Goal: Task Accomplishment & Management: Use online tool/utility

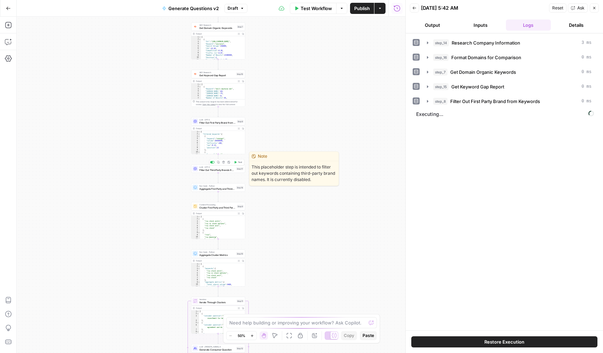
click at [238, 162] on span "Test" at bounding box center [240, 162] width 4 height 3
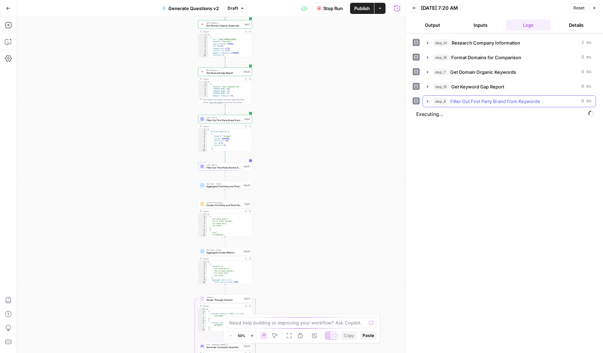
click at [494, 102] on span "Filter Out First Party Brand from Keywords" at bounding box center [496, 101] width 90 height 7
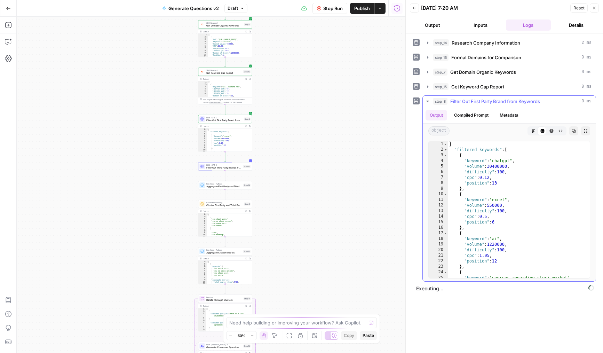
click at [503, 101] on span "Filter Out First Party Brand from Keywords" at bounding box center [496, 101] width 90 height 7
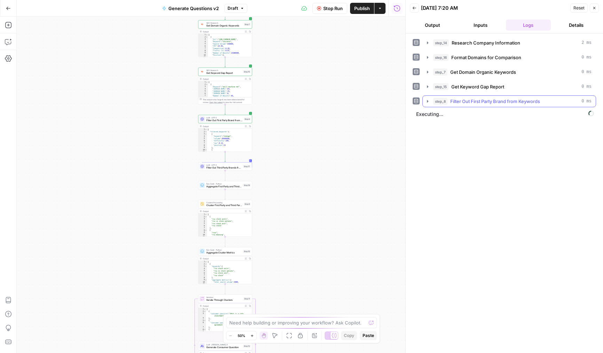
click at [503, 101] on span "Filter Out First Party Brand from Keywords" at bounding box center [496, 101] width 90 height 7
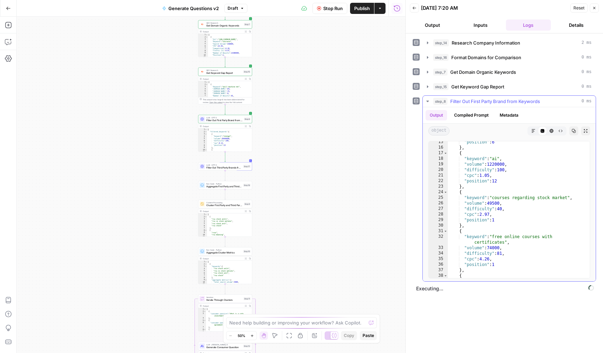
scroll to position [122, 0]
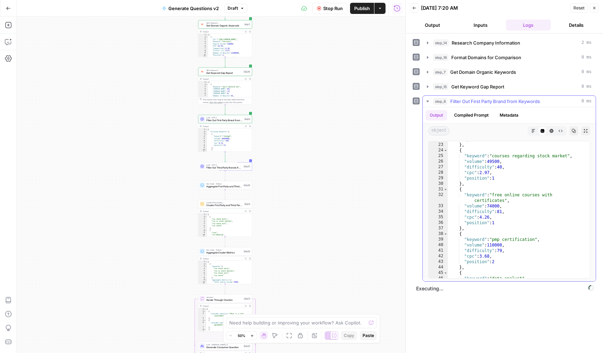
click at [480, 101] on span "Filter Out First Party Brand from Keywords" at bounding box center [496, 101] width 90 height 7
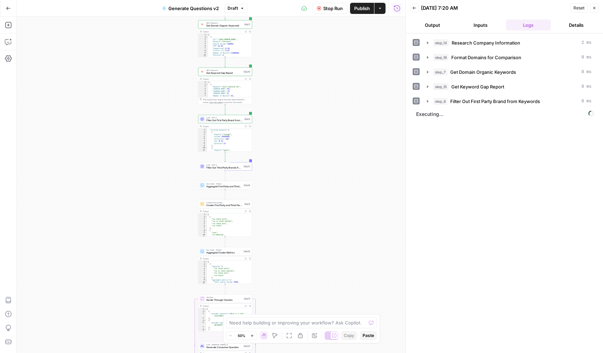
scroll to position [4, 0]
click at [222, 169] on span "Filter Out Third Party Brands from Keywords" at bounding box center [224, 167] width 36 height 3
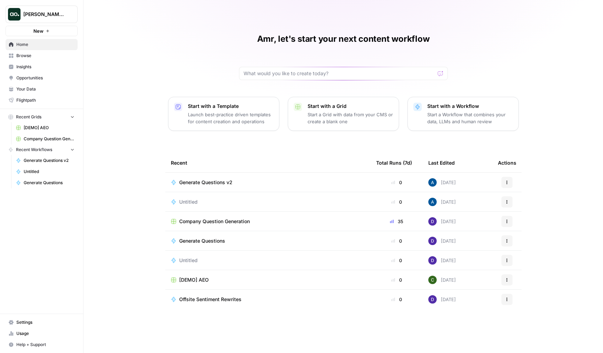
click at [71, 3] on div "Dillon Test New" at bounding box center [41, 18] width 83 height 36
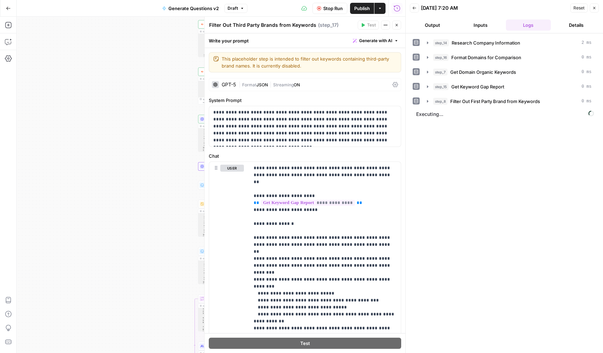
scroll to position [4, 0]
click at [325, 16] on div "Stop Run Publish Actions Run History" at bounding box center [327, 8] width 158 height 16
click at [326, 6] on span "Stop Run" at bounding box center [332, 8] width 19 height 7
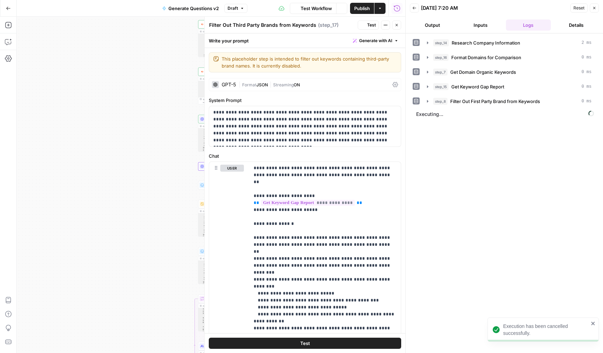
click at [258, 84] on span "JSON" at bounding box center [262, 84] width 11 height 5
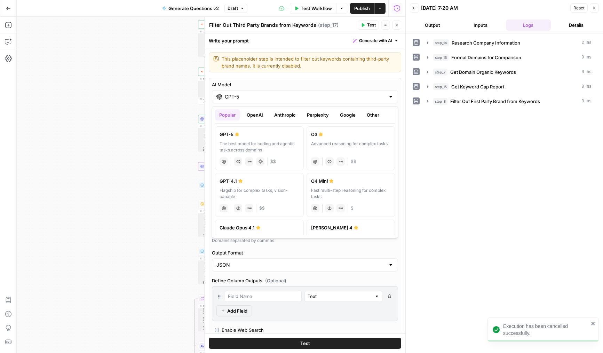
click at [245, 94] on input "GPT-5" at bounding box center [305, 96] width 161 height 7
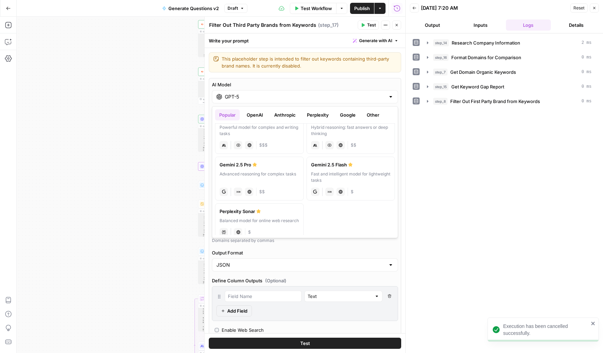
click at [266, 181] on div "Advanced reasoning for complex tasks" at bounding box center [260, 177] width 80 height 13
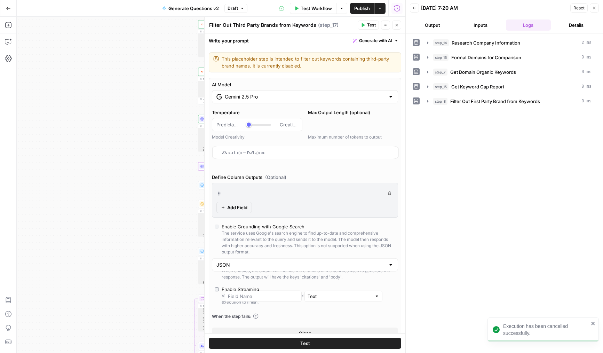
type input "Gemini 2.5 Pro"
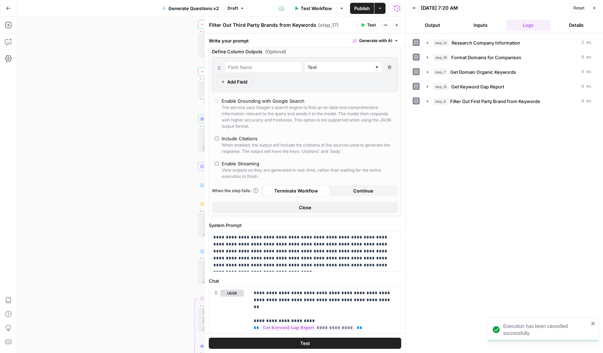
scroll to position [124, 0]
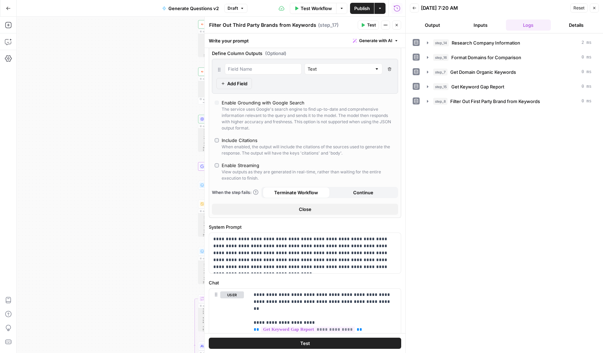
click at [400, 23] on button "Close" at bounding box center [396, 25] width 9 height 9
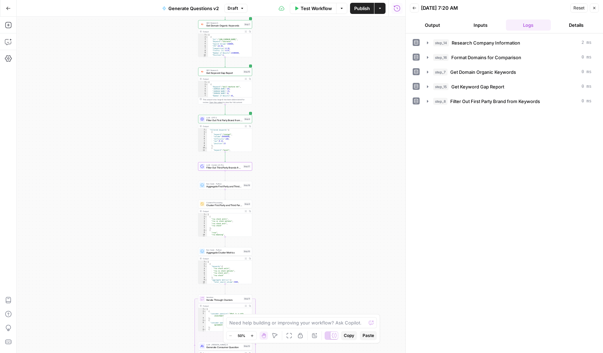
click at [372, 8] on button "Publish" at bounding box center [362, 8] width 24 height 11
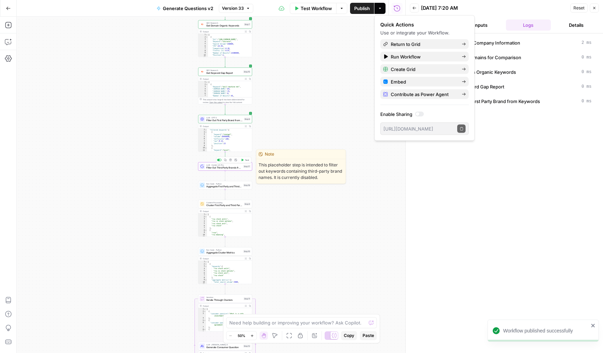
click at [245, 159] on span "Test" at bounding box center [247, 159] width 4 height 3
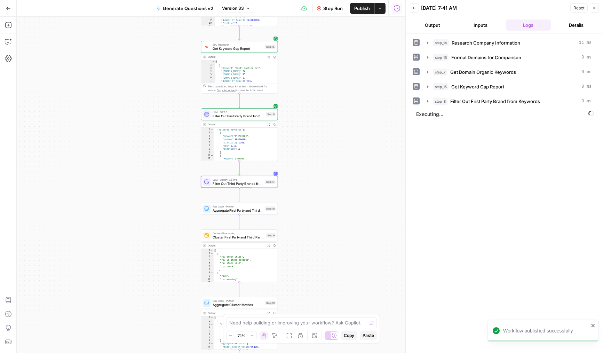
click at [222, 113] on span "LLM · GPT-5" at bounding box center [239, 112] width 52 height 4
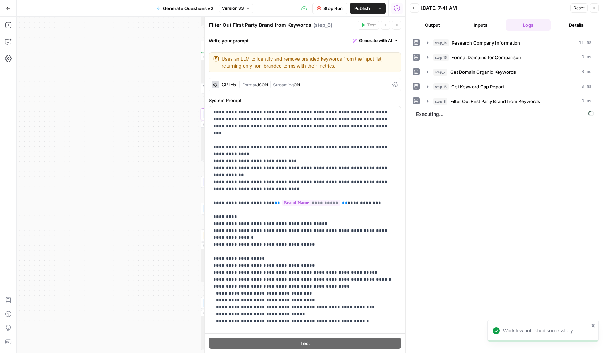
click at [248, 78] on div "GPT-5 | Format JSON | Streaming ON" at bounding box center [305, 84] width 193 height 13
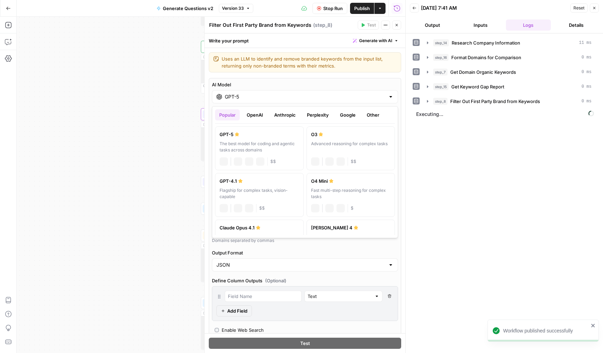
click at [248, 96] on input "GPT-5" at bounding box center [305, 96] width 161 height 7
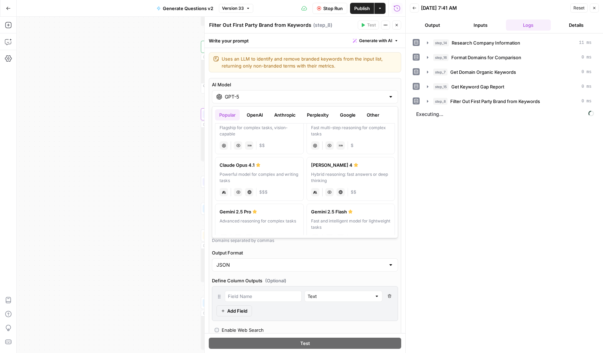
scroll to position [118, 0]
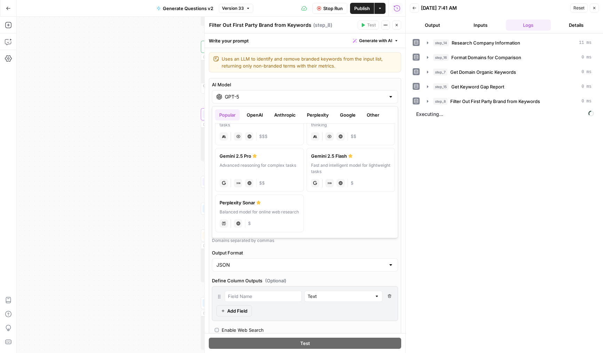
click at [269, 172] on div "Advanced reasoning for complex tasks" at bounding box center [260, 168] width 80 height 13
type input "Gemini 2.5 Pro"
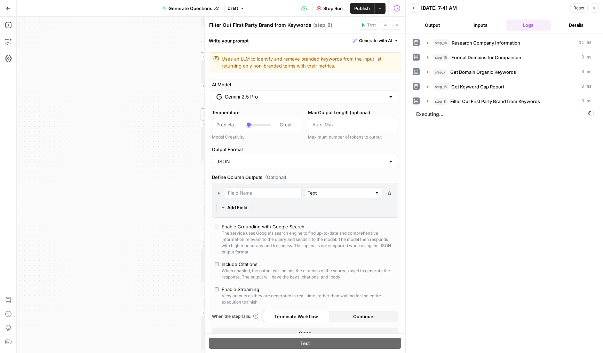
click at [398, 25] on icon "button" at bounding box center [397, 25] width 4 height 4
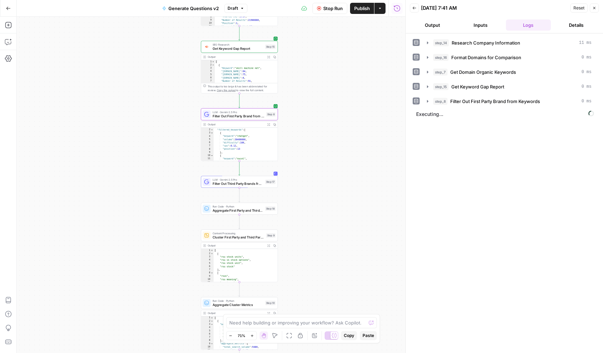
click at [367, 9] on span "Publish" at bounding box center [362, 8] width 16 height 7
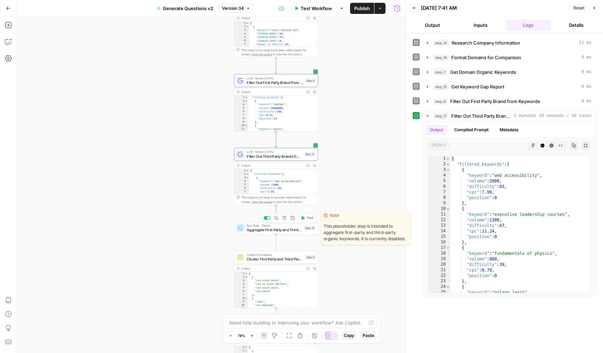
click at [310, 220] on span "Test" at bounding box center [310, 218] width 7 height 5
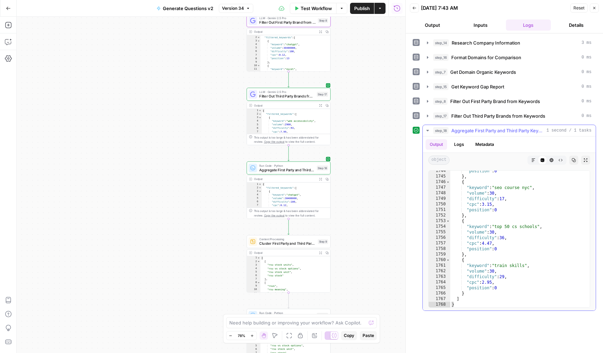
scroll to position [0, 0]
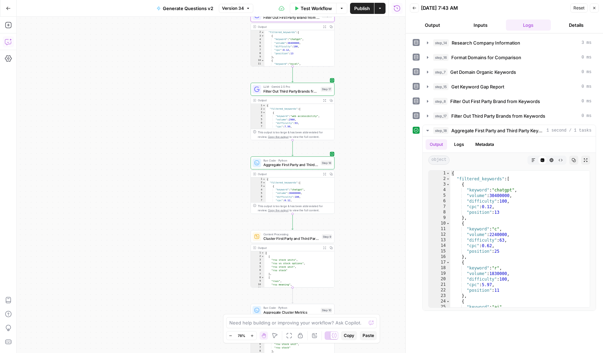
click at [3, 39] on button "Copilot" at bounding box center [8, 41] width 11 height 11
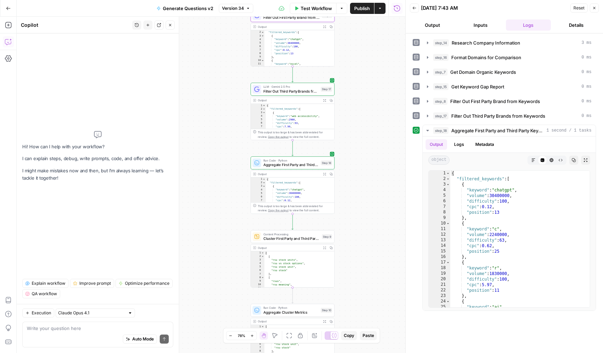
click at [54, 322] on div "Write your question here Auto Mode Send" at bounding box center [97, 335] width 151 height 26
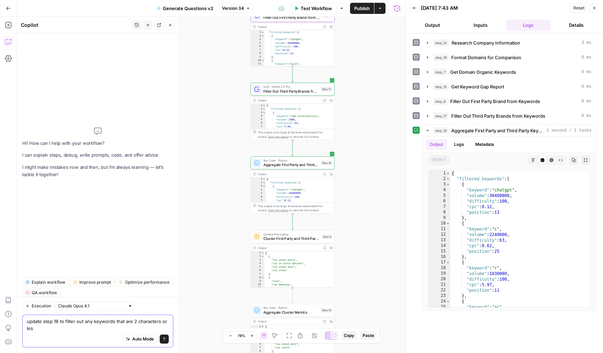
type textarea "update step 18 to filter out any keywords that are 2 characters or less"
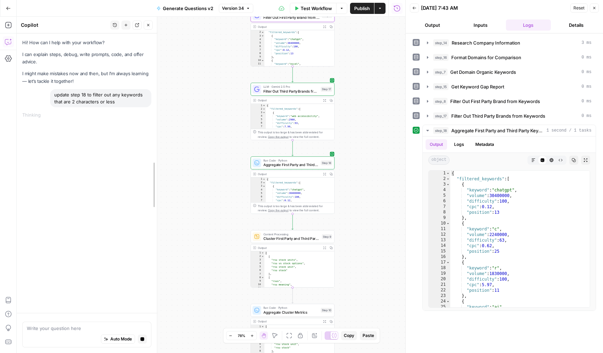
drag, startPoint x: 179, startPoint y: 198, endPoint x: 157, endPoint y: 199, distance: 21.9
click at [157, 199] on div at bounding box center [157, 185] width 7 height 336
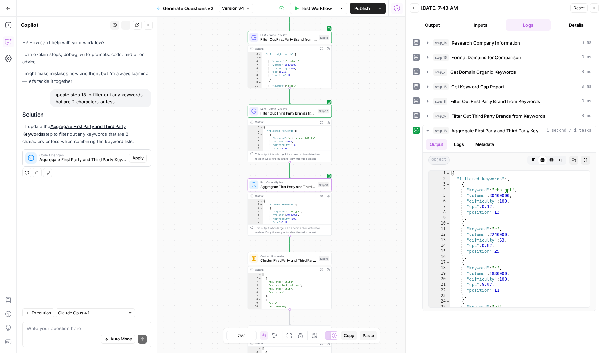
click at [140, 159] on span "Apply" at bounding box center [137, 158] width 11 height 6
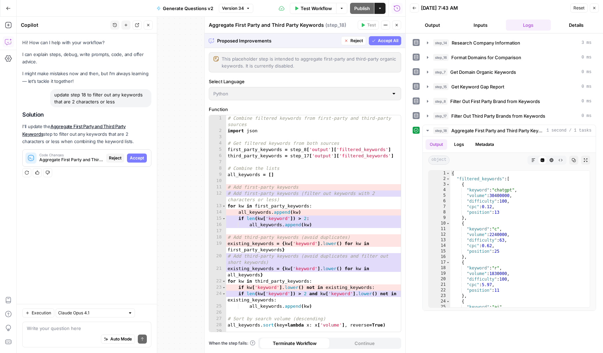
click at [381, 38] on span "Accept All" at bounding box center [388, 41] width 21 height 6
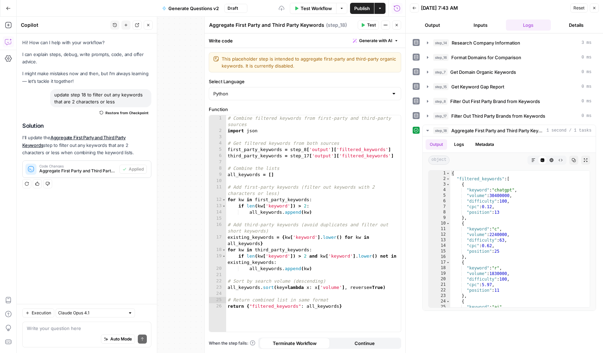
click at [366, 25] on button "Test" at bounding box center [368, 25] width 21 height 9
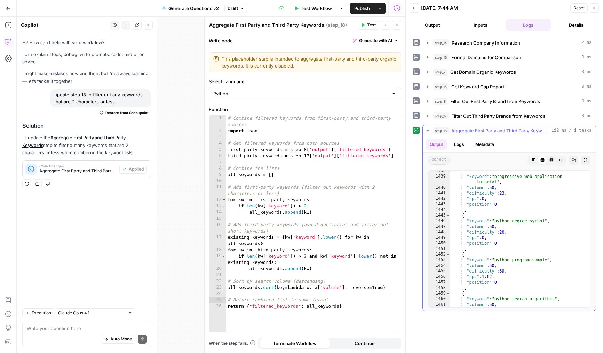
scroll to position [9663, 0]
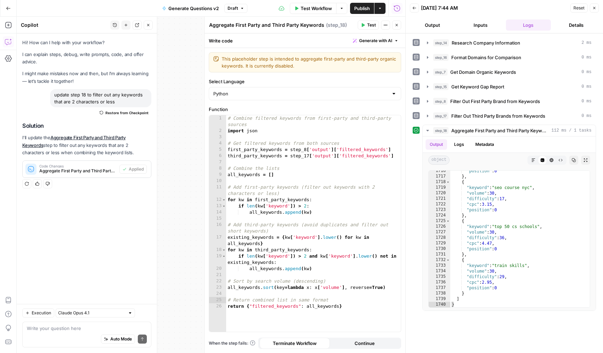
click at [398, 25] on icon "button" at bounding box center [397, 25] width 4 height 4
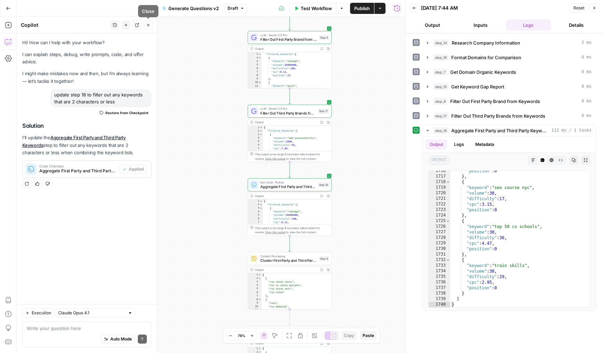
click at [148, 26] on icon "button" at bounding box center [148, 25] width 4 height 4
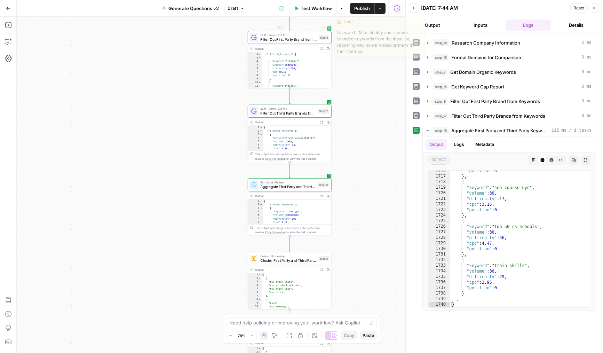
click at [362, 13] on button "Publish" at bounding box center [362, 8] width 24 height 11
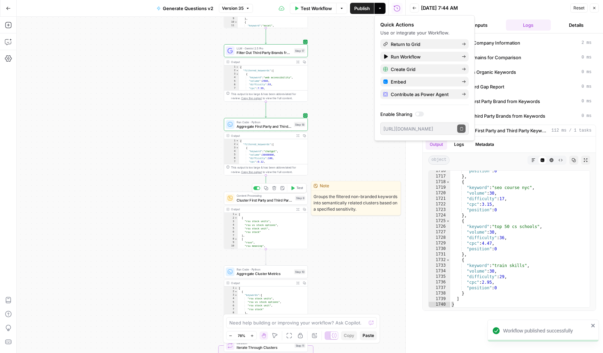
click at [296, 186] on button "Test" at bounding box center [297, 188] width 17 height 7
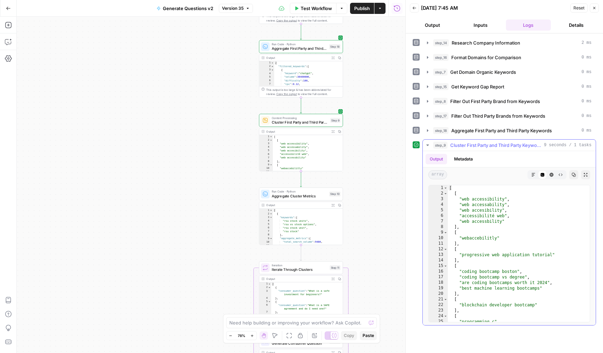
scroll to position [0, 0]
click at [7, 47] on button "Copilot" at bounding box center [8, 41] width 11 height 11
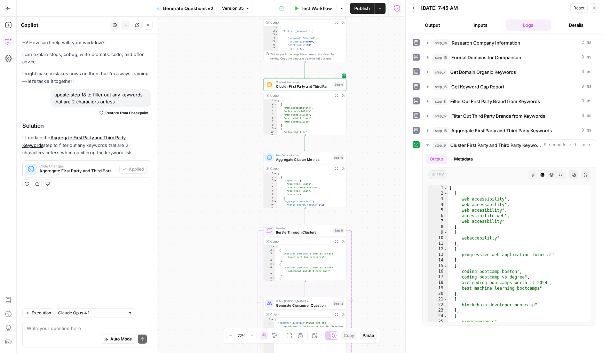
click at [71, 335] on div "Auto Mode Send" at bounding box center [87, 339] width 120 height 15
click at [109, 319] on textarea "can you update step 10 to get data from both the first party and third party ke…" at bounding box center [87, 321] width 120 height 21
click at [99, 319] on textarea "can you update step 10 to get data from both the first party and third party ke…" at bounding box center [87, 321] width 120 height 21
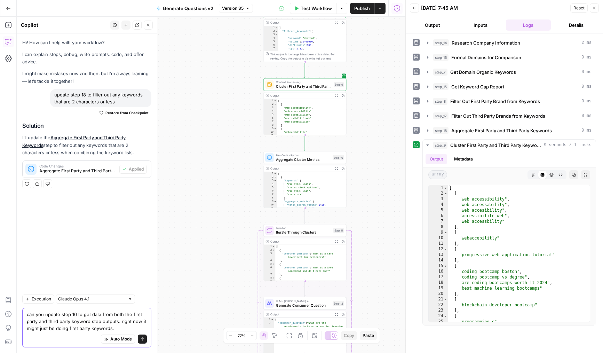
click at [94, 326] on textarea "can you update step 10 to get data from both the first party and third party ke…" at bounding box center [87, 321] width 120 height 21
click at [90, 330] on textarea "can you update step 10 to get data from both the first party and third party ke…" at bounding box center [87, 321] width 120 height 21
type textarea "can you update step 10 to get data from both the first party and third party ke…"
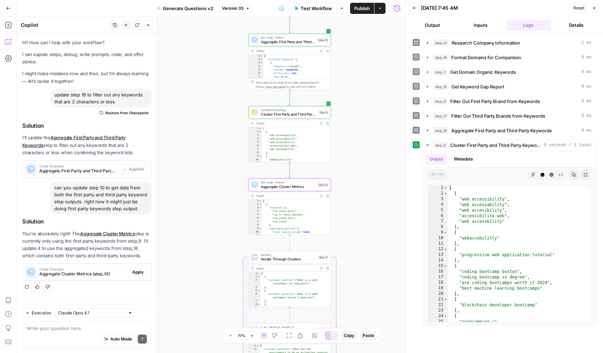
click at [135, 272] on span "Apply" at bounding box center [137, 272] width 11 height 6
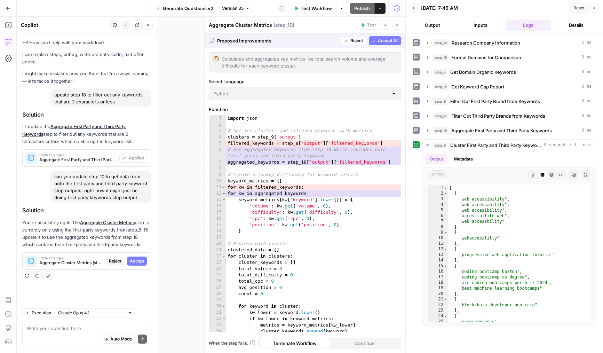
click at [384, 41] on span "Accept All" at bounding box center [388, 41] width 21 height 6
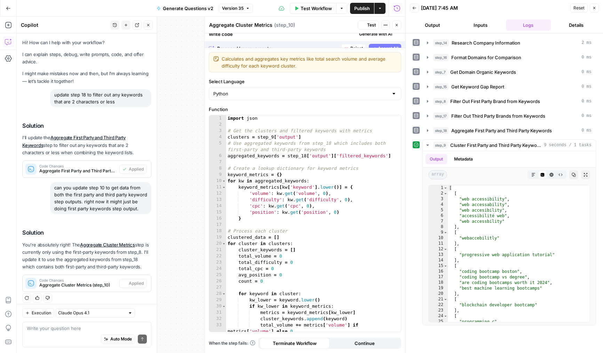
scroll to position [5, 0]
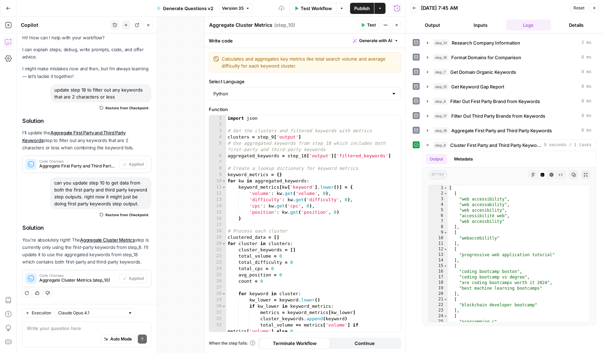
click at [364, 24] on icon "button" at bounding box center [363, 25] width 4 height 4
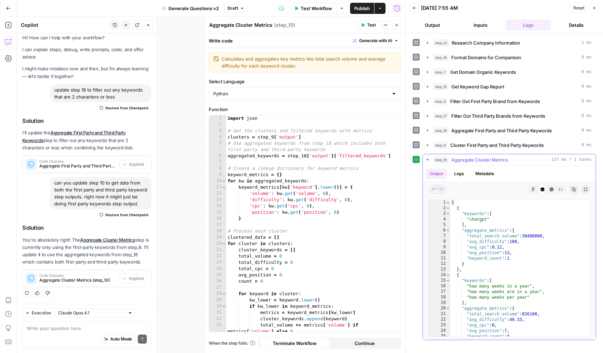
type textarea "**********"
drag, startPoint x: 525, startPoint y: 236, endPoint x: 533, endPoint y: 236, distance: 8.0
click at [533, 236] on div "[ { "keywords" : [ "chatgpt" ] , "aggregate_metrics" : { "total_search_volume" …" at bounding box center [521, 274] width 140 height 148
click at [534, 236] on div "[ { "keywords" : [ "chatgpt" ] , "aggregate_metrics" : { "total_search_volume" …" at bounding box center [521, 274] width 140 height 148
click at [152, 27] on button "Close" at bounding box center [148, 25] width 9 height 9
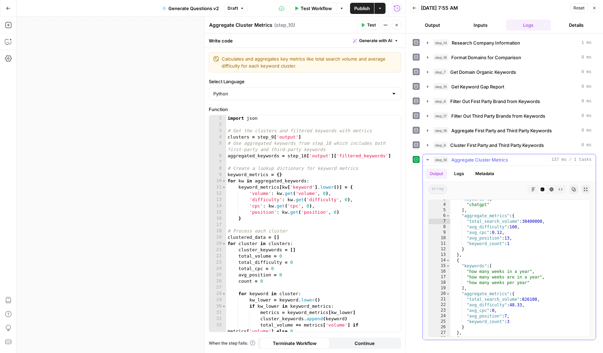
scroll to position [25, 0]
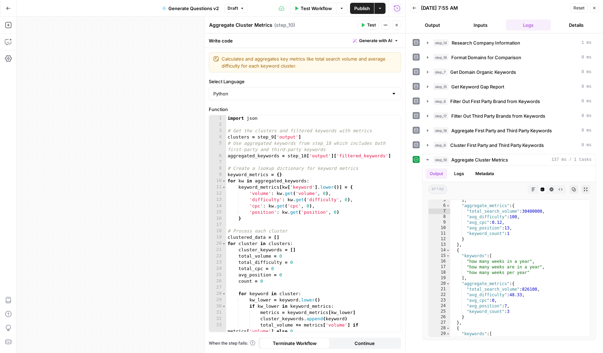
click at [395, 25] on icon "button" at bounding box center [397, 25] width 4 height 4
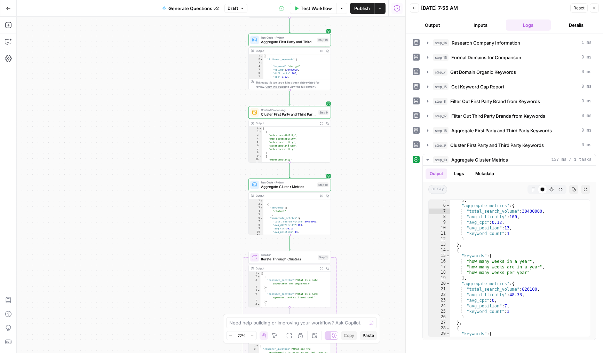
click at [366, 9] on span "Publish" at bounding box center [362, 8] width 16 height 7
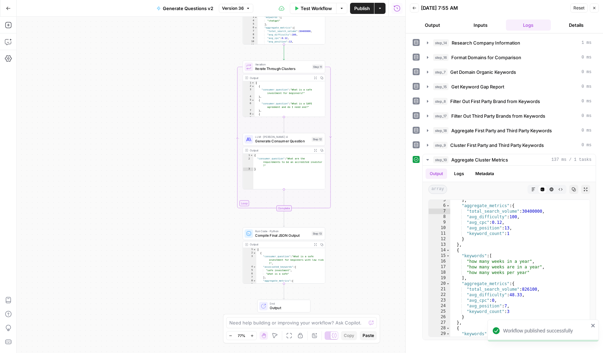
click at [364, 224] on div "Workflow Set Inputs Inputs LLM · Deep Research (O4 Mini) Research Company Infor…" at bounding box center [211, 185] width 389 height 336
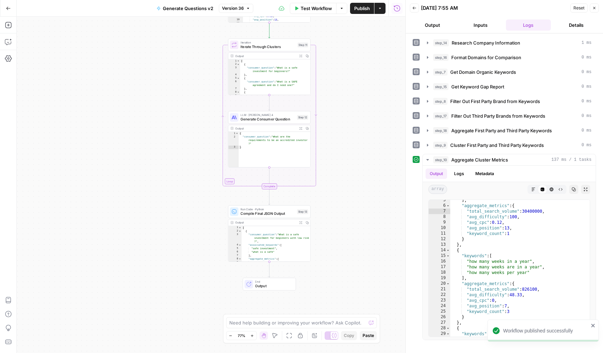
drag, startPoint x: 373, startPoint y: 222, endPoint x: 359, endPoint y: 200, distance: 26.7
click at [359, 200] on div "Workflow Set Inputs Inputs LLM · Deep Research (O4 Mini) Research Company Infor…" at bounding box center [211, 185] width 389 height 336
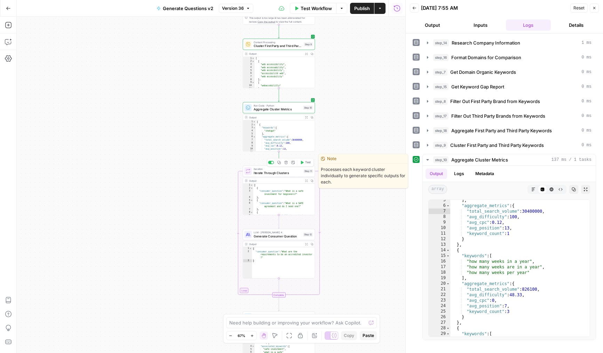
click at [304, 163] on icon "button" at bounding box center [302, 163] width 4 height 4
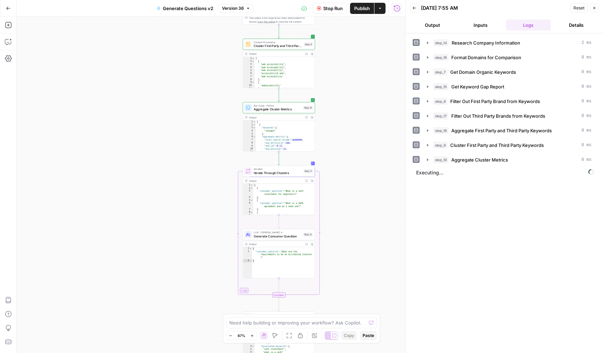
click at [269, 175] on span "Iterate Through Clusters" at bounding box center [278, 173] width 48 height 5
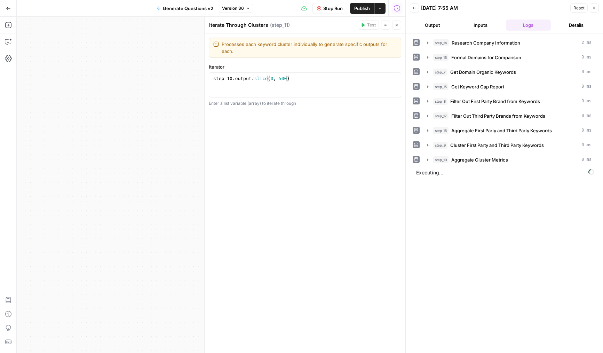
click at [396, 25] on icon "button" at bounding box center [397, 25] width 4 height 4
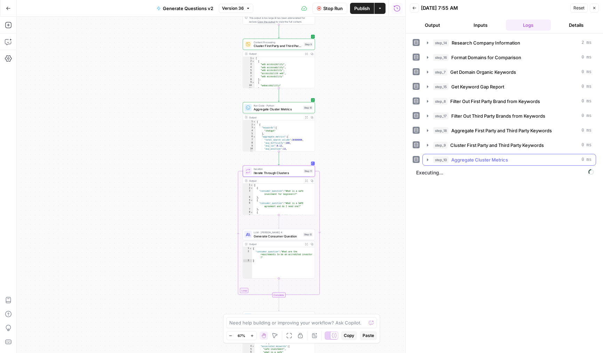
click at [444, 158] on span "step_10" at bounding box center [441, 159] width 15 height 7
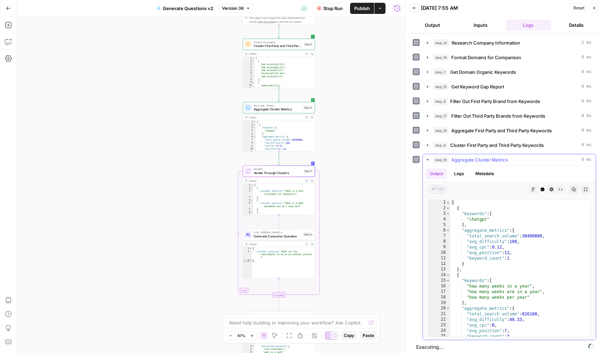
click at [456, 160] on span "Aggregate Cluster Metrics" at bounding box center [480, 159] width 57 height 7
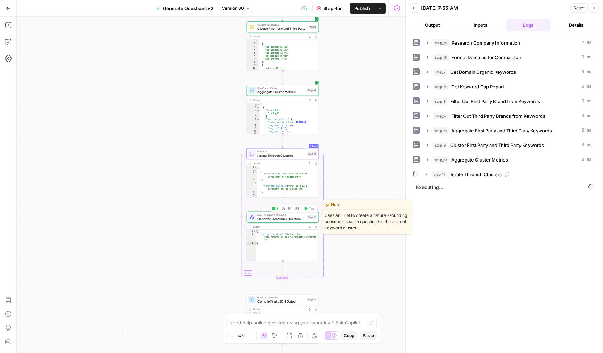
click at [286, 219] on span "Generate Consumer Question" at bounding box center [282, 219] width 48 height 5
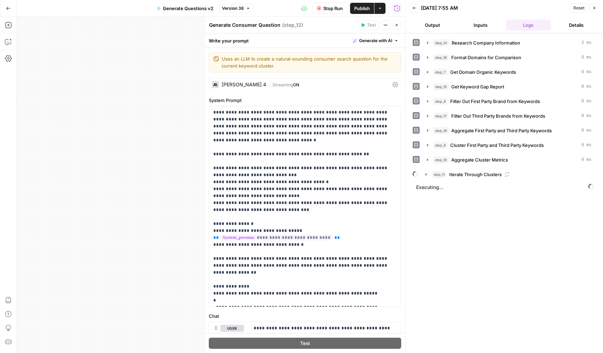
click at [398, 24] on icon "button" at bounding box center [397, 25] width 4 height 4
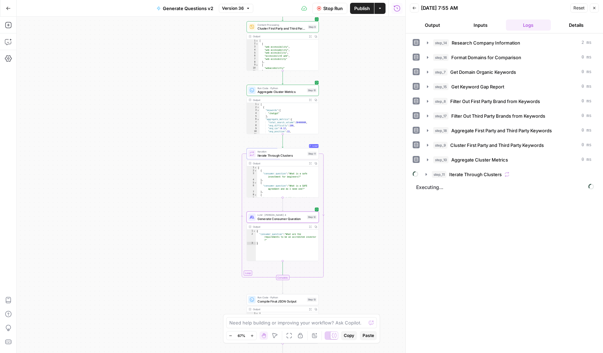
click at [460, 183] on span "Executing..." at bounding box center [505, 187] width 182 height 11
click at [463, 180] on div "step_11 Iterate Through Clusters" at bounding box center [508, 175] width 175 height 12
click at [466, 174] on span "Iterate Through Clusters" at bounding box center [476, 174] width 53 height 7
click at [479, 189] on span "Generate Consumer Question" at bounding box center [498, 189] width 65 height 7
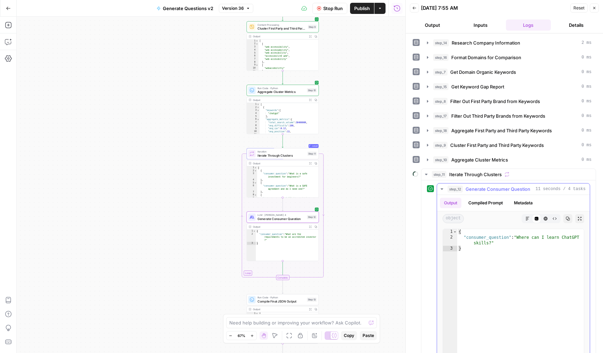
click at [479, 188] on span "Generate Consumer Question" at bounding box center [498, 189] width 65 height 7
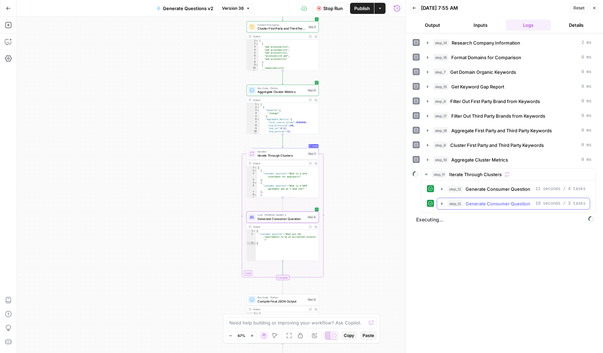
click at [463, 205] on span "step_12" at bounding box center [455, 203] width 15 height 7
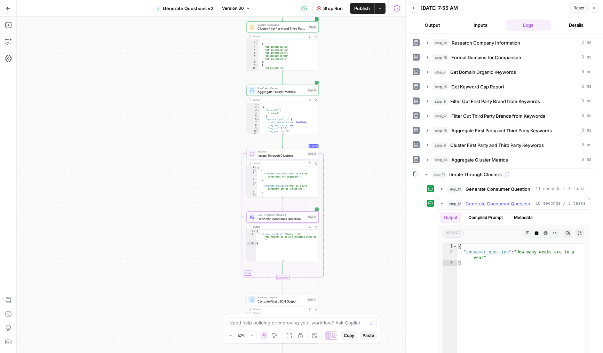
click at [472, 204] on span "Generate Consumer Question" at bounding box center [498, 203] width 65 height 7
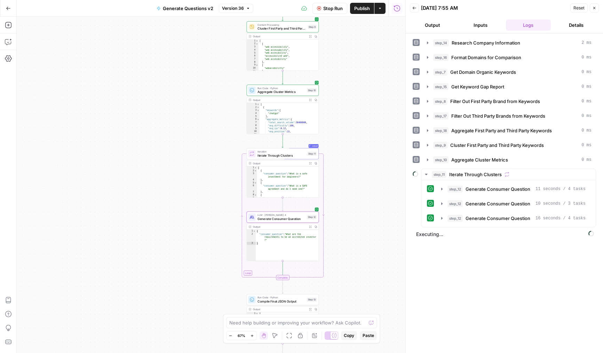
click at [476, 211] on div "step_12 Generate Consumer Question 11 seconds / 4 tasks step_12 Generate Consum…" at bounding box center [508, 203] width 163 height 41
click at [479, 218] on span "Generate Consumer Question" at bounding box center [498, 218] width 65 height 7
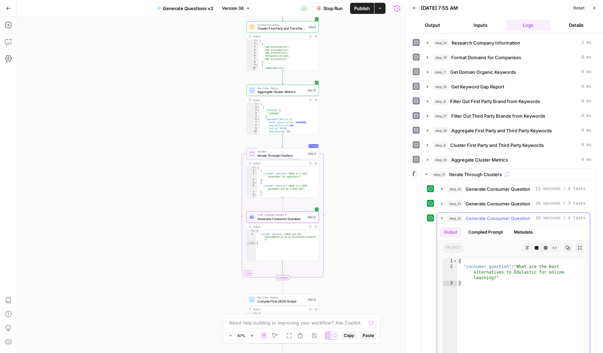
click at [488, 219] on span "Generate Consumer Question" at bounding box center [498, 218] width 65 height 7
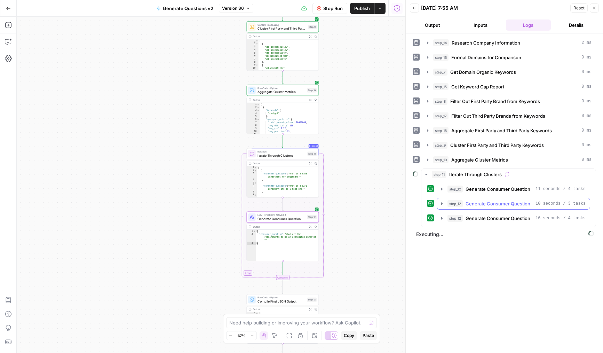
click at [484, 206] on span "Generate Consumer Question" at bounding box center [498, 203] width 65 height 7
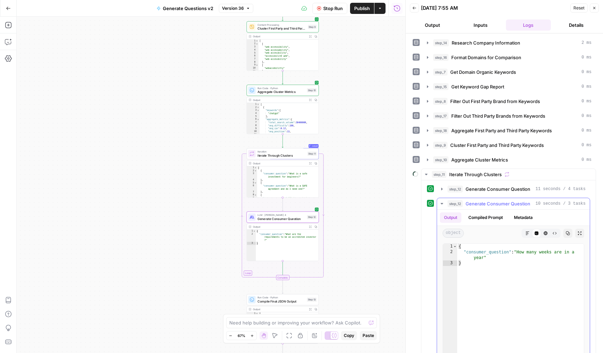
click at [490, 206] on span "Generate Consumer Question" at bounding box center [498, 203] width 65 height 7
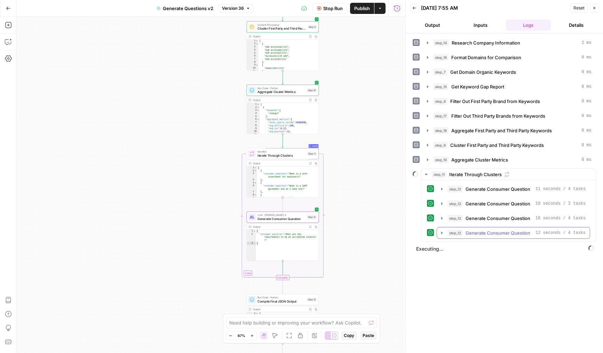
click at [480, 238] on button "step_12 Generate Consumer Question 12 seconds / 4 tasks" at bounding box center [513, 232] width 153 height 11
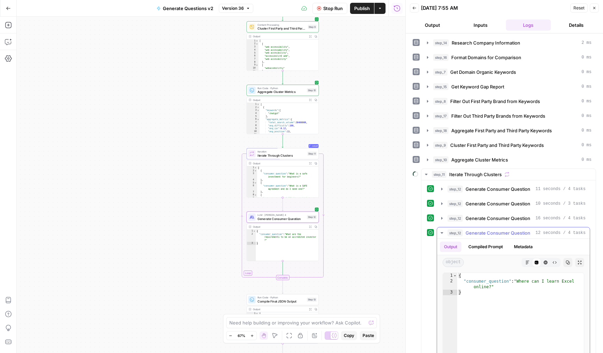
click at [480, 238] on button "step_12 Generate Consumer Question 12 seconds / 4 tasks" at bounding box center [513, 232] width 153 height 11
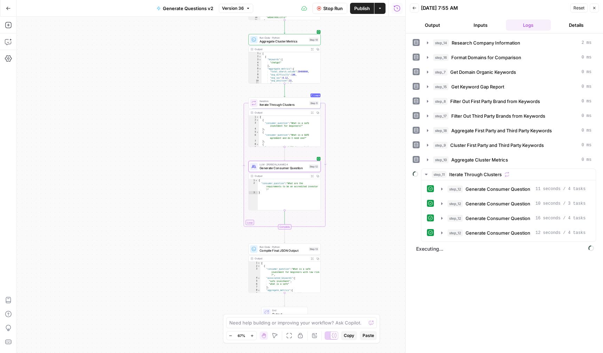
click at [363, 14] on div "Stop Run Publish Actions Run History" at bounding box center [329, 8] width 153 height 16
click at [364, 10] on span "Publish" at bounding box center [362, 8] width 16 height 7
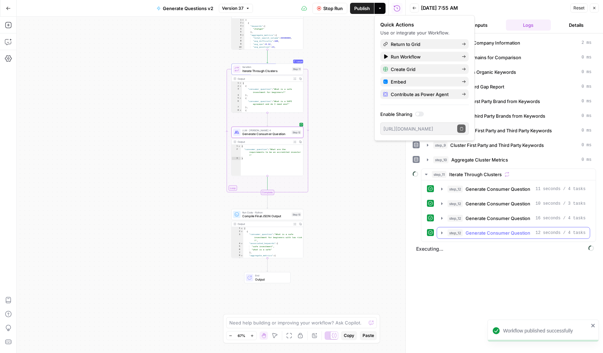
click at [479, 233] on span "Generate Consumer Question" at bounding box center [498, 232] width 65 height 7
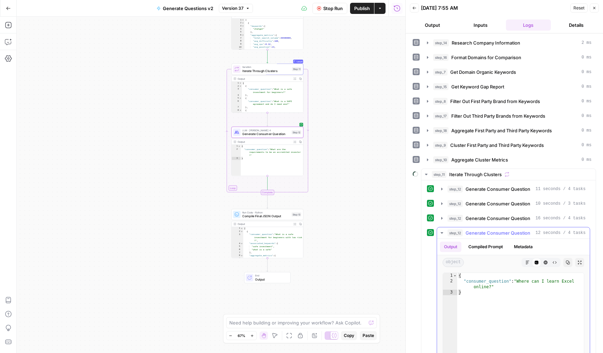
click at [486, 233] on span "Generate Consumer Question" at bounding box center [498, 232] width 65 height 7
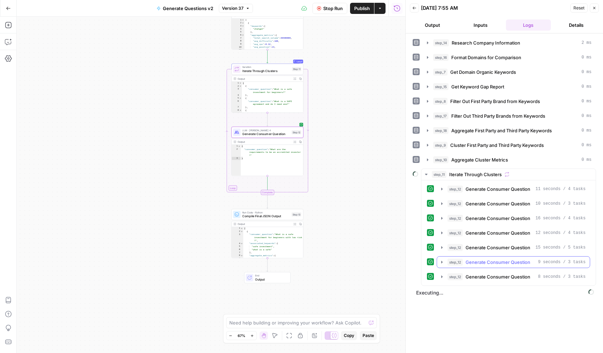
click at [483, 260] on span "Generate Consumer Question" at bounding box center [498, 262] width 65 height 7
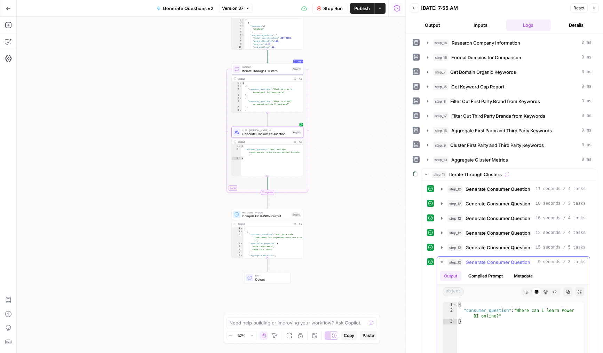
click at [494, 262] on span "Generate Consumer Question" at bounding box center [498, 262] width 65 height 7
click at [495, 245] on span "Generate Consumer Question" at bounding box center [498, 247] width 65 height 7
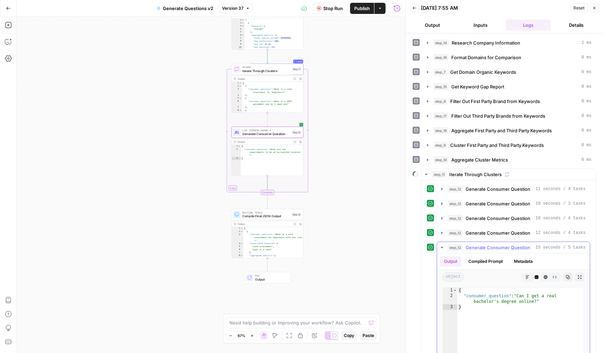
click at [501, 248] on span "Generate Consumer Question" at bounding box center [498, 247] width 65 height 7
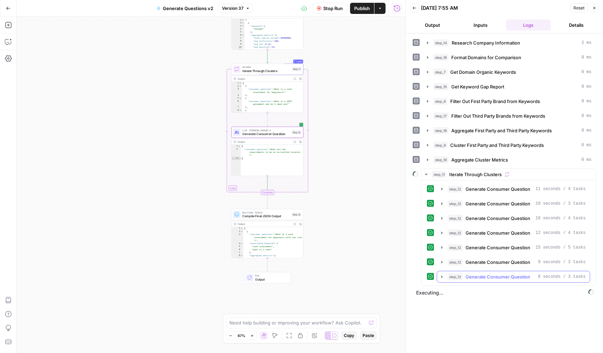
click at [506, 276] on span "Generate Consumer Question" at bounding box center [498, 276] width 65 height 7
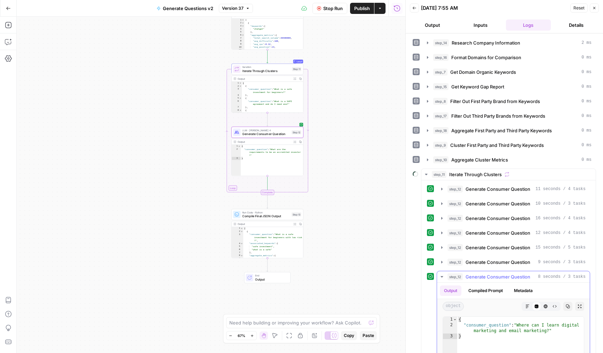
click at [513, 275] on span "Generate Consumer Question" at bounding box center [498, 276] width 65 height 7
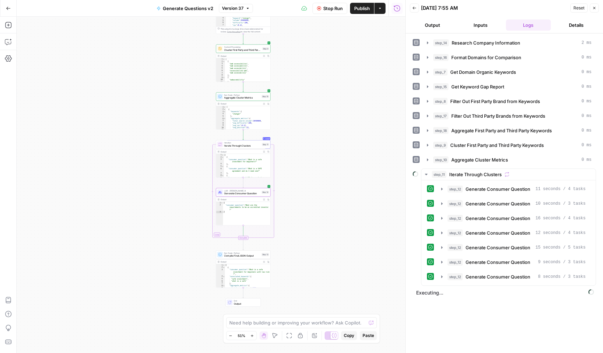
click at [361, 8] on span "Publish" at bounding box center [362, 8] width 16 height 7
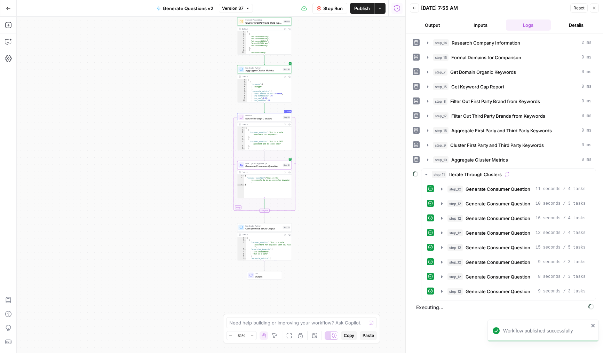
click at [365, 9] on span "Publish" at bounding box center [362, 8] width 16 height 7
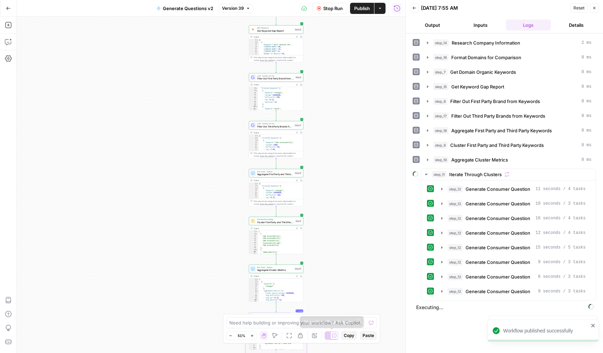
click at [329, 334] on div at bounding box center [332, 335] width 14 height 8
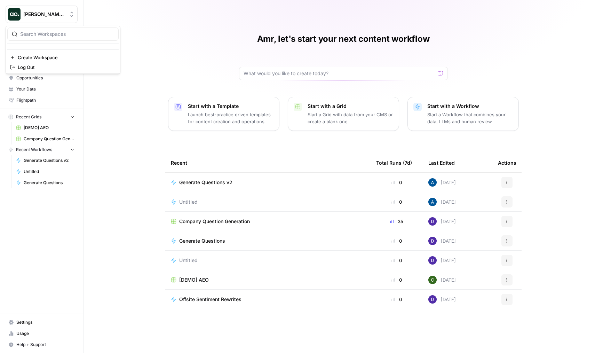
click at [29, 11] on span "[PERSON_NAME] Test" at bounding box center [44, 14] width 42 height 7
type input "[DATE]"
click at [44, 57] on button "[DATE][DOMAIN_NAME]" at bounding box center [62, 52] width 111 height 11
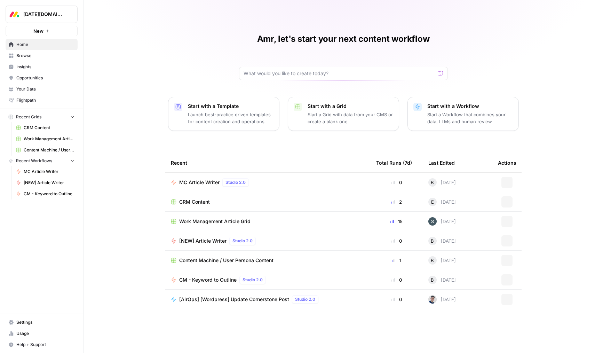
click at [46, 65] on span "Insights" at bounding box center [45, 67] width 58 height 6
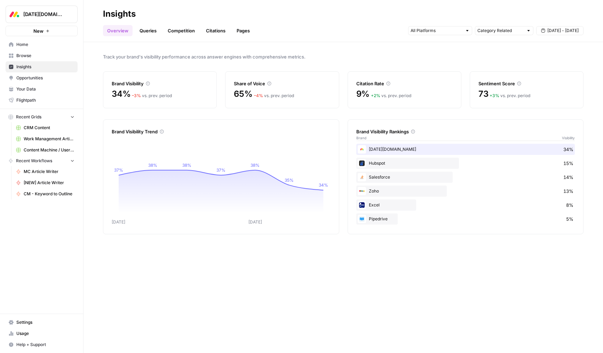
click at [378, 222] on div "Pipedrive 5%" at bounding box center [466, 218] width 219 height 11
click at [145, 34] on link "Queries" at bounding box center [147, 30] width 25 height 11
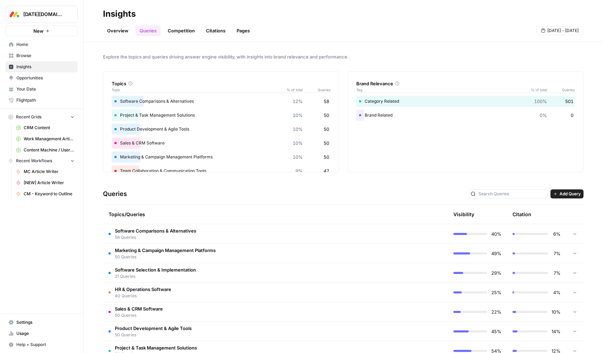
click at [298, 229] on td "Software Comparisons & Alternatives 58 Queries" at bounding box center [246, 233] width 286 height 19
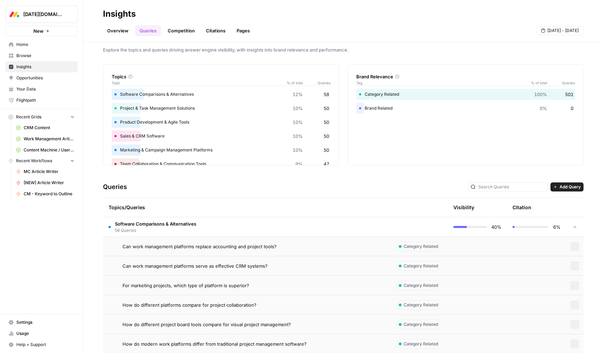
scroll to position [11, 0]
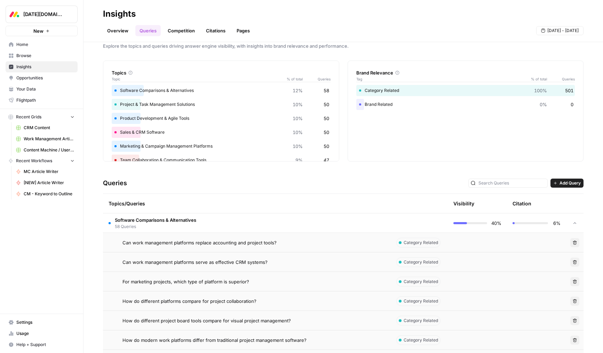
click at [286, 249] on td "Can work management platforms replace accounting and project tools?" at bounding box center [246, 242] width 286 height 19
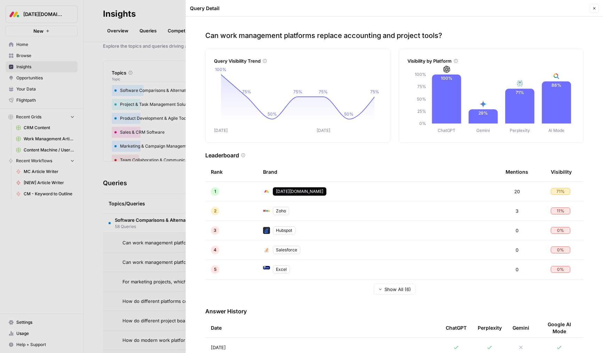
click at [159, 221] on div at bounding box center [301, 176] width 603 height 353
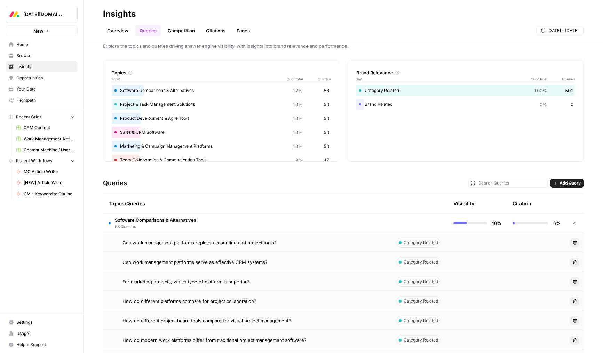
click at [576, 241] on icon "button" at bounding box center [575, 243] width 4 height 4
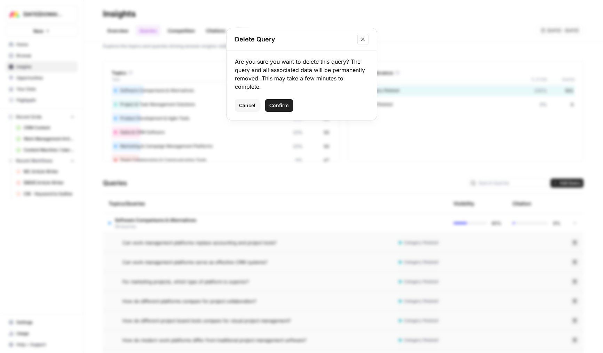
click at [280, 102] on span "Confirm" at bounding box center [279, 105] width 19 height 7
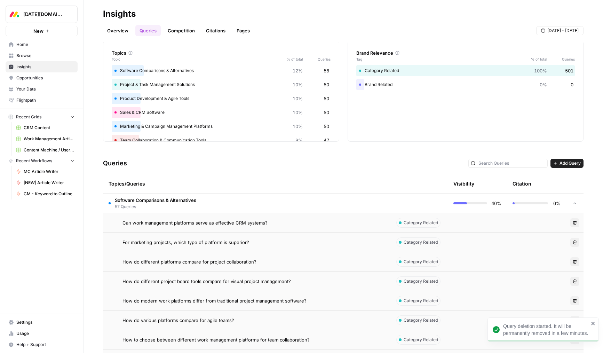
scroll to position [40, 0]
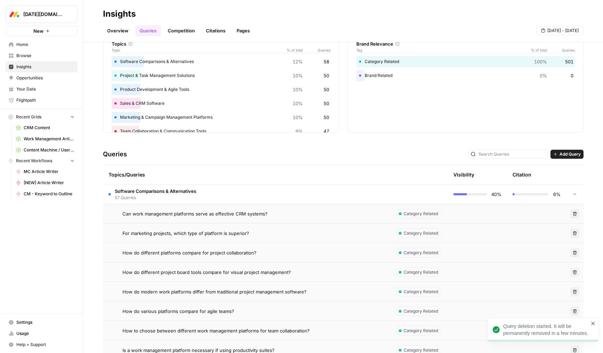
click at [266, 213] on div "Can work management platforms serve as effective CRM systems?" at bounding box center [253, 213] width 261 height 7
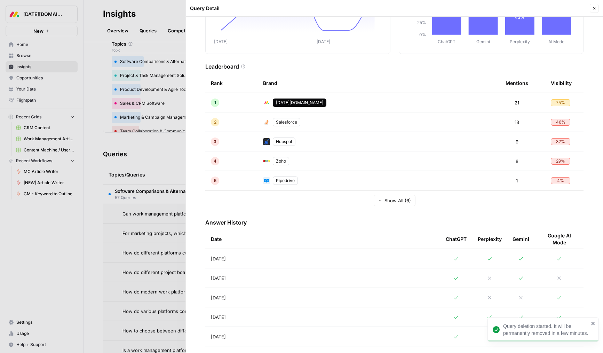
scroll to position [93, 0]
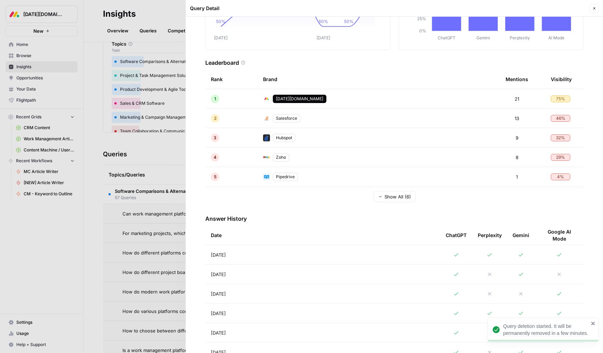
click at [109, 215] on div at bounding box center [301, 176] width 603 height 353
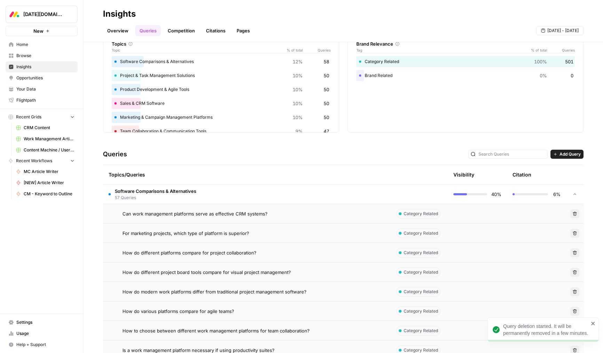
click at [149, 195] on span "57 Queries" at bounding box center [155, 198] width 81 height 6
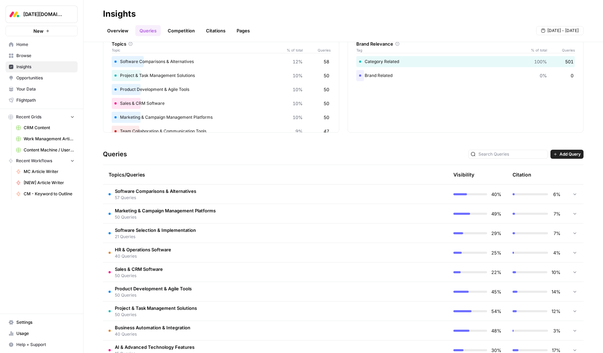
scroll to position [50, 0]
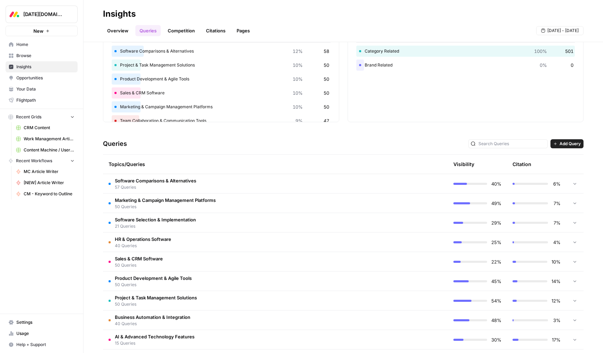
click at [157, 201] on span "Marketing & Campaign Management Platforms" at bounding box center [165, 200] width 101 height 7
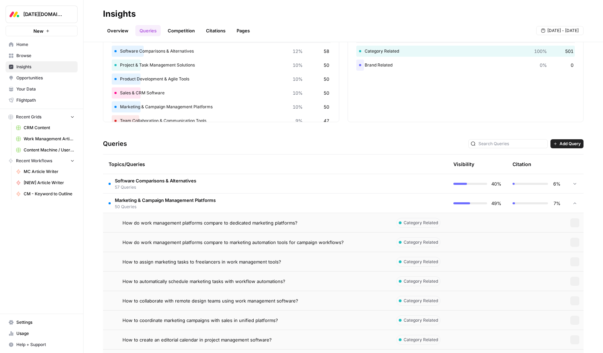
click at [166, 201] on span "Marketing & Campaign Management Platforms" at bounding box center [165, 200] width 101 height 7
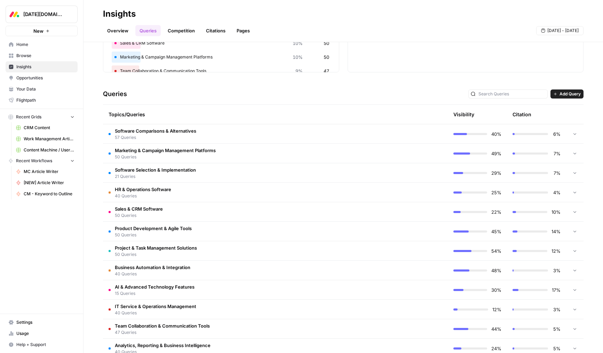
scroll to position [116, 0]
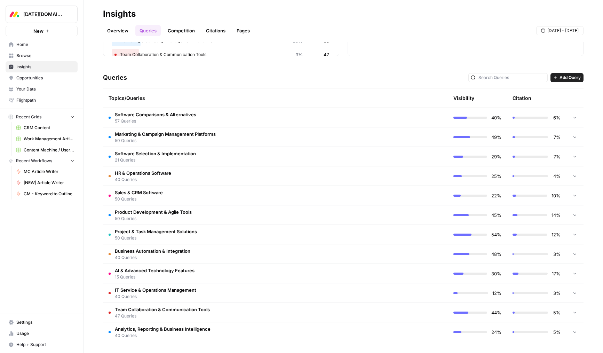
click at [164, 217] on span "50 Queries" at bounding box center [153, 219] width 77 height 6
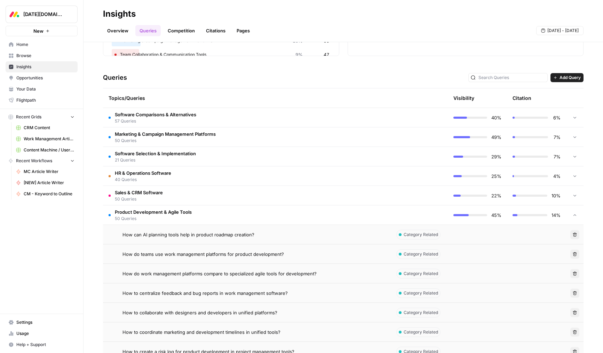
click at [181, 231] on span "How can AI planning tools help in product roadmap creation?" at bounding box center [189, 234] width 132 height 7
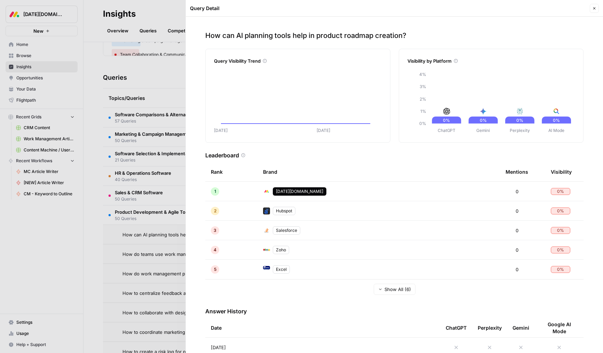
click at [156, 224] on div at bounding box center [301, 176] width 603 height 353
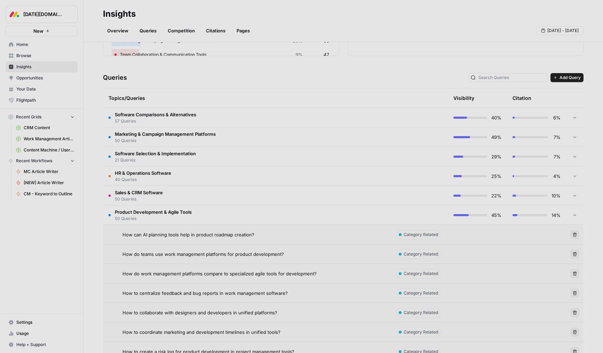
click at [159, 216] on span "50 Queries" at bounding box center [153, 219] width 77 height 6
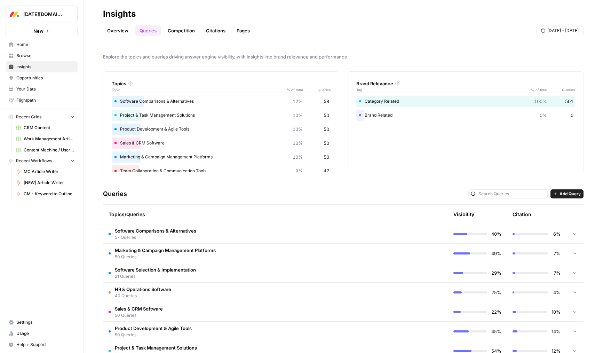
click at [180, 32] on link "Competition" at bounding box center [182, 30] width 36 height 11
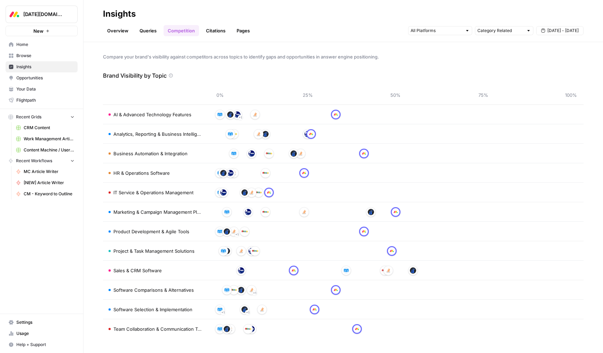
click at [211, 28] on link "Citations" at bounding box center [216, 30] width 28 height 11
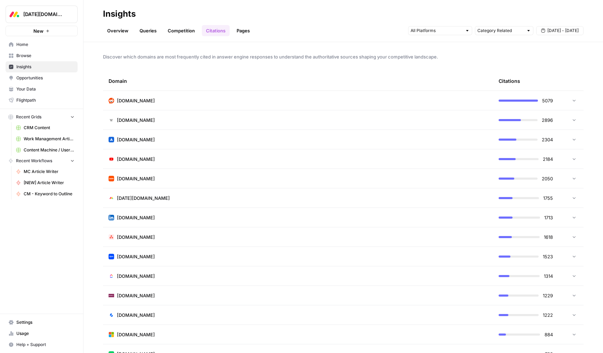
click at [243, 30] on link "Pages" at bounding box center [244, 30] width 22 height 11
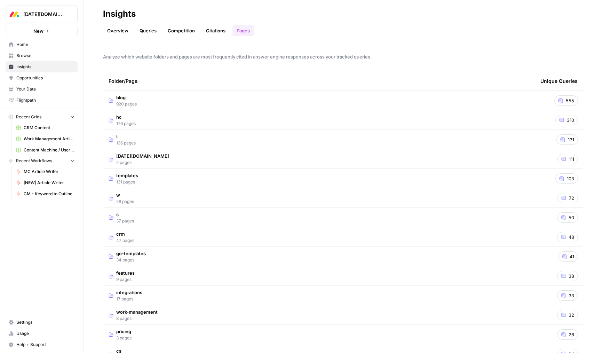
click at [114, 78] on div "Folder/Page" at bounding box center [319, 80] width 421 height 19
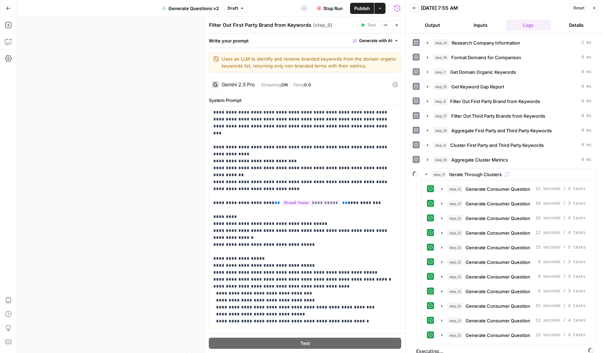
type textarea "Uses an LLM to identify and remove branded keywords from the domain organic key…"
click at [399, 27] on button "Close" at bounding box center [396, 25] width 9 height 9
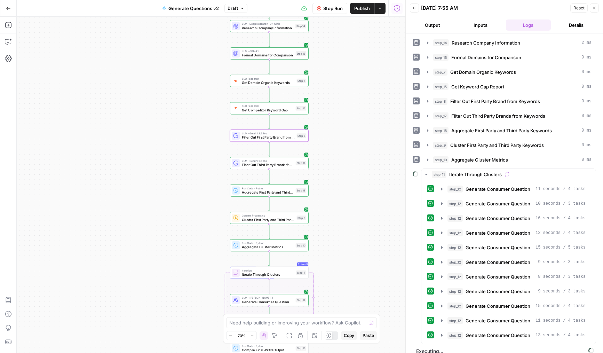
click at [331, 173] on div "Workflow Set Inputs Inputs LLM · Deep Research (O4 Mini) Research Company Infor…" at bounding box center [211, 185] width 389 height 336
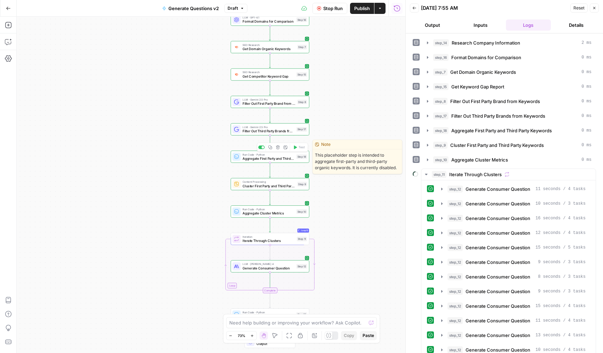
click at [295, 160] on div "Run Code · Python Aggregate First Party and Third Party Keywords Step 18 Copy s…" at bounding box center [270, 157] width 75 height 9
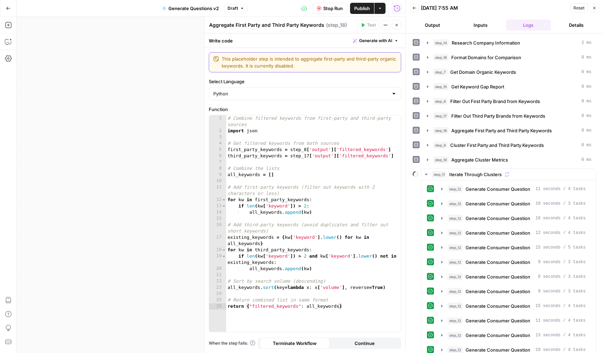
click at [285, 60] on textarea "This placeholder step is intended to aggregate first-party and third-party orga…" at bounding box center [309, 62] width 175 height 14
click at [305, 61] on textarea "This placeholder step is intended to aggregate first-party and third-party orga…" at bounding box center [309, 62] width 175 height 14
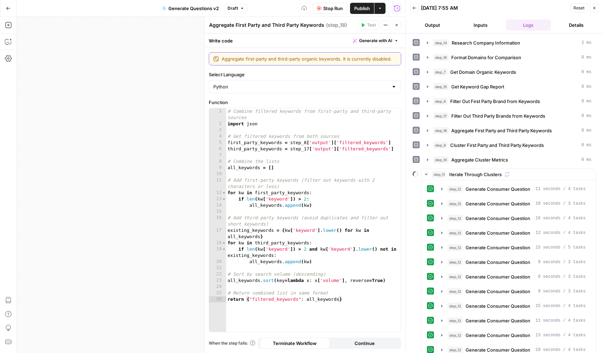
click at [343, 58] on textarea "Aggregate first-party and third-party organic keywords. It is currently disable…" at bounding box center [309, 58] width 175 height 7
type textarea "Aggregate first-party and third-party organic keywords into an overall list"
click at [392, 21] on div "Test Actions Close" at bounding box center [380, 25] width 44 height 9
click at [396, 25] on icon "button" at bounding box center [397, 25] width 2 height 2
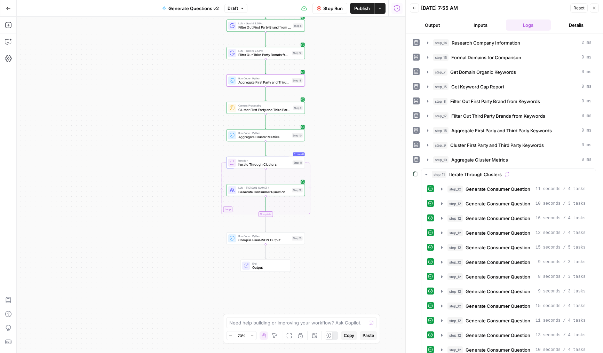
click at [497, 208] on button "step_12 Generate Consumer Question 10 seconds / 3 tasks" at bounding box center [513, 203] width 153 height 11
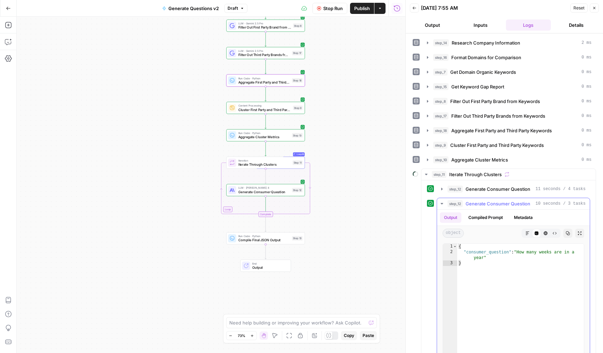
click at [510, 254] on div "{ "consumer_question" : "How many weeks are in a year" }" at bounding box center [521, 318] width 127 height 148
type textarea "**********"
click at [471, 202] on span "Generate Consumer Question" at bounding box center [498, 203] width 65 height 7
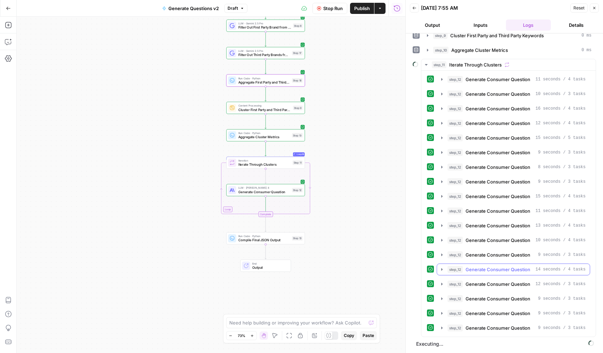
click at [477, 264] on button "step_12 Generate Consumer Question 14 seconds / 4 tasks" at bounding box center [513, 269] width 153 height 11
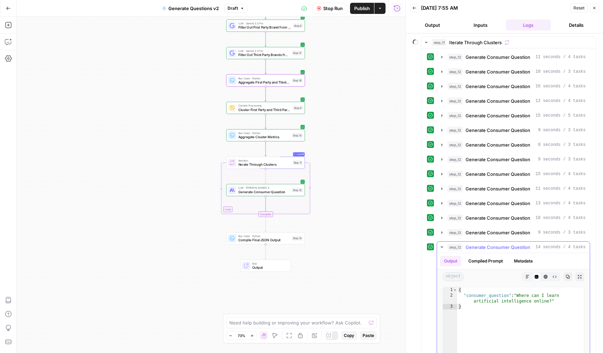
scroll to position [144, 0]
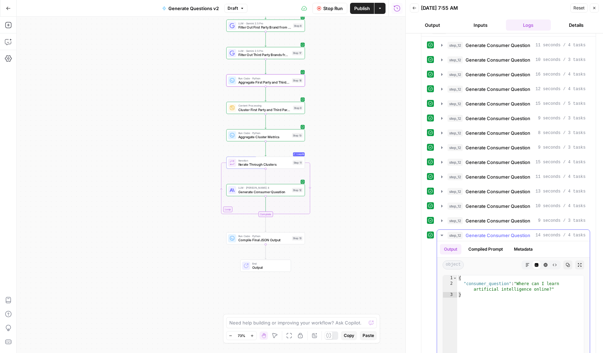
click at [495, 240] on button "step_12 Generate Consumer Question 14 seconds / 4 tasks" at bounding box center [513, 235] width 153 height 11
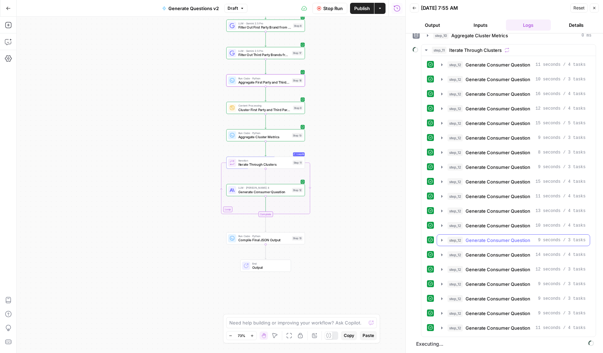
scroll to position [124, 0]
click at [493, 232] on div "step_12 Generate Consumer Question 11 seconds / 4 tasks step_12 Generate Consum…" at bounding box center [508, 196] width 163 height 275
click at [499, 228] on span "Generate Consumer Question" at bounding box center [498, 225] width 65 height 7
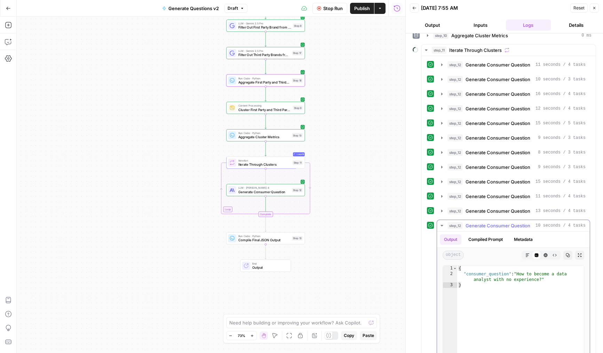
click at [499, 228] on span "Generate Consumer Question" at bounding box center [498, 225] width 65 height 7
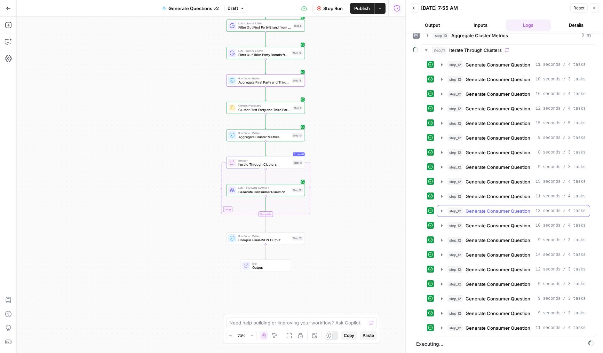
click at [490, 215] on button "step_12 Generate Consumer Question 13 seconds / 4 tasks" at bounding box center [513, 210] width 153 height 11
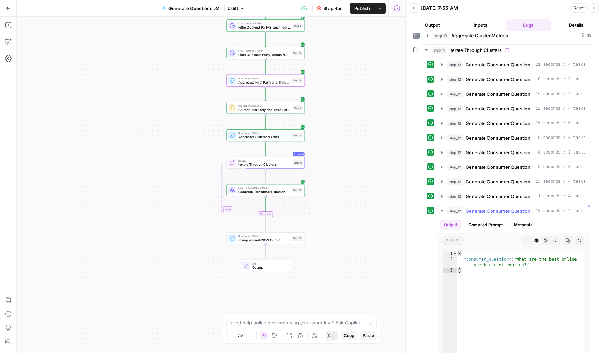
click at [512, 223] on button "Metadata" at bounding box center [523, 225] width 27 height 10
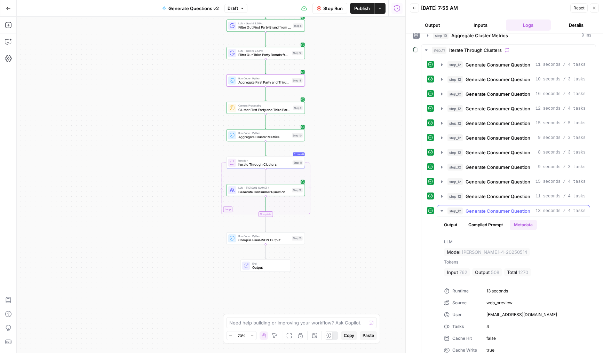
click at [492, 221] on button "Compiled Prompt" at bounding box center [486, 225] width 43 height 10
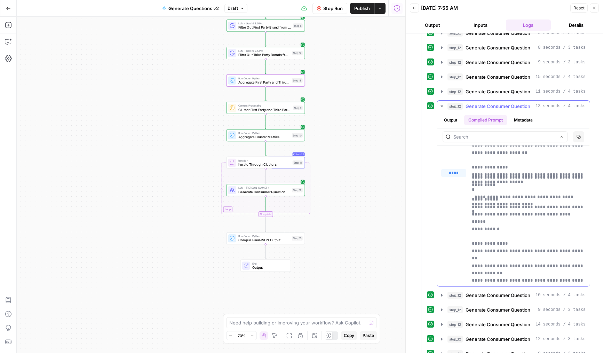
scroll to position [288, 0]
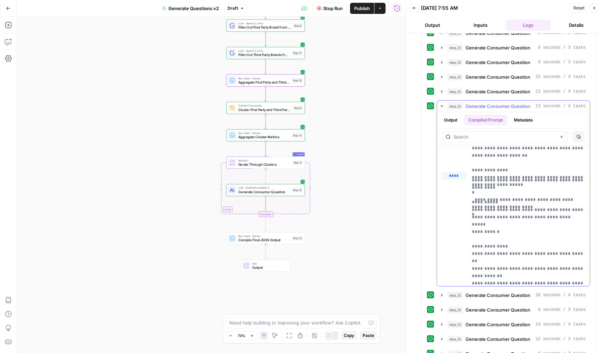
click at [502, 107] on span "Generate Consumer Question" at bounding box center [498, 106] width 65 height 7
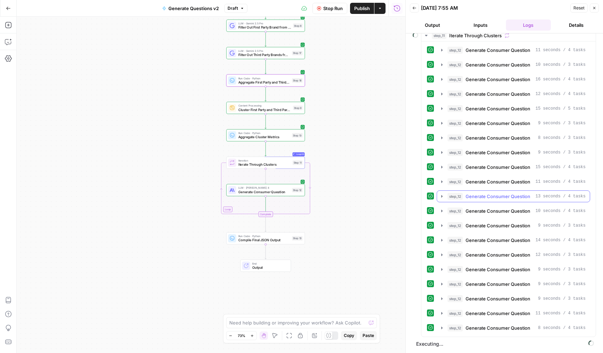
click at [488, 197] on span "Generate Consumer Question" at bounding box center [498, 196] width 65 height 7
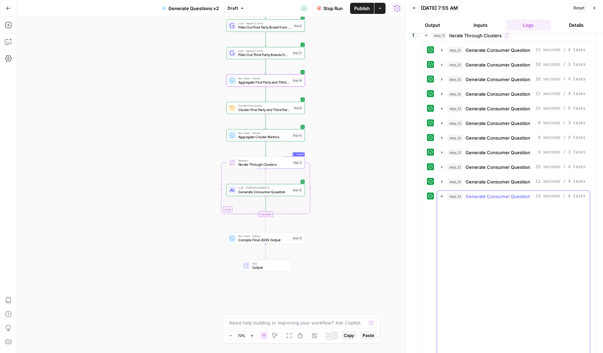
scroll to position [229, 0]
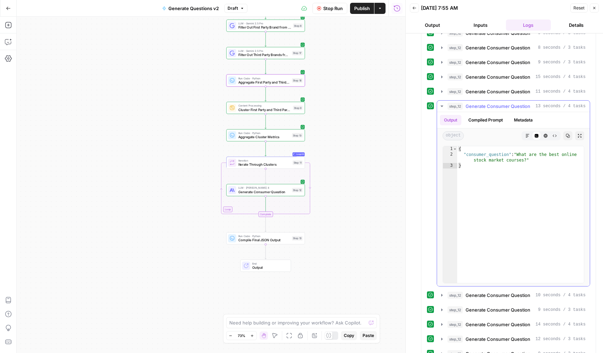
click at [514, 106] on span "Generate Consumer Question" at bounding box center [498, 106] width 65 height 7
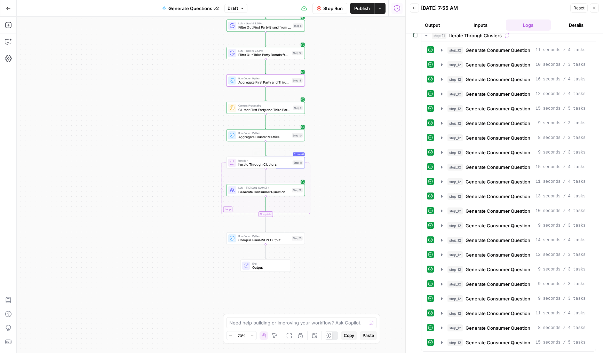
scroll to position [154, 0]
click at [472, 268] on span "Generate Consumer Question" at bounding box center [498, 269] width 65 height 7
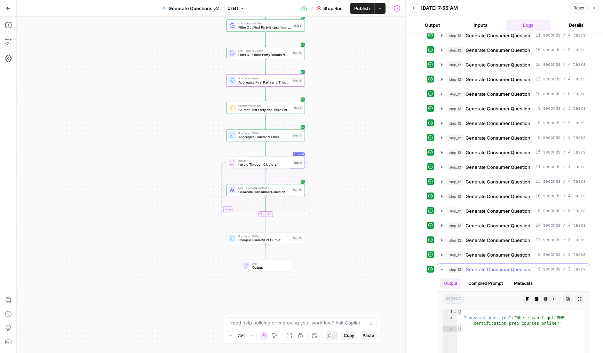
click at [485, 268] on span "Generate Consumer Question" at bounding box center [498, 269] width 65 height 7
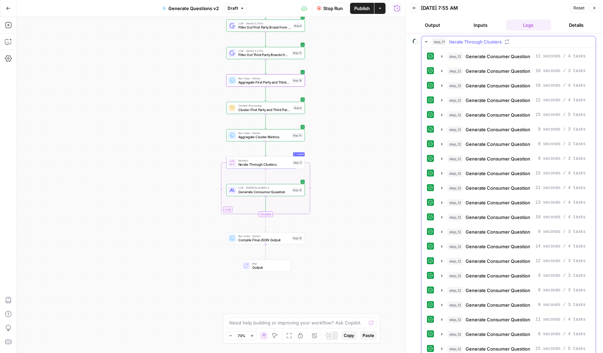
scroll to position [119, 0]
click at [364, 9] on span "Publish" at bounding box center [362, 8] width 16 height 7
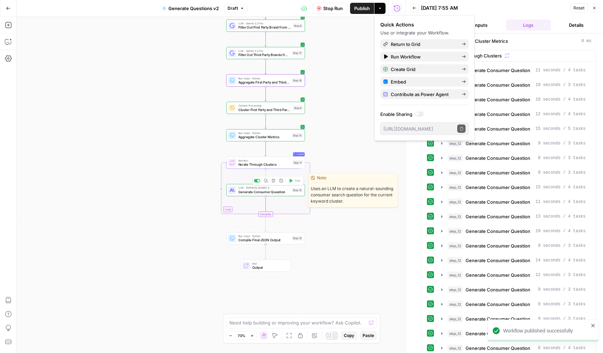
click at [341, 218] on div "Workflow Set Inputs Inputs LLM · Deep Research (O4 Mini) Research Company Infor…" at bounding box center [211, 185] width 389 height 336
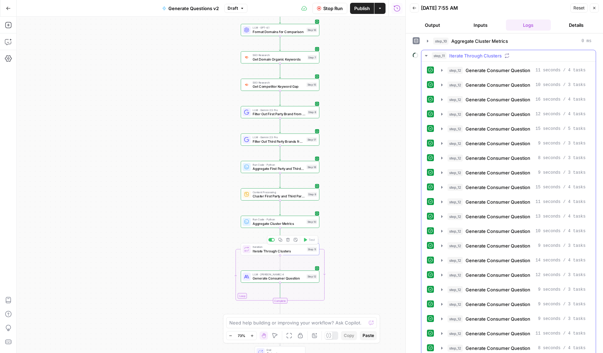
scroll to position [154, 0]
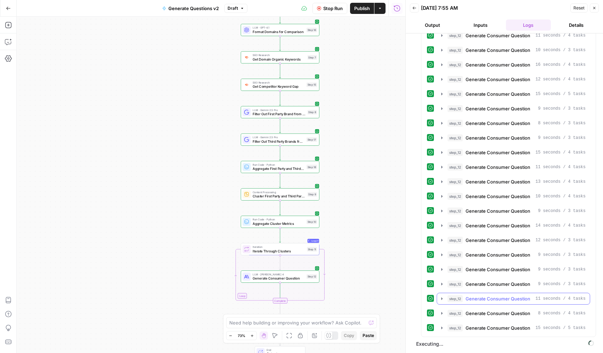
click at [491, 312] on span "Generate Consumer Question" at bounding box center [498, 313] width 65 height 7
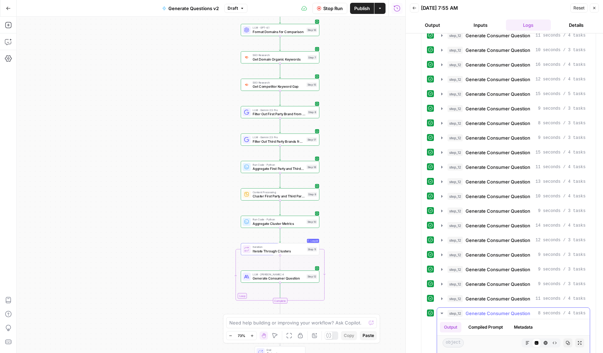
click at [499, 313] on span "Generate Consumer Question" at bounding box center [498, 313] width 65 height 7
click at [331, 8] on span "Stop Run" at bounding box center [332, 8] width 19 height 7
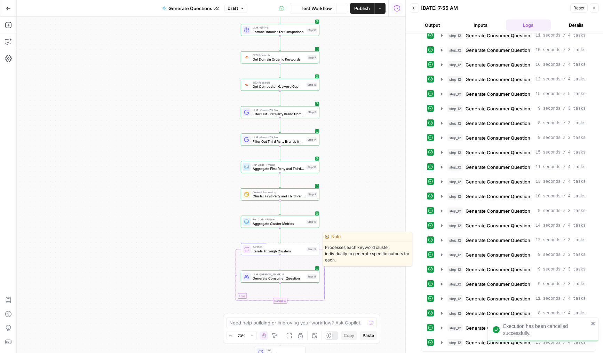
click at [263, 249] on span "Iterate Through Clusters" at bounding box center [279, 251] width 52 height 5
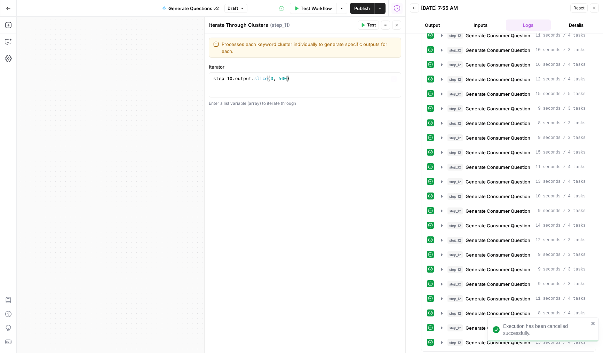
click at [286, 77] on div "step_10 . output . slice ( 0 , 500 )" at bounding box center [305, 91] width 186 height 31
type textarea "**********"
click at [357, 10] on span "Publish" at bounding box center [362, 8] width 16 height 7
click at [288, 81] on div "step_10 . output . slice ( 0 , 10 )" at bounding box center [305, 91] width 186 height 31
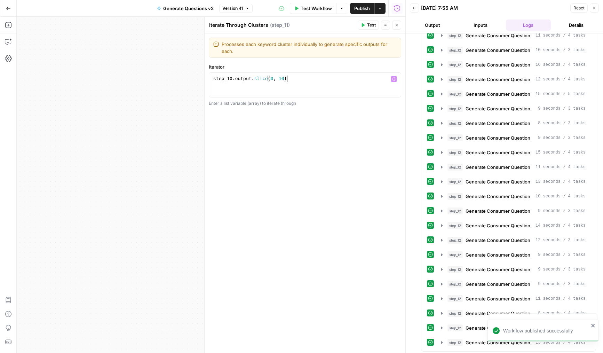
click at [291, 154] on div "**********" at bounding box center [305, 193] width 201 height 320
click at [398, 24] on icon "button" at bounding box center [397, 25] width 4 height 4
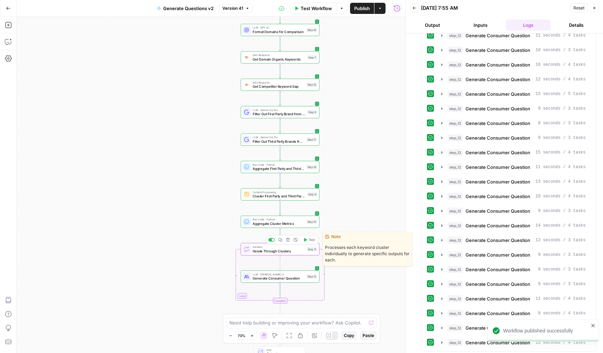
click at [309, 240] on span "Test" at bounding box center [312, 239] width 6 height 5
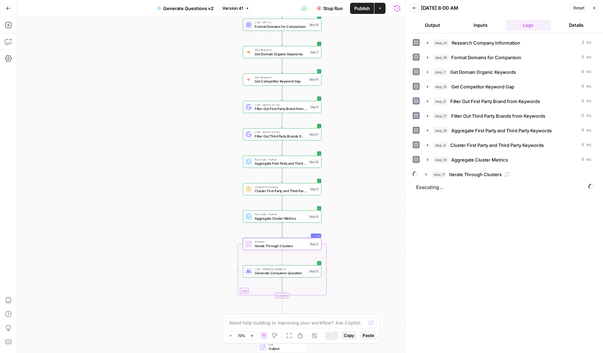
click at [466, 174] on span "Iterate Through Clusters" at bounding box center [476, 174] width 53 height 7
click at [475, 173] on span "Iterate Through Clusters" at bounding box center [476, 174] width 53 height 7
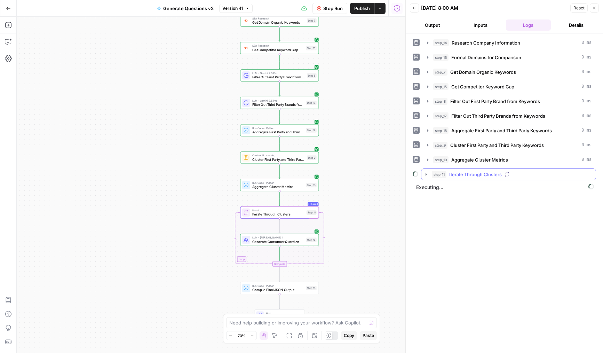
click at [447, 173] on div "step_11 Iterate Through Clusters" at bounding box center [512, 174] width 160 height 7
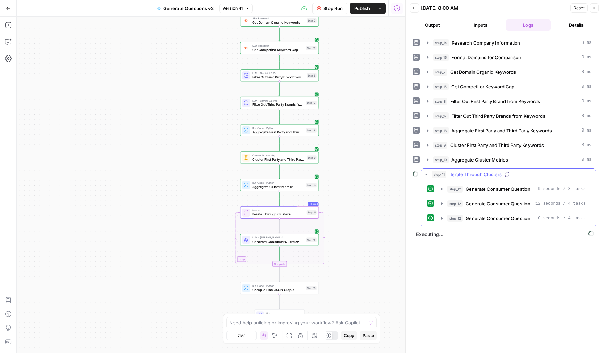
click at [479, 211] on div "step_12 Generate Consumer Question 9 seconds / 3 tasks step_12 Generate Consume…" at bounding box center [508, 203] width 163 height 41
click at [483, 206] on span "Generate Consumer Question" at bounding box center [498, 203] width 65 height 7
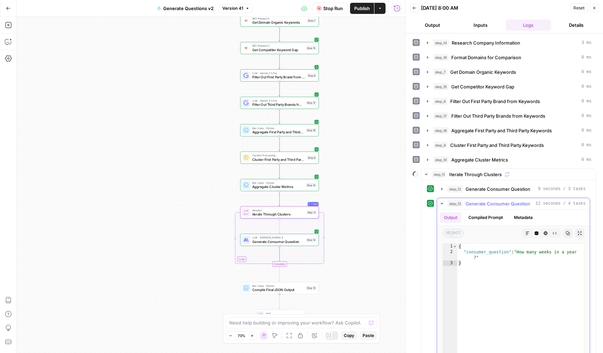
click at [488, 204] on span "Generate Consumer Question" at bounding box center [498, 203] width 65 height 7
click at [487, 227] on div "step_12 Generate Consumer Question 9 seconds / 3 tasks step_12 Generate Consume…" at bounding box center [509, 290] width 174 height 221
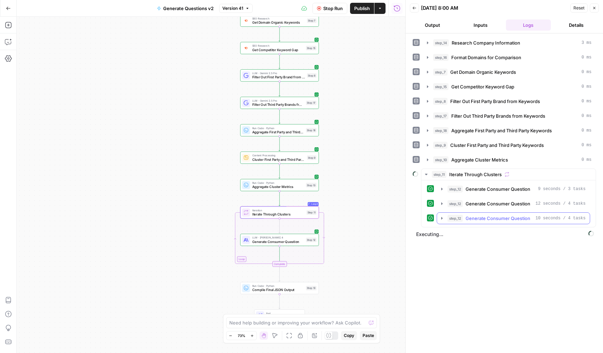
click at [495, 219] on span "Generate Consumer Question" at bounding box center [498, 218] width 65 height 7
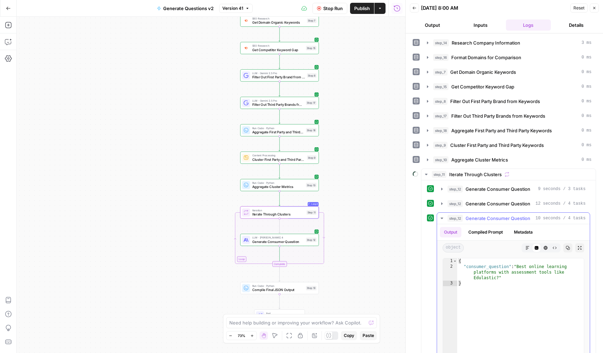
click at [495, 219] on span "Generate Consumer Question" at bounding box center [498, 218] width 65 height 7
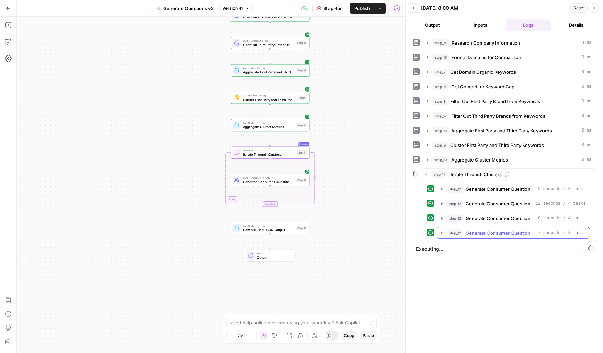
click at [445, 235] on icon "button" at bounding box center [442, 233] width 6 height 6
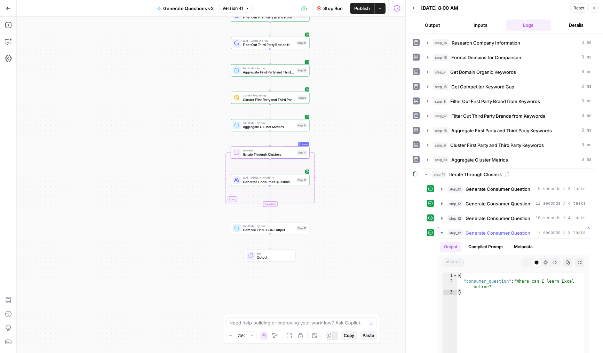
click at [445, 232] on button "step_12 Generate Consumer Question 7 seconds / 3 tasks" at bounding box center [513, 232] width 153 height 11
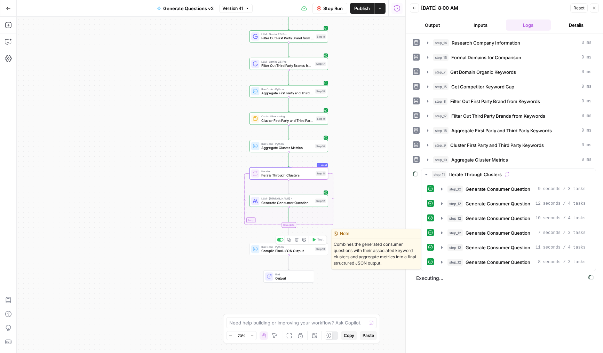
click at [272, 248] on span "Compile Final JSON Output" at bounding box center [287, 250] width 52 height 5
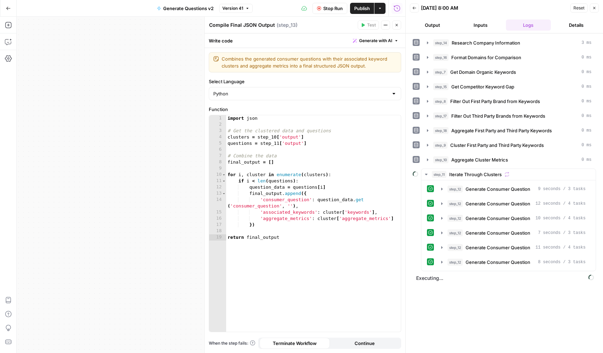
click at [401, 24] on button "Close" at bounding box center [396, 25] width 9 height 9
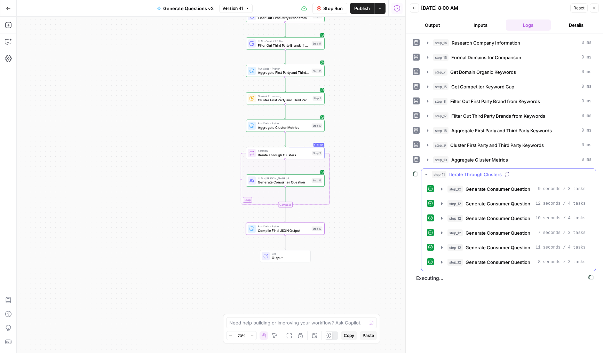
click at [441, 264] on icon "button" at bounding box center [442, 262] width 6 height 6
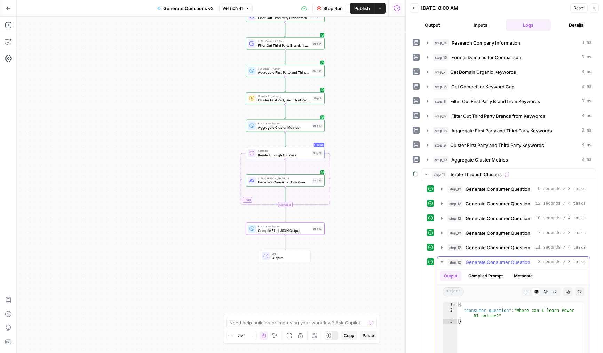
click at [441, 264] on icon "button" at bounding box center [442, 262] width 6 height 6
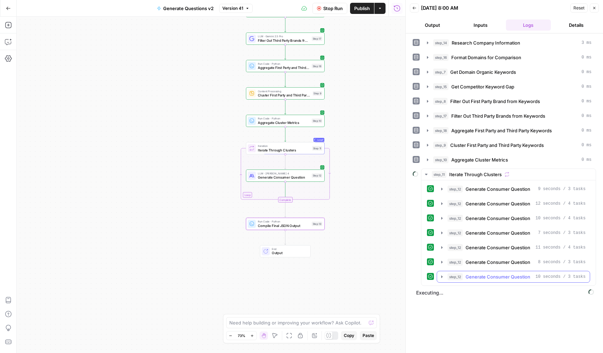
click at [447, 275] on button "step_12 Generate Consumer Question 10 seconds / 3 tasks" at bounding box center [513, 276] width 153 height 11
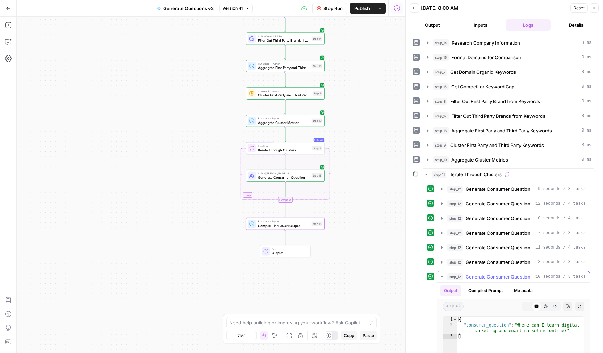
click at [441, 276] on icon "button" at bounding box center [442, 277] width 6 height 6
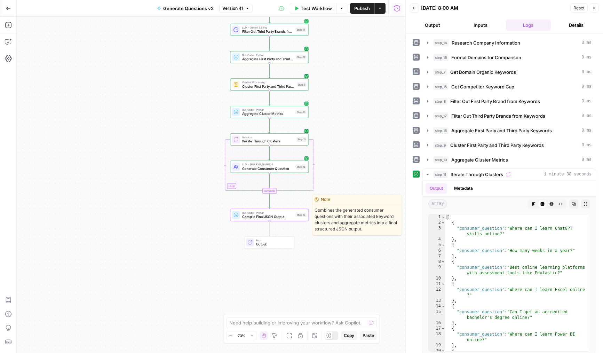
click at [302, 206] on span "Test" at bounding box center [301, 205] width 6 height 5
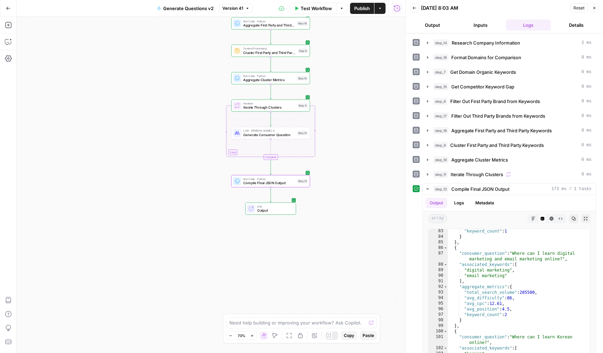
scroll to position [493, 0]
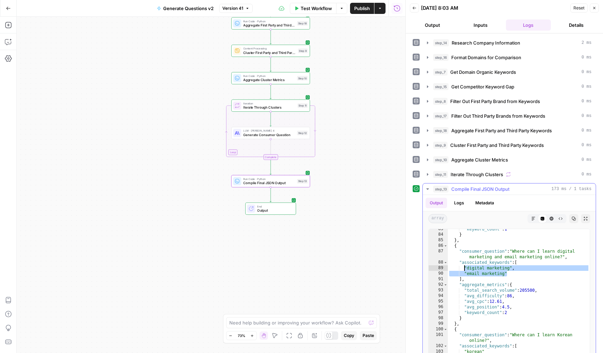
drag, startPoint x: 514, startPoint y: 273, endPoint x: 465, endPoint y: 268, distance: 48.6
click at [465, 268] on div ""keyword_count" : 1 } } , { "consumer_question" : "Where can I learn digital ma…" at bounding box center [519, 300] width 142 height 148
click at [481, 272] on div ""keyword_count" : 1 } } , { "consumer_question" : "Where can I learn digital ma…" at bounding box center [519, 300] width 142 height 148
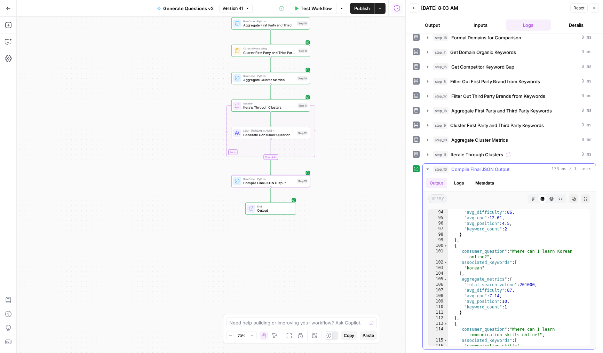
scroll to position [564, 0]
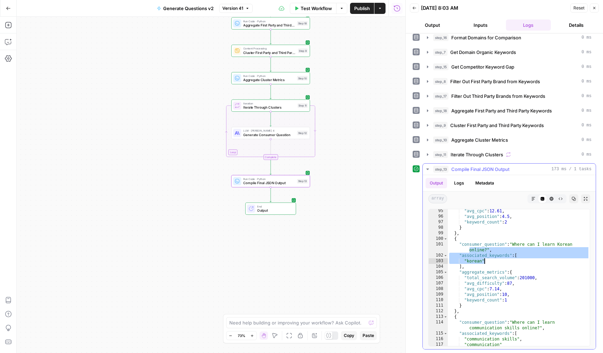
drag, startPoint x: 470, startPoint y: 250, endPoint x: 490, endPoint y: 260, distance: 22.4
click at [490, 260] on div ""avg_cpc" : 12.61 , "avg_position" : 4.5 , "keyword_count" : 2 } } , { "consume…" at bounding box center [519, 282] width 142 height 148
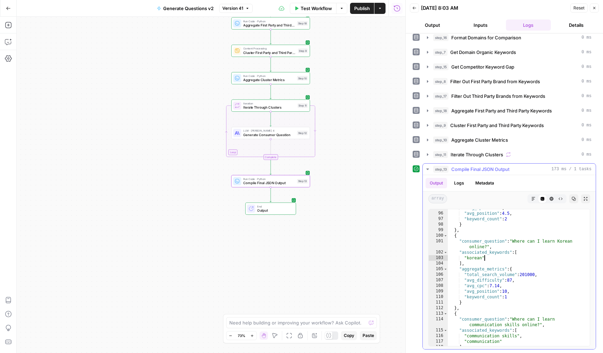
scroll to position [568, 0]
click at [501, 286] on div ""avg_position" : 4.5 , "keyword_count" : 2 } } , { "consumer_question" : "Where…" at bounding box center [519, 283] width 142 height 148
click at [490, 314] on div ""avg_position" : 4.5 , "keyword_count" : 2 } } , { "consumer_question" : "Where…" at bounding box center [519, 283] width 142 height 148
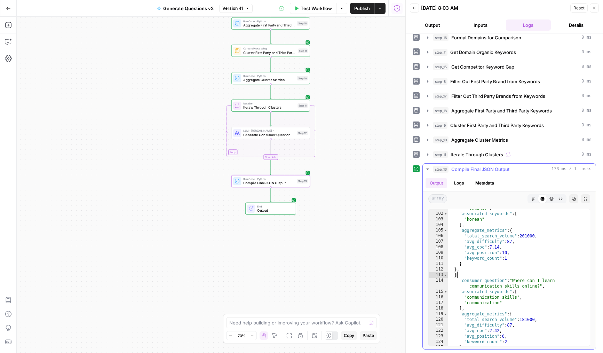
scroll to position [622, 0]
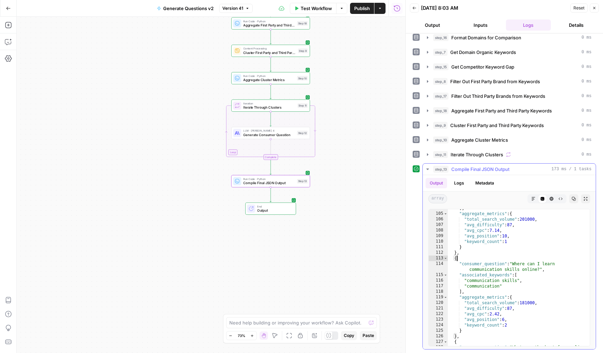
click at [505, 291] on div "] , "aggregate_metrics" : { "total_search_volume" : 201000 , "avg_difficulty" :…" at bounding box center [519, 282] width 142 height 154
type textarea "**"
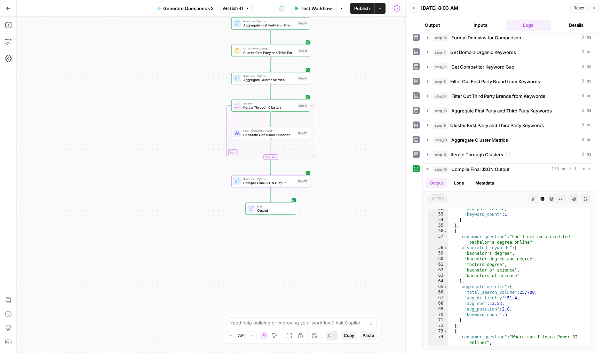
scroll to position [308, 0]
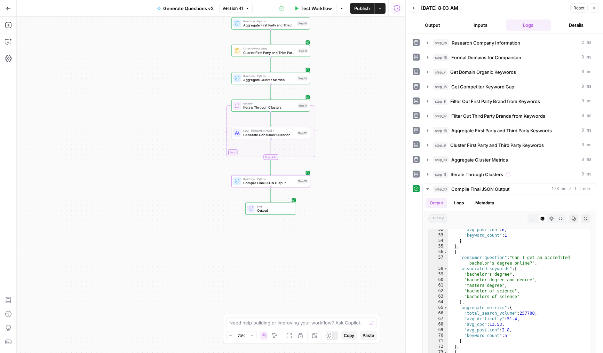
scroll to position [308, 0]
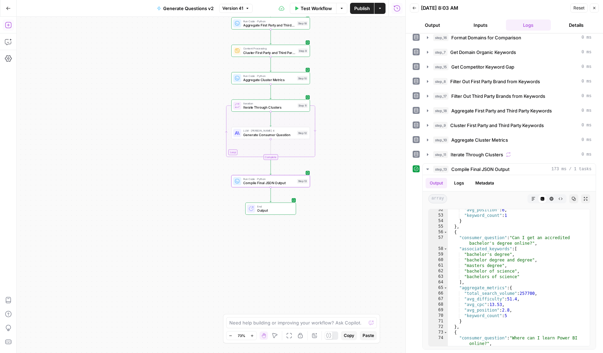
click at [9, 8] on icon "button" at bounding box center [8, 8] width 5 height 5
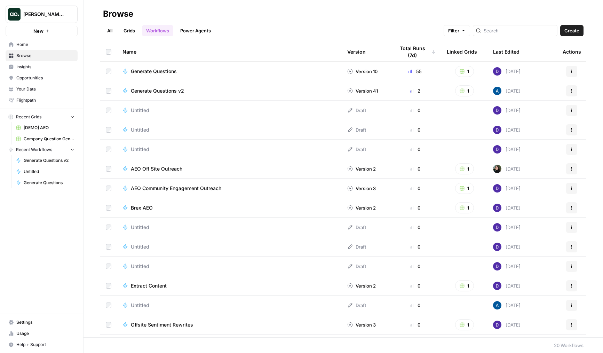
click at [576, 27] on span "Create" at bounding box center [572, 30] width 15 height 7
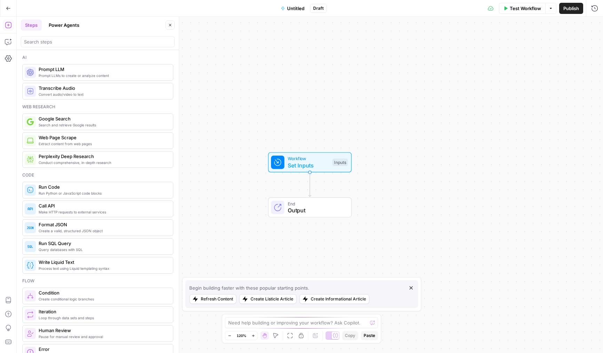
click at [76, 36] on div at bounding box center [98, 40] width 154 height 14
click at [79, 38] on input "search" at bounding box center [98, 41] width 148 height 7
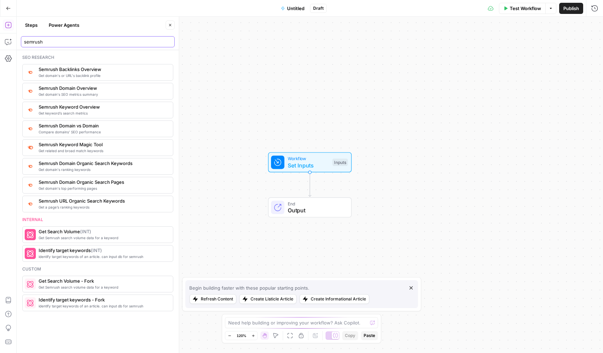
type input "semrush"
click at [80, 204] on span "Get a page’s ranking keywords" at bounding box center [103, 207] width 129 height 6
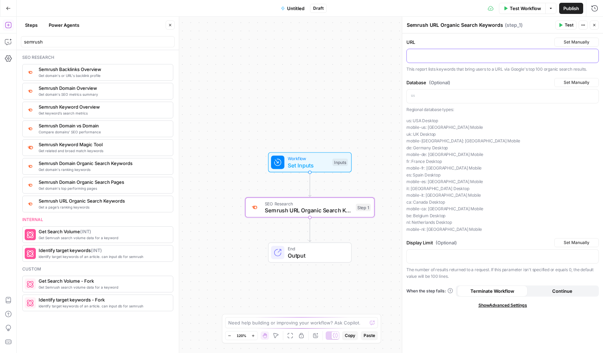
click at [448, 57] on p at bounding box center [503, 55] width 184 height 7
click at [428, 100] on div at bounding box center [503, 96] width 192 height 14
click at [564, 25] on button "Test" at bounding box center [566, 25] width 21 height 9
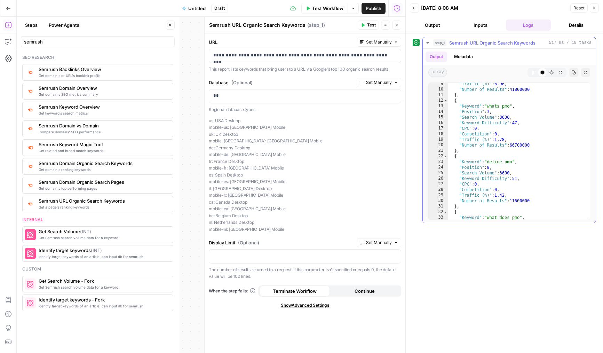
scroll to position [51, 0]
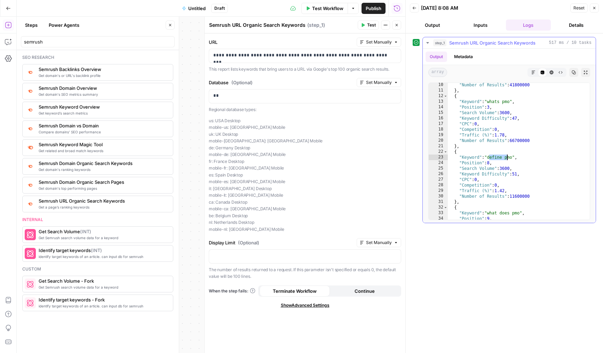
drag, startPoint x: 490, startPoint y: 158, endPoint x: 517, endPoint y: 158, distance: 27.2
click at [517, 158] on div ""Number of Results" : 41800000 } , { "Keyword" : "whats pmo" , "Position" : 3 ,…" at bounding box center [519, 156] width 142 height 148
drag, startPoint x: 490, startPoint y: 103, endPoint x: 516, endPoint y: 104, distance: 26.1
click at [516, 104] on div ""Number of Results" : 41800000 } , { "Keyword" : "whats pmo" , "Position" : 3 ,…" at bounding box center [519, 156] width 142 height 148
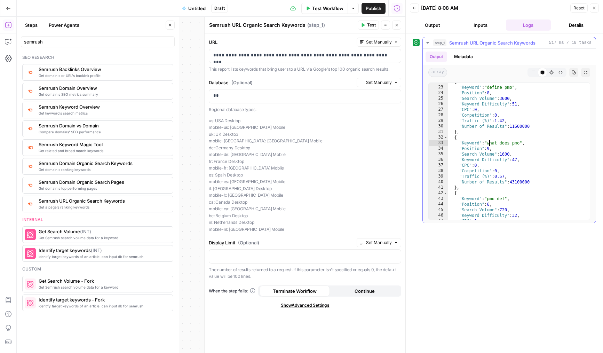
drag, startPoint x: 489, startPoint y: 144, endPoint x: 525, endPoint y: 144, distance: 35.5
click at [525, 144] on div "{ "Keyword" : "define pmo" , "Position" : 8 , "Search Volume" : 3600 , "Keyword…" at bounding box center [519, 153] width 142 height 148
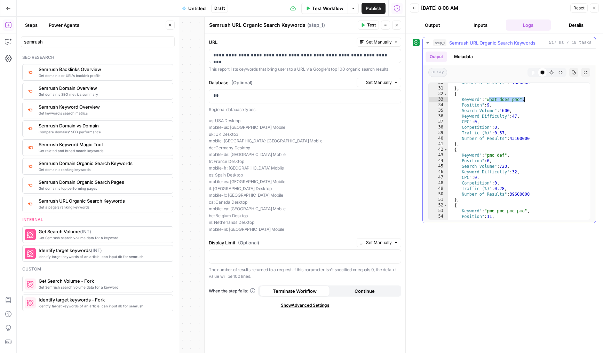
drag, startPoint x: 486, startPoint y: 159, endPoint x: 507, endPoint y: 159, distance: 20.5
click at [507, 159] on div ""Number of Results" : 11600000 } , { "Keyword" : "what does pmo" , "Position" :…" at bounding box center [519, 154] width 142 height 148
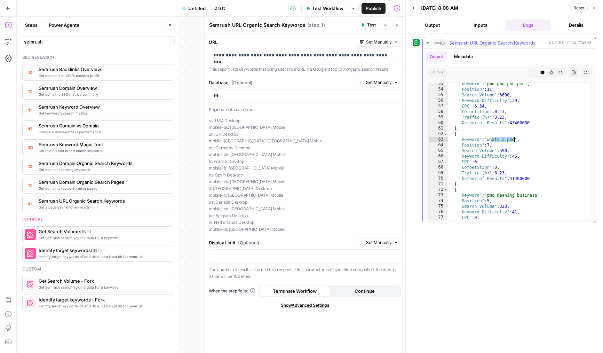
drag, startPoint x: 491, startPoint y: 142, endPoint x: 516, endPoint y: 142, distance: 25.1
click at [516, 142] on div ""Keyword" : "pmo pmo pmo pmo" , "Position" : 11 , "Search Volume" : 3600 , "Key…" at bounding box center [519, 155] width 142 height 148
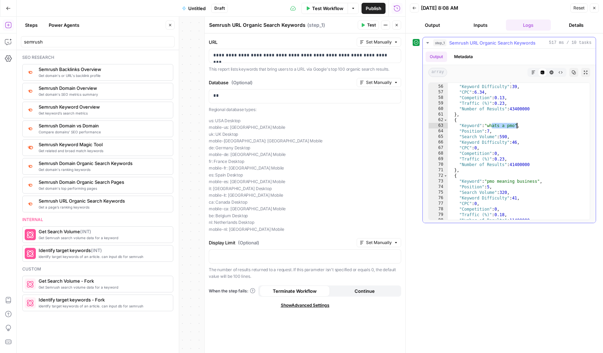
scroll to position [336, 0]
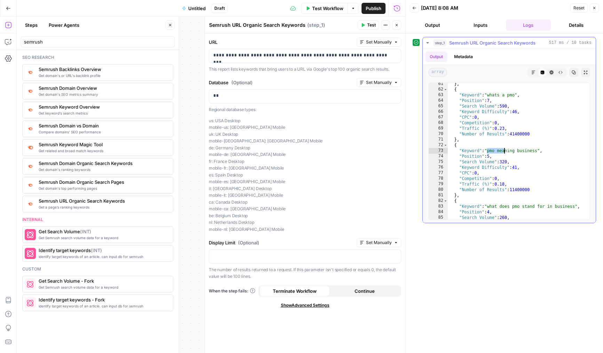
drag, startPoint x: 494, startPoint y: 152, endPoint x: 529, endPoint y: 152, distance: 34.8
click at [529, 152] on div "} , { "Keyword" : "whats a pmo" , "Position" : 7 , "Search Volume" : 590 , "Key…" at bounding box center [519, 155] width 142 height 148
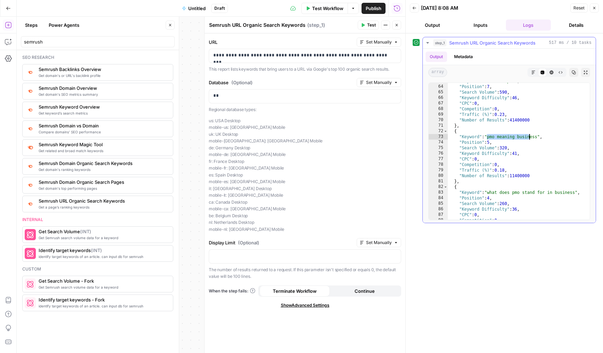
scroll to position [371, 0]
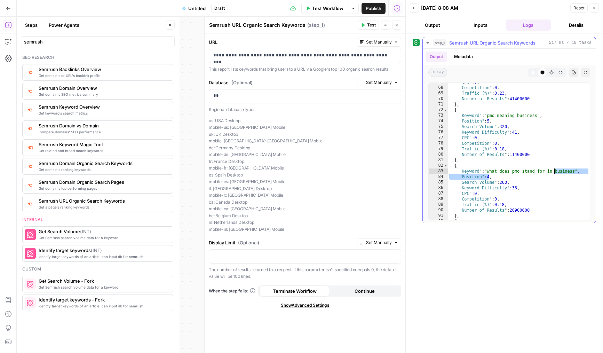
drag, startPoint x: 489, startPoint y: 174, endPoint x: 556, endPoint y: 172, distance: 66.5
click at [556, 172] on div ""CPC" : 0 , "Competition" : 0 , "Traffic (%)" : 0.23 , "Number of Results" : 41…" at bounding box center [519, 153] width 142 height 148
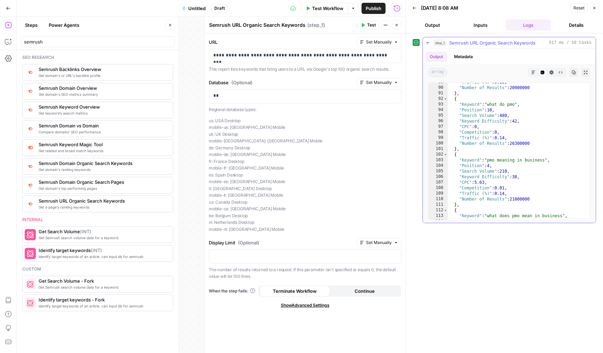
scroll to position [494, 0]
drag, startPoint x: 489, startPoint y: 103, endPoint x: 522, endPoint y: 104, distance: 33.4
click at [522, 104] on div ""Traffic (%)" : 0.18 , "Number of Results" : 20900000 } , { "Keyword" : "what d…" at bounding box center [519, 153] width 142 height 148
drag, startPoint x: 489, startPoint y: 160, endPoint x: 543, endPoint y: 162, distance: 54.7
click at [543, 162] on div ""Traffic (%)" : 0.18 , "Number of Results" : 20900000 } , { "Keyword" : "what d…" at bounding box center [519, 153] width 142 height 148
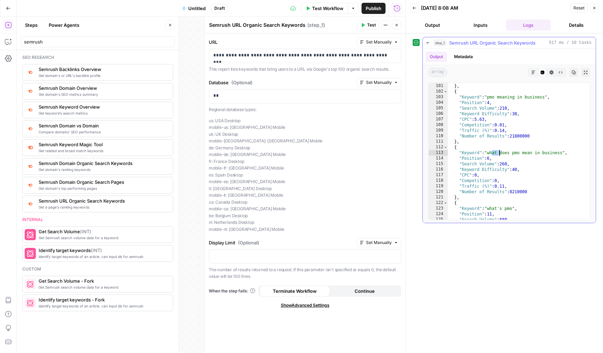
drag, startPoint x: 512, startPoint y: 154, endPoint x: 539, endPoint y: 155, distance: 27.5
click at [539, 155] on div ""Number of Results" : 26300000 } , { "Keyword" : "pmo meaning in business" , "P…" at bounding box center [519, 152] width 142 height 148
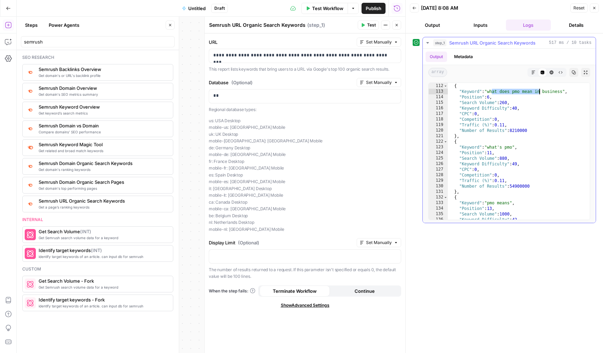
scroll to position [622, 0]
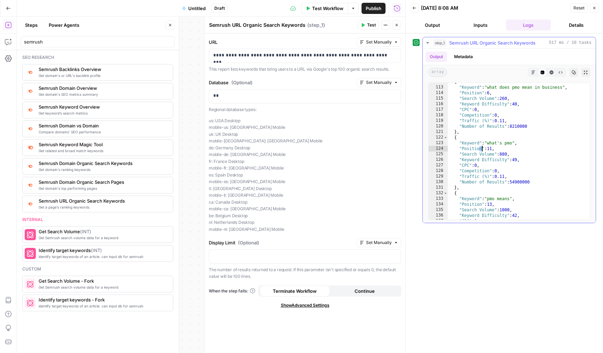
drag, startPoint x: 488, startPoint y: 150, endPoint x: 510, endPoint y: 150, distance: 22.3
click at [510, 150] on div "{ "Keyword" : "what does pmo mean in business" , "Position" : 6 , "Search Volum…" at bounding box center [519, 153] width 142 height 148
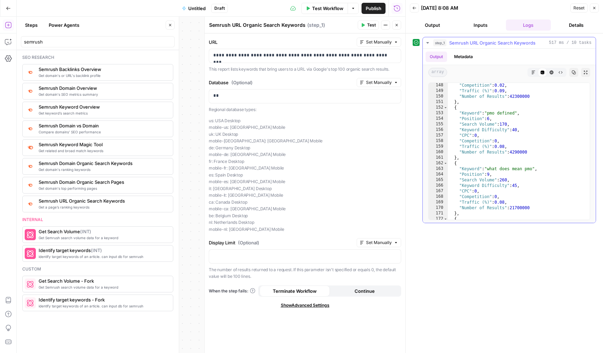
scroll to position [834, 0]
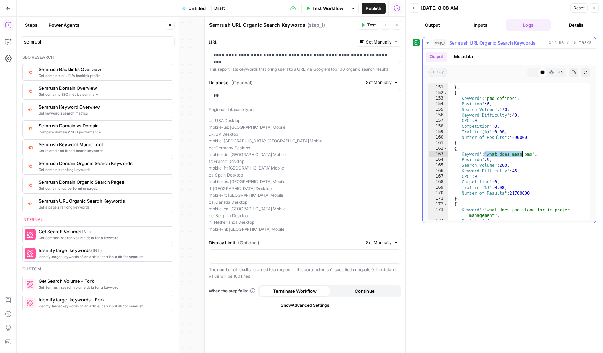
drag, startPoint x: 489, startPoint y: 153, endPoint x: 529, endPoint y: 153, distance: 40.4
click at [529, 153] on div ""Number of Results" : 42300000 } , { "Keyword" : "pmo defined" , "Position" : 6…" at bounding box center [519, 153] width 142 height 148
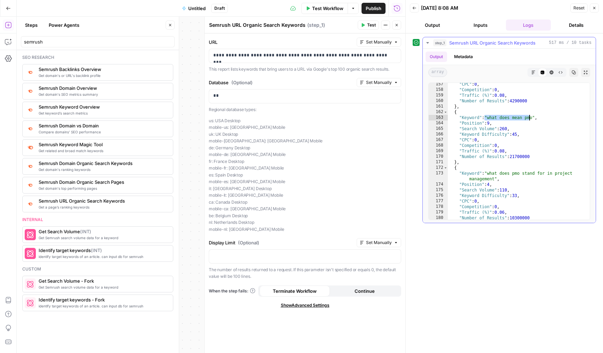
scroll to position [871, 0]
drag, startPoint x: 491, startPoint y: 173, endPoint x: 498, endPoint y: 179, distance: 9.0
click at [498, 179] on div ""CPC" : 0 , "Competition" : 0 , "Traffic (%)" : 0.08 , "Number of Results" : 42…" at bounding box center [519, 155] width 142 height 148
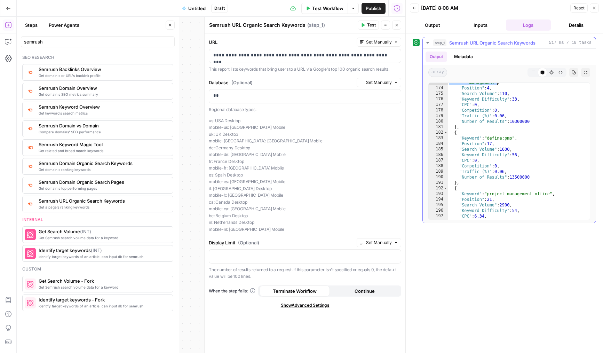
scroll to position [967, 0]
drag, startPoint x: 490, startPoint y: 140, endPoint x: 513, endPoint y: 140, distance: 23.0
click at [513, 140] on div ""Keyword" : "what does pmo stand for in project management" , "Position" : 4 , …" at bounding box center [519, 151] width 142 height 154
drag, startPoint x: 496, startPoint y: 194, endPoint x: 552, endPoint y: 194, distance: 56.1
click at [552, 194] on div ""Keyword" : "what does pmo stand for in project management" , "Position" : 4 , …" at bounding box center [519, 151] width 142 height 154
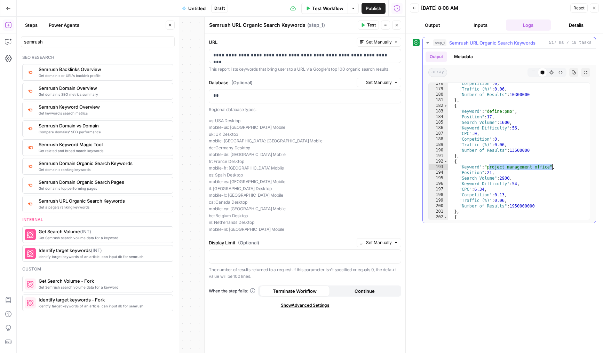
scroll to position [1025, 0]
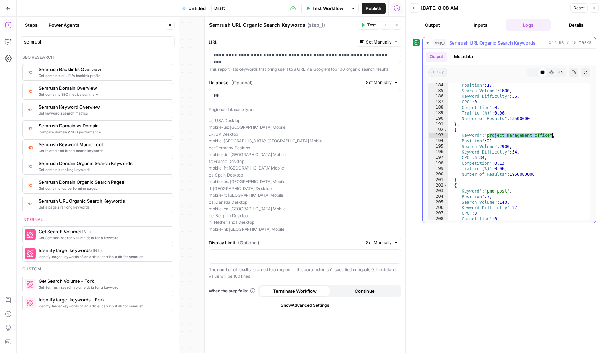
click at [529, 188] on div ""Position" : 17 , "Search Volume" : 1600 , "Keyword Difficulty" : 56 , "CPC" : …" at bounding box center [519, 157] width 142 height 148
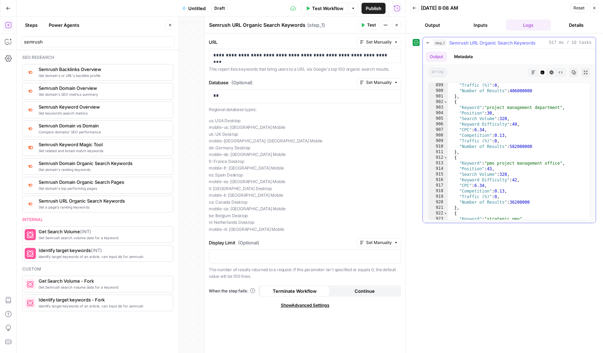
scroll to position [5139, 0]
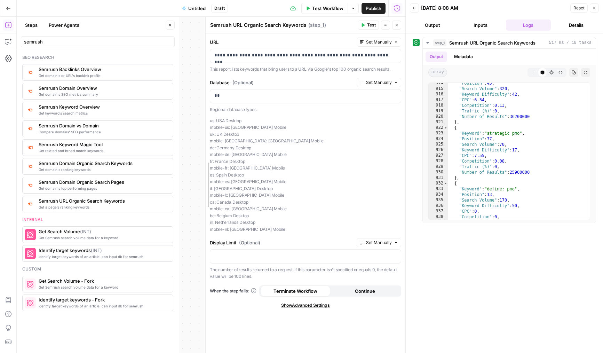
drag, startPoint x: 206, startPoint y: 116, endPoint x: 244, endPoint y: 116, distance: 37.6
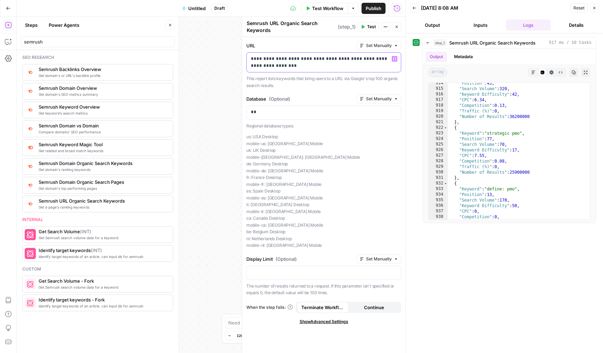
drag, startPoint x: 353, startPoint y: 60, endPoint x: 363, endPoint y: 60, distance: 10.1
click at [363, 60] on p "**********" at bounding box center [324, 62] width 146 height 14
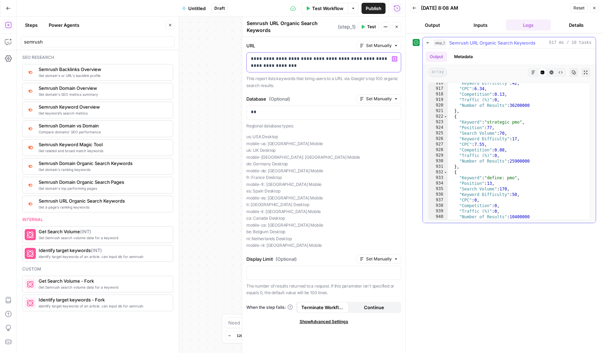
scroll to position [5180, 0]
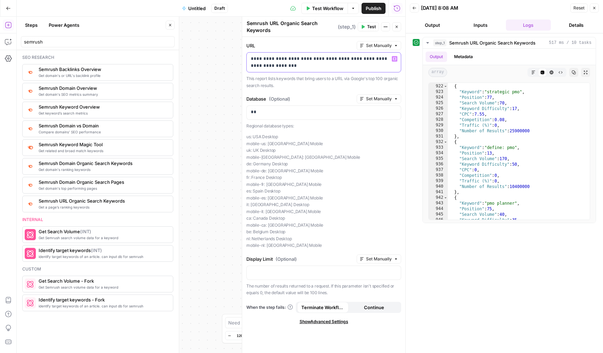
click at [287, 60] on p "**********" at bounding box center [324, 62] width 146 height 14
copy p "**********"
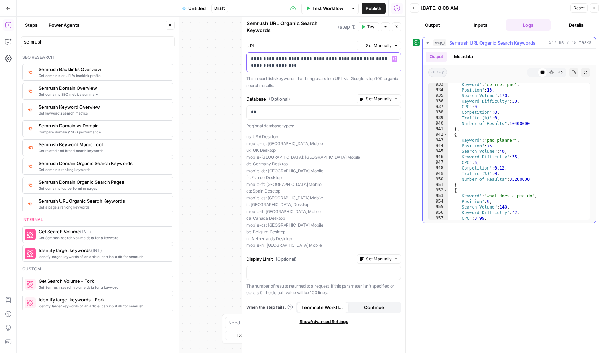
scroll to position [5246, 0]
drag, startPoint x: 487, startPoint y: 141, endPoint x: 496, endPoint y: 162, distance: 22.5
click at [520, 141] on div ""Keyword" : "define: pmo" , "Position" : 13 , "Search Volume" : 170 , "Keyword …" at bounding box center [519, 153] width 142 height 148
click at [494, 203] on div ""Keyword" : "define: pmo" , "Position" : 13 , "Search Volume" : 170 , "Keyword …" at bounding box center [519, 153] width 142 height 148
drag, startPoint x: 487, startPoint y: 197, endPoint x: 516, endPoint y: 197, distance: 29.2
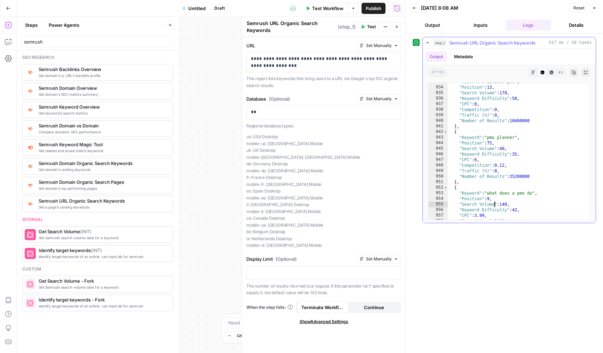
click at [516, 197] on div ""Keyword" : "define: pmo" , "Position" : 13 , "Search Volume" : 170 , "Keyword …" at bounding box center [519, 153] width 142 height 148
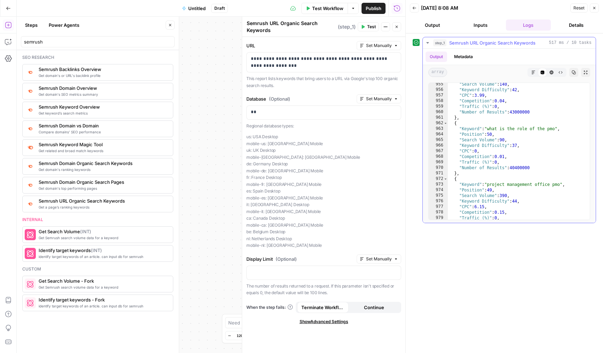
scroll to position [5366, 0]
drag, startPoint x: 493, startPoint y: 135, endPoint x: 535, endPoint y: 135, distance: 42.1
click at [537, 135] on div ""Search Volume" : 140 , "Keyword Difficulty" : 42 , "CPC" : 3.99 , "Competition…" at bounding box center [519, 155] width 142 height 148
drag, startPoint x: 507, startPoint y: 126, endPoint x: 550, endPoint y: 126, distance: 42.8
click at [550, 126] on div ""Search Volume" : 140 , "Keyword Difficulty" : 42 , "CPC" : 3.99 , "Competition…" at bounding box center [519, 155] width 142 height 148
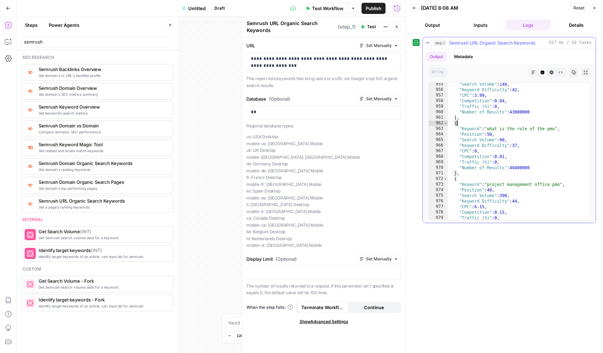
type textarea "*"
drag, startPoint x: 489, startPoint y: 180, endPoint x: 538, endPoint y: 177, distance: 49.5
click at [538, 177] on div ""Search Volume" : 140 , "Keyword Difficulty" : 42 , "CPC" : 3.99 , "Competition…" at bounding box center [519, 155] width 142 height 148
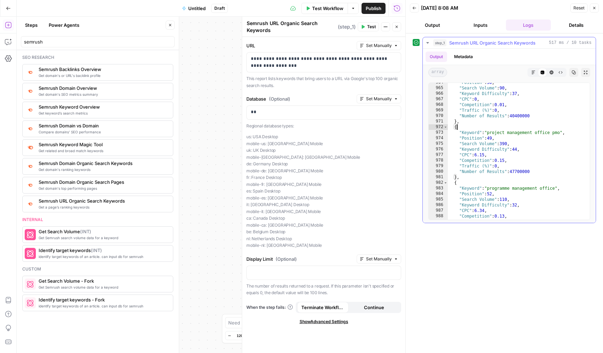
scroll to position [5420, 0]
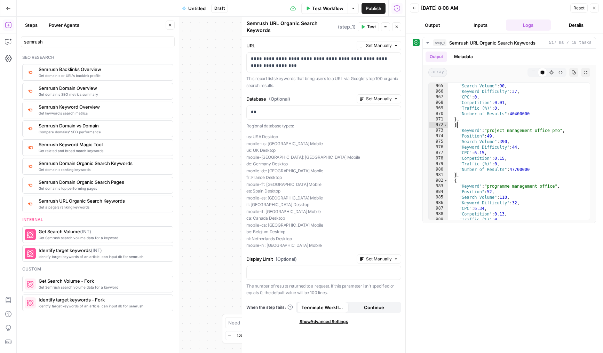
click at [6, 9] on icon "button" at bounding box center [8, 8] width 5 height 5
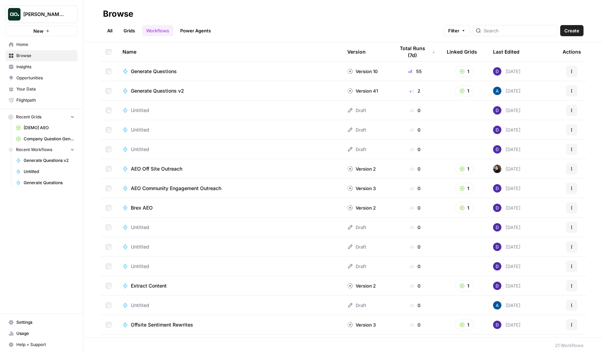
click at [153, 94] on span "Generate Questions v2" at bounding box center [157, 90] width 53 height 7
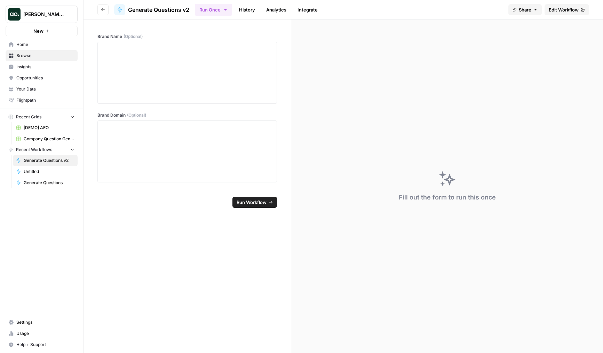
click at [556, 8] on span "Edit Workflow" at bounding box center [564, 9] width 30 height 7
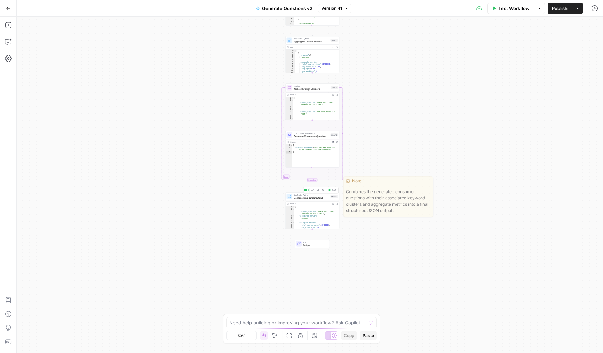
click at [334, 204] on icon "button" at bounding box center [333, 204] width 2 height 2
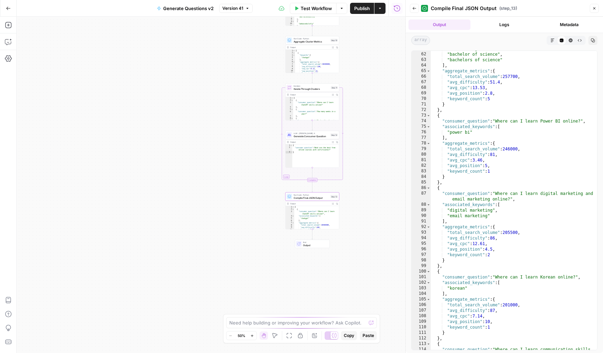
scroll to position [356, 0]
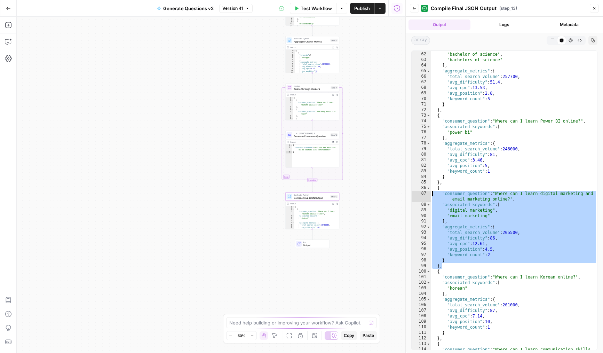
drag, startPoint x: 455, startPoint y: 239, endPoint x: 433, endPoint y: 194, distance: 50.3
click at [433, 194] on div ""masters degree" , "bachelor of science" , "bachelors of science" ] , "aggregat…" at bounding box center [514, 204] width 166 height 316
click at [468, 215] on div ""masters degree" , "bachelor of science" , "bachelors of science" ] , "aggregat…" at bounding box center [514, 204] width 166 height 316
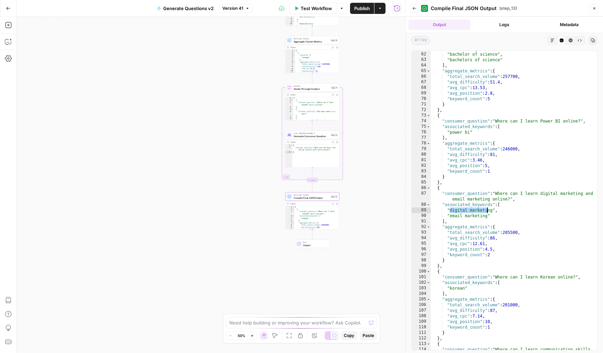
drag, startPoint x: 449, startPoint y: 211, endPoint x: 489, endPoint y: 211, distance: 39.7
click at [489, 211] on div ""masters degree" , "bachelor of science" , "bachelors of science" ] , "aggregat…" at bounding box center [514, 204] width 166 height 316
drag, startPoint x: 458, startPoint y: 214, endPoint x: 484, endPoint y: 214, distance: 25.8
click at [484, 214] on div ""masters degree" , "bachelor of science" , "bachelors of science" ] , "aggregat…" at bounding box center [514, 204] width 166 height 316
drag, startPoint x: 498, startPoint y: 194, endPoint x: 509, endPoint y: 198, distance: 12.6
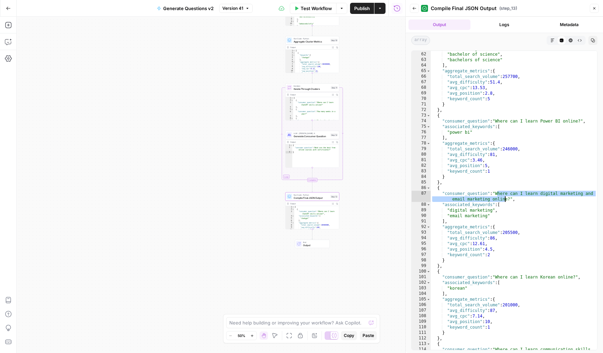
click at [509, 198] on div ""masters degree" , "bachelor of science" , "bachelors of science" ] , "aggregat…" at bounding box center [514, 204] width 166 height 316
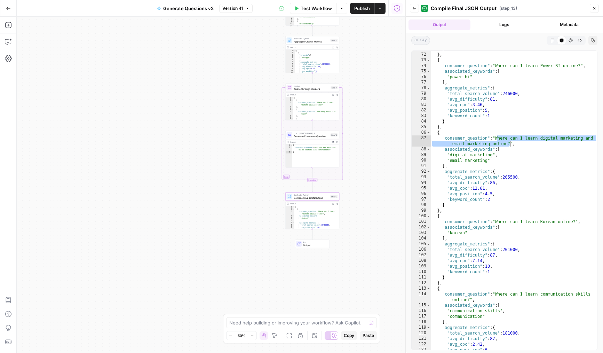
scroll to position [438, 0]
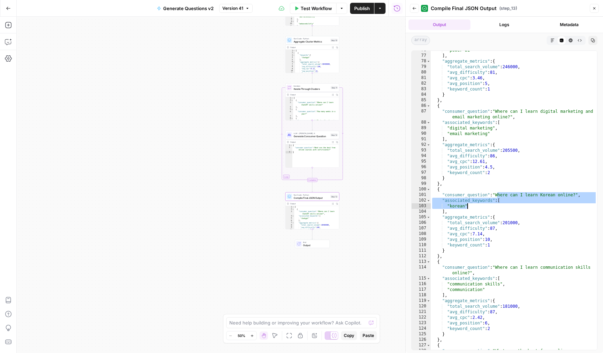
drag, startPoint x: 500, startPoint y: 195, endPoint x: 485, endPoint y: 204, distance: 17.0
click at [485, 204] on div ""power bi" ] , "aggregate_metrics" : { "total_search_volume" : 246000 , "avg_di…" at bounding box center [514, 205] width 166 height 316
click at [456, 206] on div ""power bi" ] , "aggregate_metrics" : { "total_search_volume" : 246000 , "avg_di…" at bounding box center [514, 205] width 166 height 316
click at [453, 206] on div ""power bi" ] , "aggregate_metrics" : { "total_search_volume" : 246000 , "avg_di…" at bounding box center [514, 205] width 166 height 316
drag, startPoint x: 492, startPoint y: 196, endPoint x: 500, endPoint y: 201, distance: 9.0
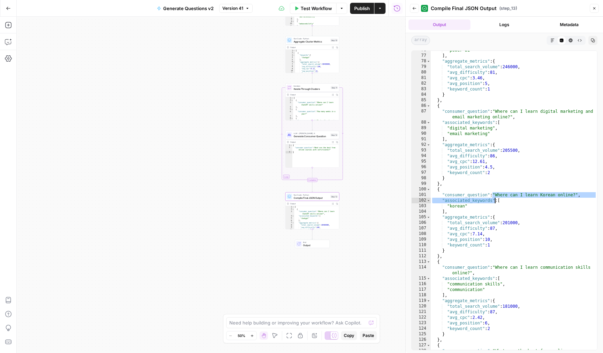
click at [500, 201] on div ""power bi" ] , "aggregate_metrics" : { "total_search_volume" : 246000 , "avg_di…" at bounding box center [514, 205] width 166 height 316
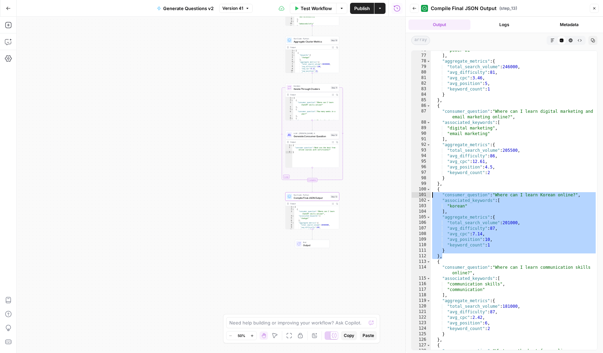
drag, startPoint x: 477, startPoint y: 253, endPoint x: 432, endPoint y: 193, distance: 75.6
click at [432, 193] on div ""power bi" ] , "aggregate_metrics" : { "total_search_volume" : 246000 , "avg_di…" at bounding box center [514, 205] width 166 height 316
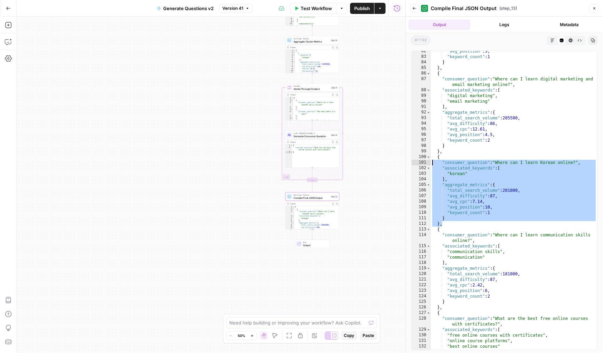
scroll to position [470, 0]
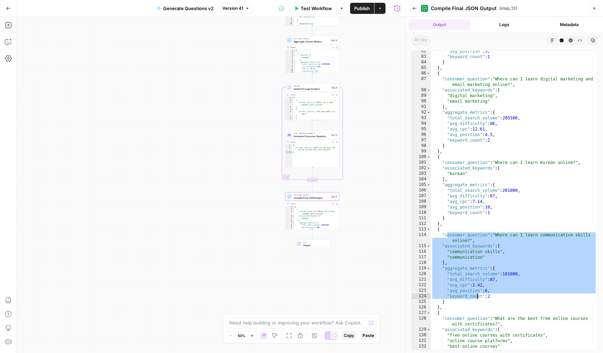
drag, startPoint x: 446, startPoint y: 232, endPoint x: 480, endPoint y: 300, distance: 76.0
click at [480, 300] on div ""avg_position" : 5 , "keyword_count" : 1 } } , { "consumer_question" : "Where c…" at bounding box center [514, 203] width 166 height 310
drag, startPoint x: 480, startPoint y: 300, endPoint x: 435, endPoint y: 236, distance: 79.0
click at [435, 236] on div ""avg_position" : 5 , "keyword_count" : 1 } } , { "consumer_question" : "Where c…" at bounding box center [514, 203] width 166 height 310
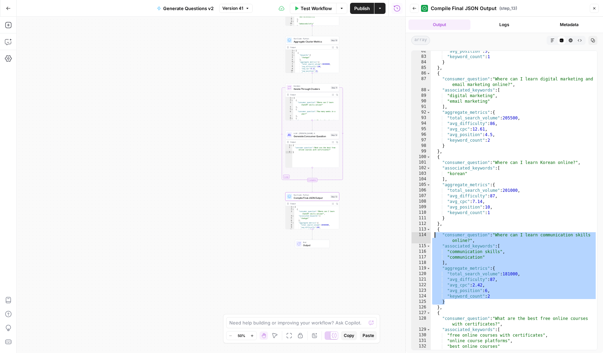
click at [435, 236] on div ""avg_position" : 5 , "keyword_count" : 1 } } , { "consumer_question" : "Where c…" at bounding box center [514, 203] width 166 height 310
drag, startPoint x: 432, startPoint y: 233, endPoint x: 451, endPoint y: 308, distance: 76.9
click at [451, 308] on div ""avg_position" : 5 , "keyword_count" : 1 } } , { "consumer_question" : "Where c…" at bounding box center [514, 203] width 166 height 310
click at [458, 259] on div ""avg_position" : 5 , "keyword_count" : 1 } } , { "consumer_question" : "Where c…" at bounding box center [514, 203] width 166 height 310
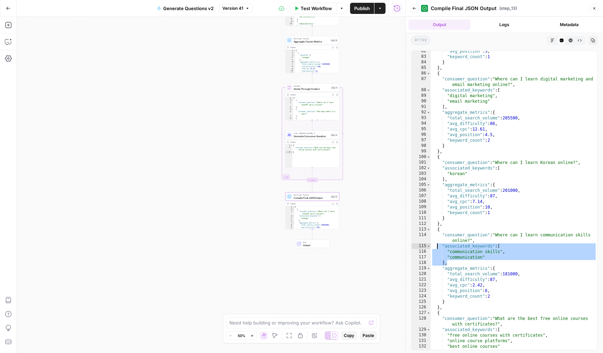
drag, startPoint x: 459, startPoint y: 265, endPoint x: 437, endPoint y: 248, distance: 26.8
click at [437, 248] on div ""avg_position" : 5 , "keyword_count" : 1 } } , { "consumer_question" : "Where c…" at bounding box center [514, 203] width 166 height 310
drag, startPoint x: 434, startPoint y: 247, endPoint x: 436, endPoint y: 266, distance: 19.0
click at [436, 266] on div ""avg_position" : 5 , "keyword_count" : 1 } } , { "consumer_question" : "Where c…" at bounding box center [514, 203] width 166 height 310
click at [456, 261] on div ""avg_position" : 5 , "keyword_count" : 1 } } , { "consumer_question" : "Where c…" at bounding box center [514, 203] width 166 height 310
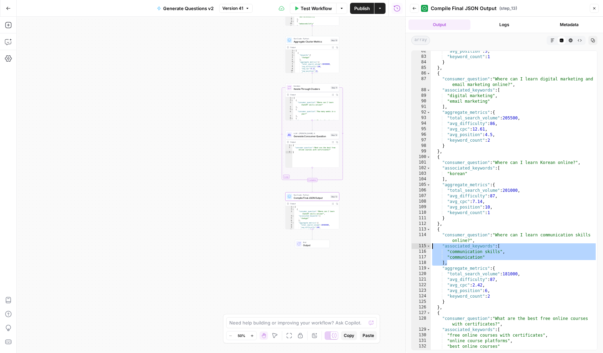
drag, startPoint x: 455, startPoint y: 263, endPoint x: 425, endPoint y: 244, distance: 35.7
click at [425, 244] on div "** 82 83 84 85 86 87 88 89 90 91 92 93 94 95 96 97 98 99 100 101 102 103 104 10…" at bounding box center [505, 200] width 186 height 300
click at [436, 244] on div ""avg_position" : 5 , "keyword_count" : 1 } } , { "consumer_question" : "Where c…" at bounding box center [514, 203] width 166 height 310
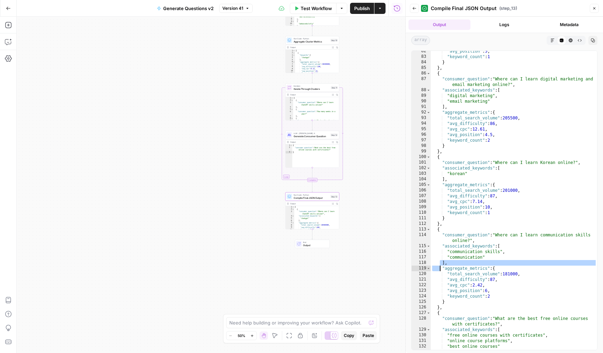
click at [440, 266] on div ""avg_position" : 5 , "keyword_count" : 1 } } , { "consumer_question" : "Where c…" at bounding box center [514, 203] width 166 height 310
click at [451, 263] on div ""avg_position" : 5 , "keyword_count" : 1 } } , { "consumer_question" : "Where c…" at bounding box center [514, 203] width 166 height 310
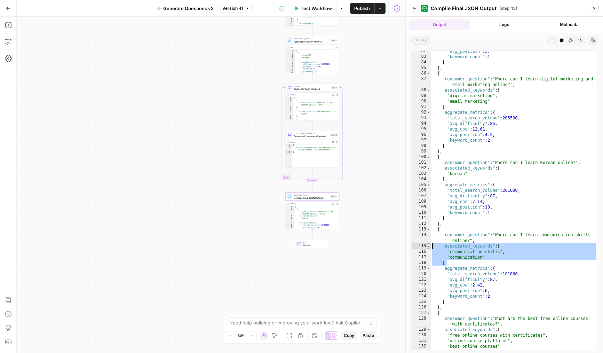
drag, startPoint x: 458, startPoint y: 264, endPoint x: 427, endPoint y: 244, distance: 36.4
click at [427, 244] on div "** 82 83 84 85 86 87 88 89 90 91 92 93 94 95 96 97 98 99 100 101 102 103 104 10…" at bounding box center [505, 200] width 186 height 300
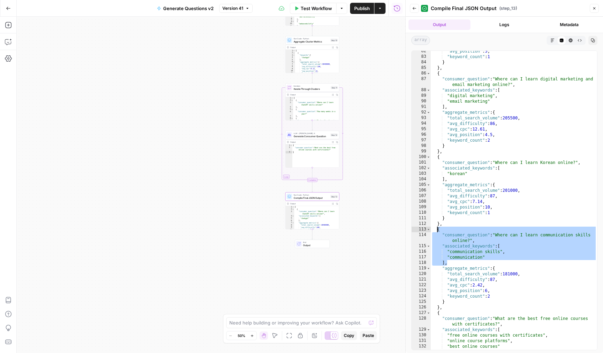
drag, startPoint x: 482, startPoint y: 260, endPoint x: 434, endPoint y: 228, distance: 57.9
click at [434, 228] on div ""avg_position" : 5 , "keyword_count" : 1 } } , { "consumer_question" : "Where c…" at bounding box center [514, 203] width 166 height 310
click at [462, 248] on div ""avg_position" : 5 , "keyword_count" : 1 } } , { "consumer_question" : "Where c…" at bounding box center [514, 203] width 166 height 310
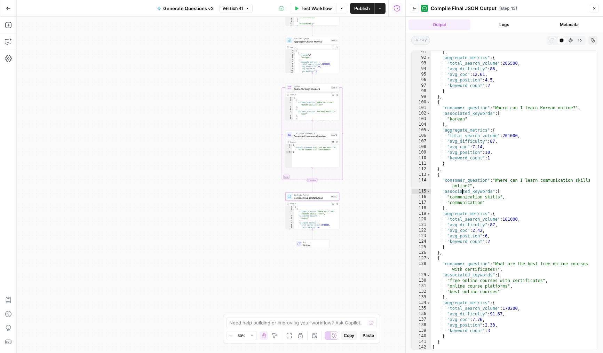
scroll to position [525, 0]
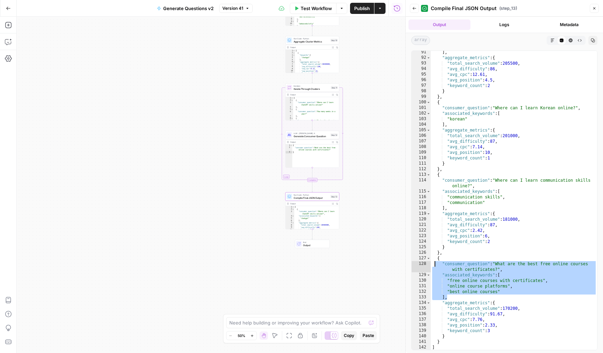
drag, startPoint x: 457, startPoint y: 295, endPoint x: 436, endPoint y: 266, distance: 35.4
click at [436, 266] on div "] , "aggregate_metrics" : { "total_search_volume" : 205500 , "avg_difficulty" :…" at bounding box center [514, 204] width 166 height 310
click at [462, 284] on div "] , "aggregate_metrics" : { "total_search_volume" : 205500 , "avg_difficulty" :…" at bounding box center [514, 204] width 166 height 310
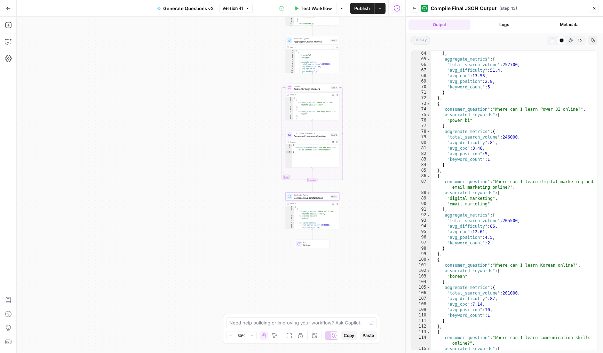
scroll to position [359, 0]
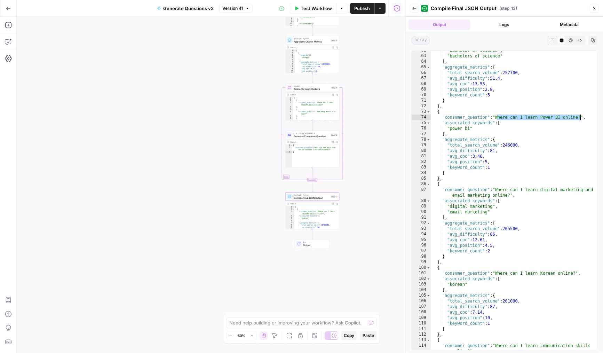
drag, startPoint x: 499, startPoint y: 118, endPoint x: 581, endPoint y: 117, distance: 82.9
click at [581, 117] on div ""bachelor of science" , "bachelors of science" ] , "aggregate_metrics" : { "tot…" at bounding box center [514, 206] width 166 height 316
type textarea "**********"
click at [13, 9] on button "Go Back" at bounding box center [8, 8] width 13 height 13
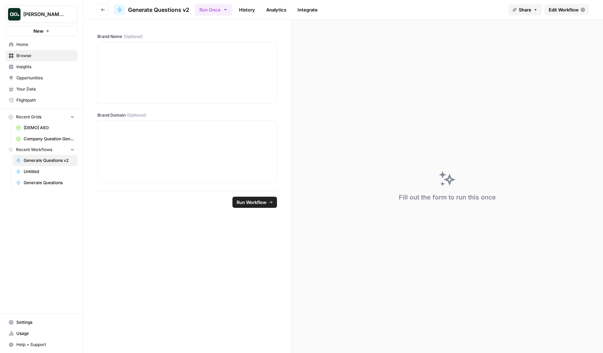
click at [41, 49] on link "Home" at bounding box center [42, 44] width 72 height 11
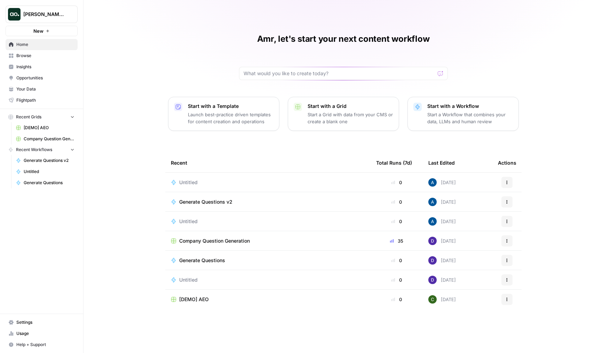
click at [34, 169] on span "Untitled" at bounding box center [49, 172] width 51 height 6
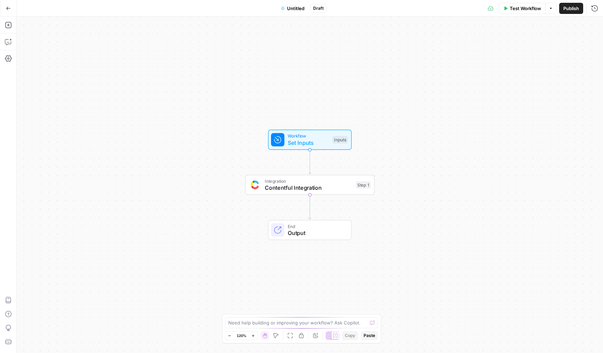
click at [263, 181] on div "Integration Contentful Integration Step 1 Copy step Delete step Add Note Test" at bounding box center [309, 185] width 123 height 14
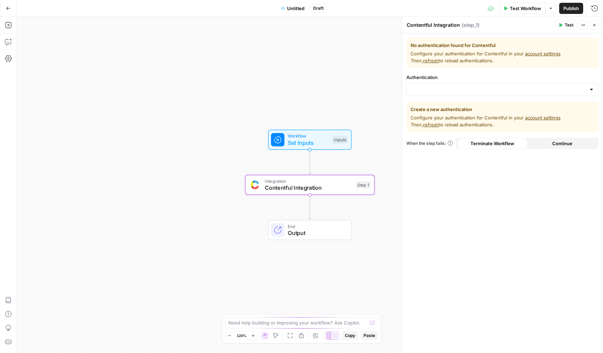
click at [3, 28] on button "Add Steps" at bounding box center [8, 24] width 11 height 11
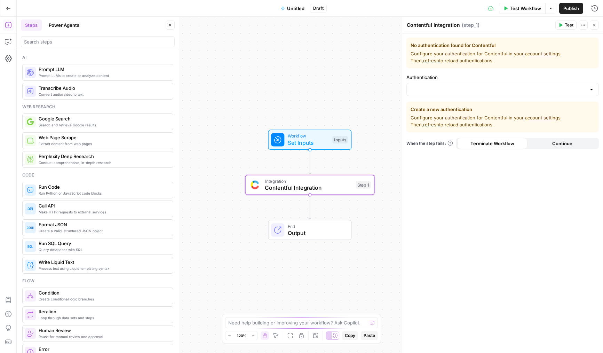
click at [63, 54] on div "Ai Prompt LLMs to create or analyze content Prompt LLM Convert audio/video to t…" at bounding box center [98, 201] width 162 height 303
click at [64, 42] on input "search" at bounding box center [98, 41] width 148 height 7
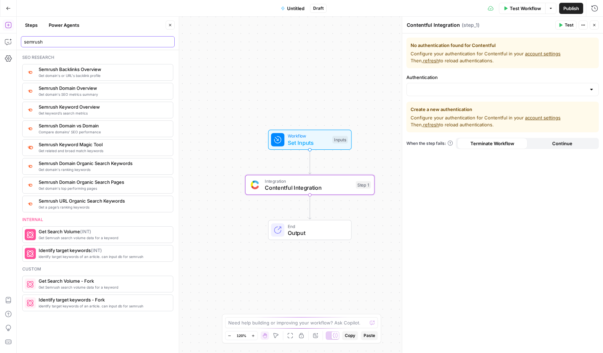
type input "semrush"
click at [81, 206] on span "Get a page’s ranking keywords" at bounding box center [103, 207] width 129 height 6
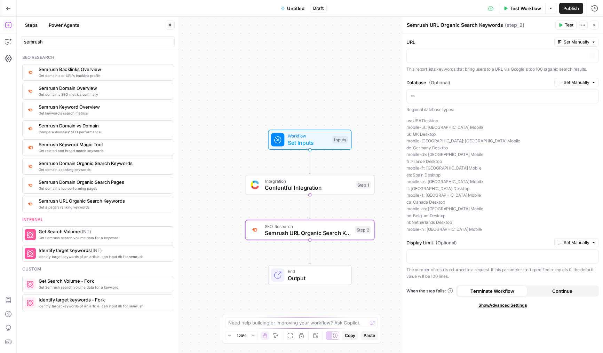
click at [437, 46] on div "URL Set Manually" at bounding box center [503, 42] width 193 height 9
click at [438, 55] on p at bounding box center [503, 55] width 184 height 7
click at [412, 104] on div "Database (Optional) Set Manually “/” to reference Variables Menu Regional datab…" at bounding box center [503, 155] width 193 height 155
click at [416, 97] on p at bounding box center [503, 95] width 184 height 7
click at [572, 23] on span "Test" at bounding box center [569, 25] width 9 height 6
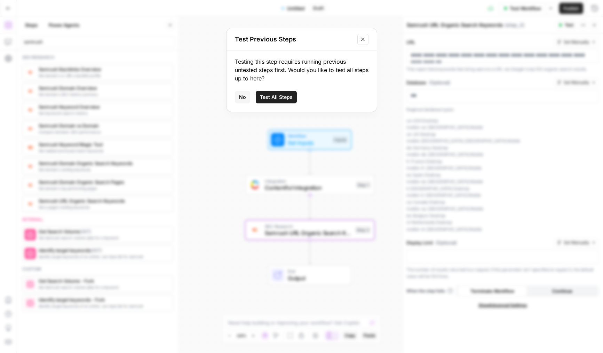
click at [245, 98] on span "No" at bounding box center [242, 97] width 7 height 7
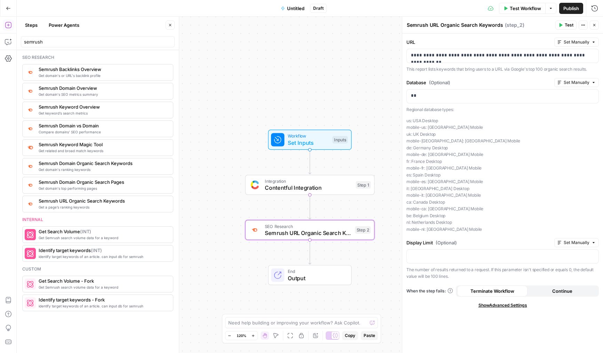
click at [245, 98] on div "Workflow Set Inputs Inputs Integration Contentful Integration Step 1 SEO Resear…" at bounding box center [310, 185] width 587 height 336
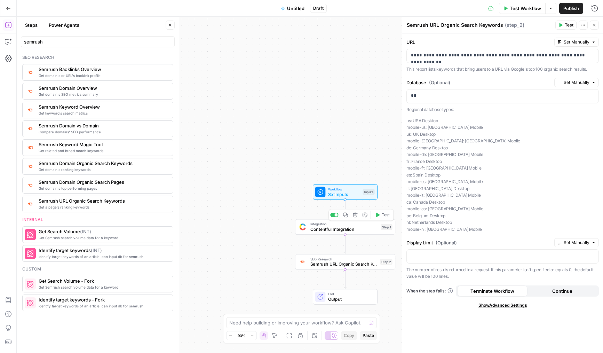
click at [357, 218] on button "Delete step" at bounding box center [355, 215] width 8 height 8
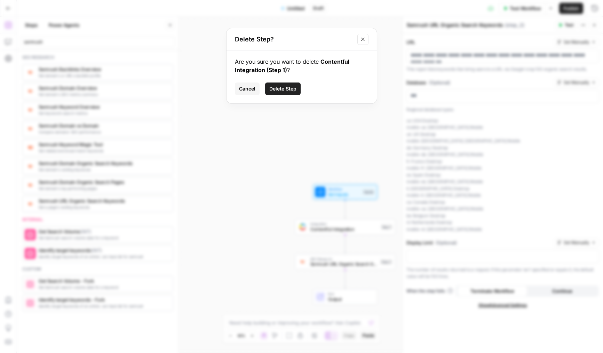
click at [293, 84] on button "Delete Step" at bounding box center [283, 89] width 36 height 13
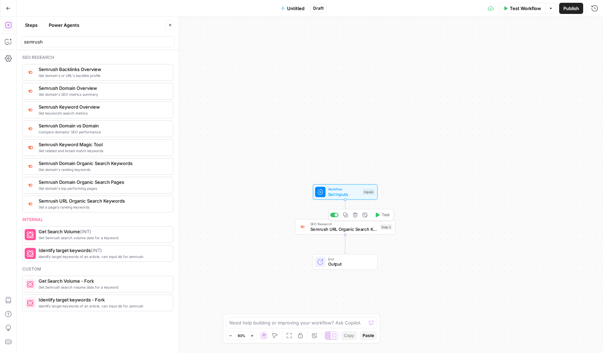
click at [382, 216] on span "Test" at bounding box center [386, 215] width 8 height 6
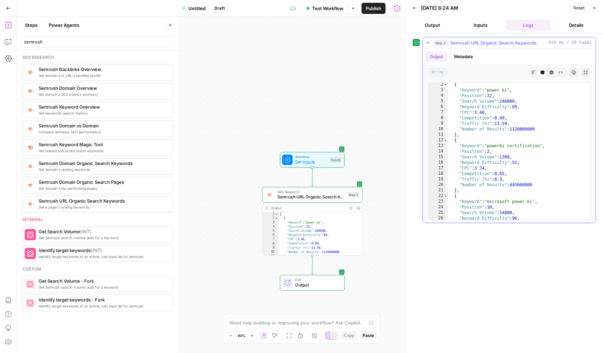
scroll to position [7, 0]
drag, startPoint x: 487, startPoint y: 146, endPoint x: 549, endPoint y: 147, distance: 62.3
click at [549, 147] on div "{ "Keyword" : "power bi" , "Position" : 22 , "Search Volume" : 246000 , "Keywor…" at bounding box center [519, 155] width 142 height 148
click at [524, 160] on div "{ "Keyword" : "power bi" , "Position" : 22 , "Search Volume" : 246000 , "Keywor…" at bounding box center [519, 155] width 142 height 148
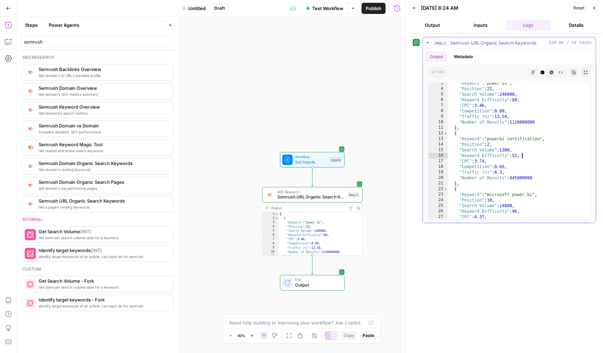
scroll to position [16, 0]
drag, startPoint x: 486, startPoint y: 193, endPoint x: 535, endPoint y: 192, distance: 48.8
click at [535, 192] on div ""Keyword" : "power bi" , "Position" : 22 , "Search Volume" : 246000 , "Keyword …" at bounding box center [519, 152] width 142 height 148
click at [538, 193] on div ""Keyword" : "power bi" , "Position" : 22 , "Search Volume" : 246000 , "Keyword …" at bounding box center [519, 152] width 142 height 148
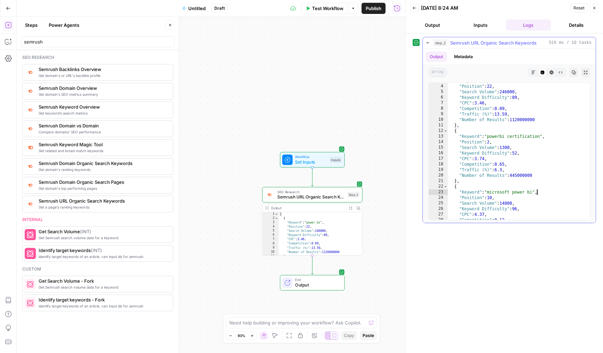
scroll to position [22, 0]
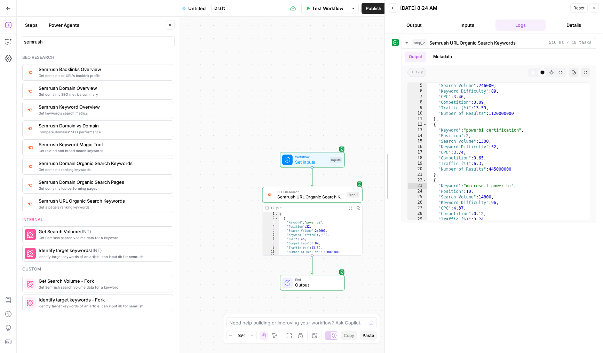
drag, startPoint x: 407, startPoint y: 202, endPoint x: 380, endPoint y: 202, distance: 27.2
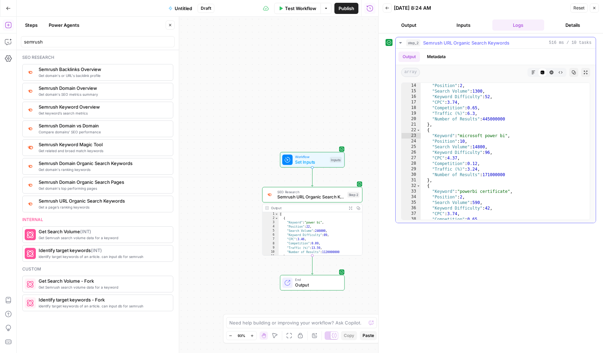
scroll to position [85, 0]
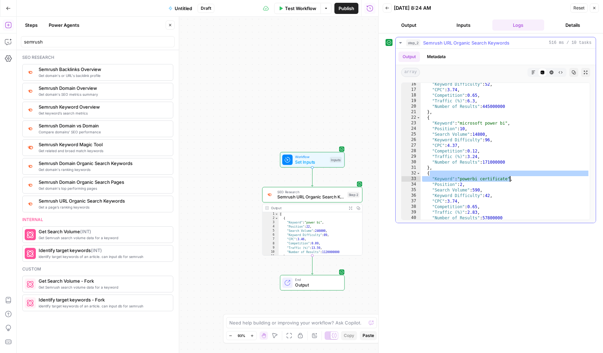
drag, startPoint x: 460, startPoint y: 175, endPoint x: 511, endPoint y: 178, distance: 50.9
click at [511, 178] on div ""Keyword Difficulty" : 52 , "CPC" : 3.74 , "Competition" : 0.65 , "Traffic (%)"…" at bounding box center [505, 155] width 169 height 148
click at [516, 180] on div ""Keyword Difficulty" : 52 , "CPC" : 3.74 , "Competition" : 0.65 , "Traffic (%)"…" at bounding box center [505, 155] width 169 height 148
type textarea "**********"
drag, startPoint x: 516, startPoint y: 180, endPoint x: 457, endPoint y: 177, distance: 58.9
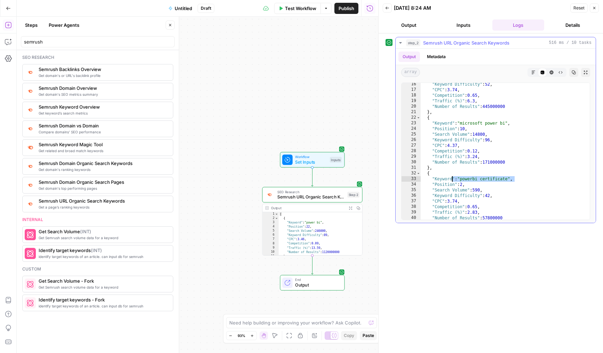
click at [457, 177] on div ""Keyword Difficulty" : 52 , "CPC" : 3.74 , "Competition" : 0.65 , "Traffic (%)"…" at bounding box center [505, 155] width 169 height 148
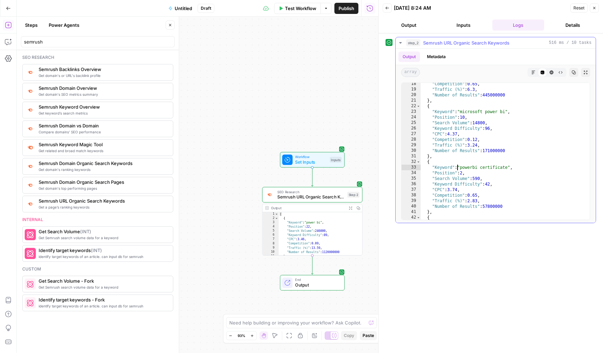
scroll to position [97, 0]
drag, startPoint x: 459, startPoint y: 165, endPoint x: 504, endPoint y: 165, distance: 45.6
click at [504, 165] on div ""Competition" : 0.65 , "Traffic (%)" : 6.3 , "Number of Results" : 445000000 } …" at bounding box center [505, 154] width 169 height 148
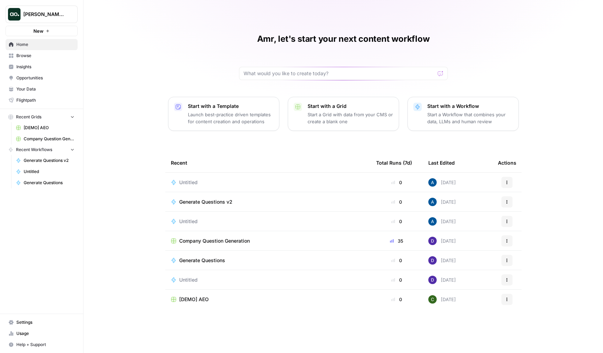
click at [36, 77] on span "Opportunities" at bounding box center [45, 78] width 58 height 6
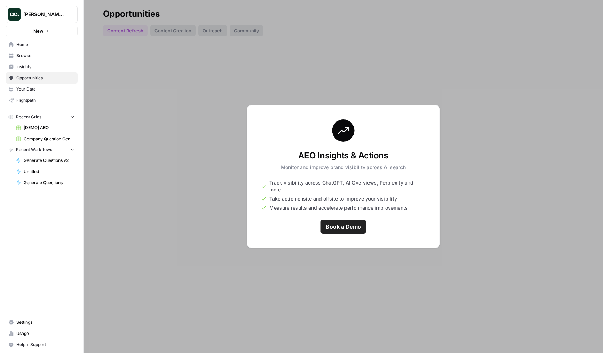
click at [113, 63] on div at bounding box center [344, 176] width 520 height 353
click at [58, 11] on span "[PERSON_NAME] Test" at bounding box center [44, 14] width 42 height 7
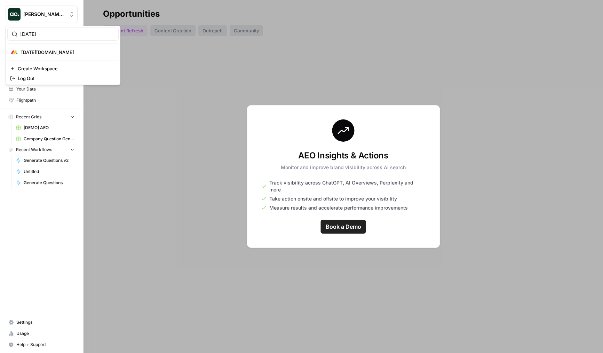
type input "[DATE]"
click at [45, 55] on span "[DATE][DOMAIN_NAME]" at bounding box center [67, 52] width 92 height 7
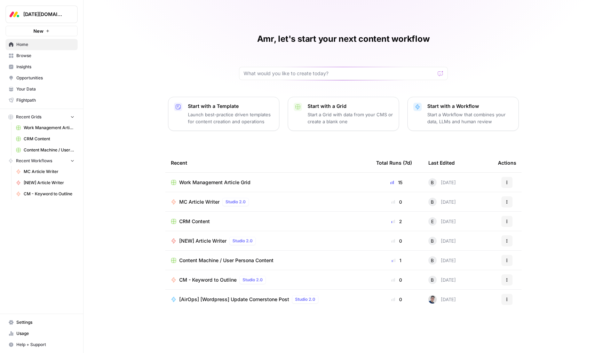
click at [40, 77] on span "Opportunities" at bounding box center [45, 78] width 58 height 6
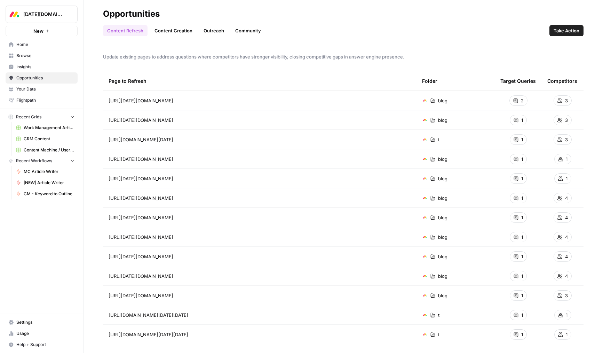
click at [36, 67] on span "Insights" at bounding box center [45, 67] width 58 height 6
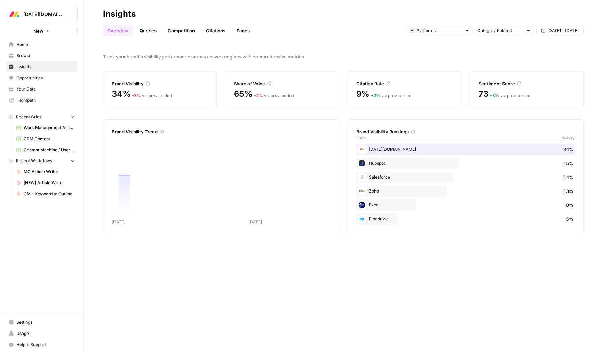
click at [248, 30] on link "Pages" at bounding box center [244, 30] width 22 height 11
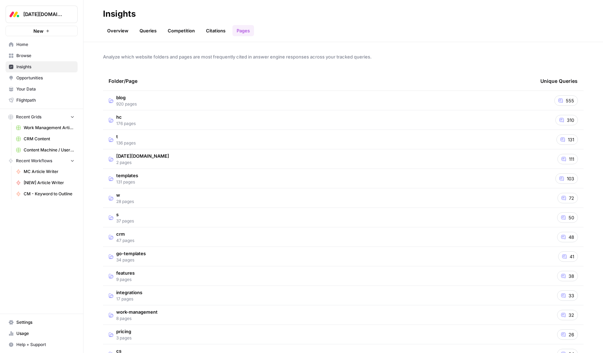
click at [150, 126] on td "hc 176 pages" at bounding box center [319, 119] width 432 height 19
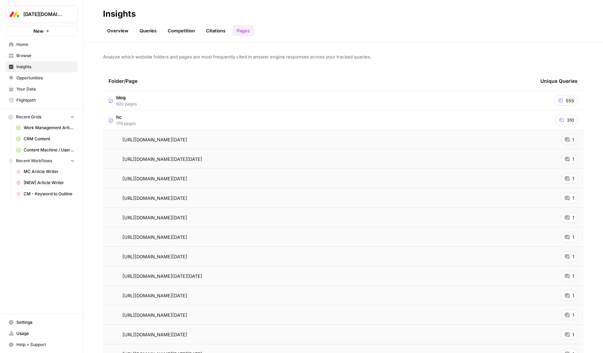
click at [153, 126] on td "hc 176 pages" at bounding box center [319, 119] width 432 height 19
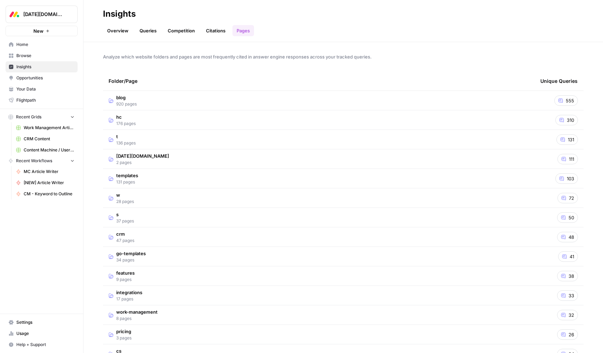
click at [147, 28] on link "Queries" at bounding box center [147, 30] width 25 height 11
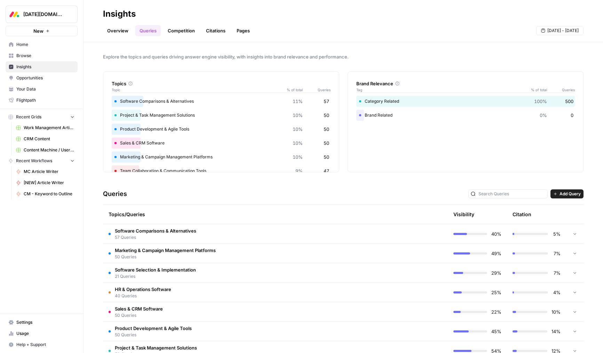
click at [223, 237] on td "Software Comparisons & Alternatives 57 Queries" at bounding box center [246, 233] width 286 height 19
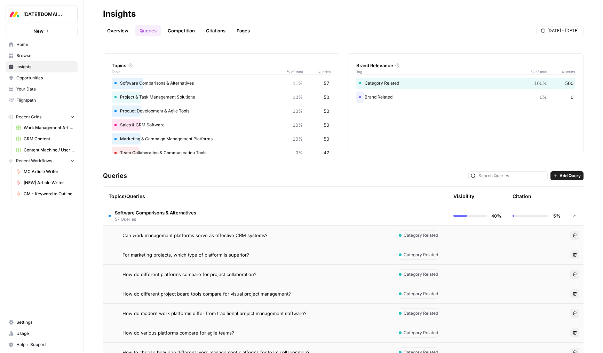
scroll to position [21, 0]
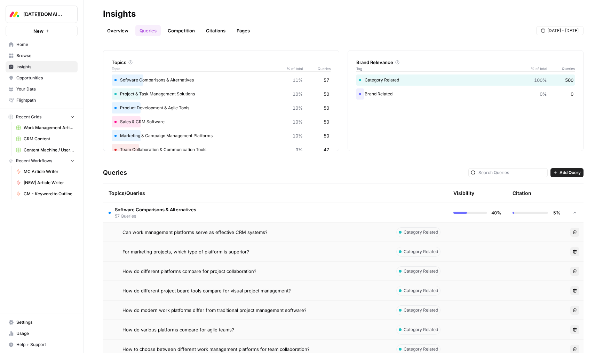
click at [235, 214] on td "Software Comparisons & Alternatives 57 Queries" at bounding box center [246, 212] width 286 height 19
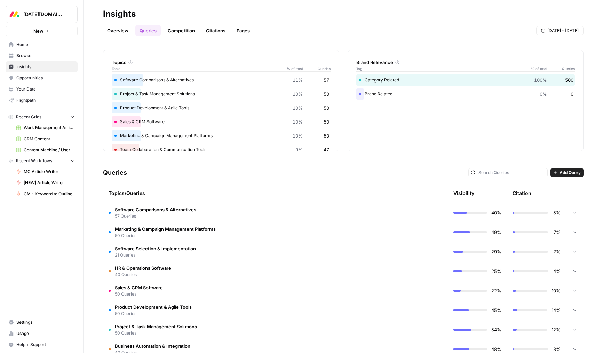
scroll to position [0, 0]
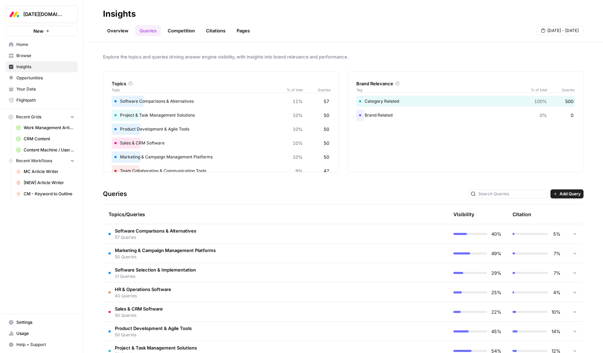
click at [161, 234] on span "57 Queries" at bounding box center [155, 237] width 81 height 6
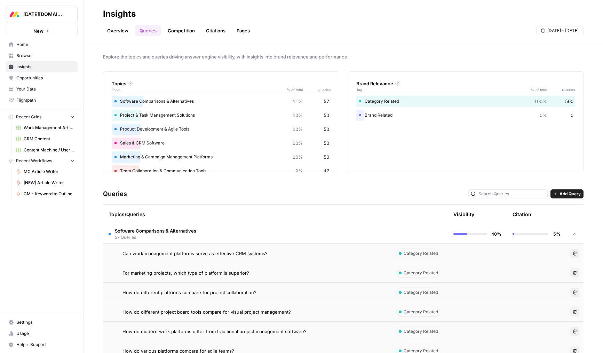
click at [175, 236] on span "57 Queries" at bounding box center [155, 237] width 81 height 6
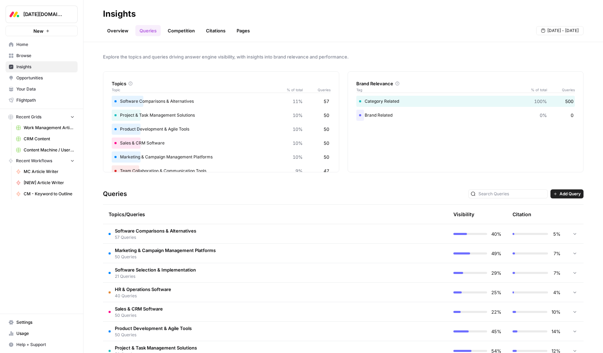
click at [175, 236] on span "57 Queries" at bounding box center [155, 237] width 81 height 6
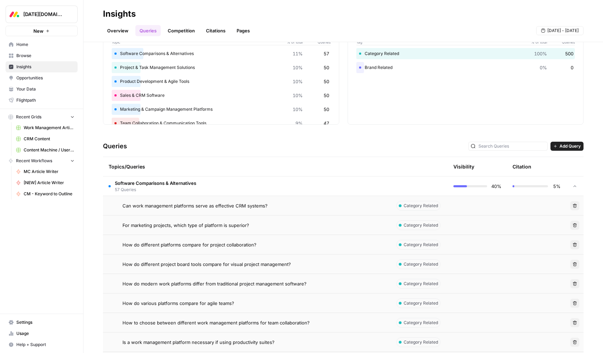
scroll to position [71, 0]
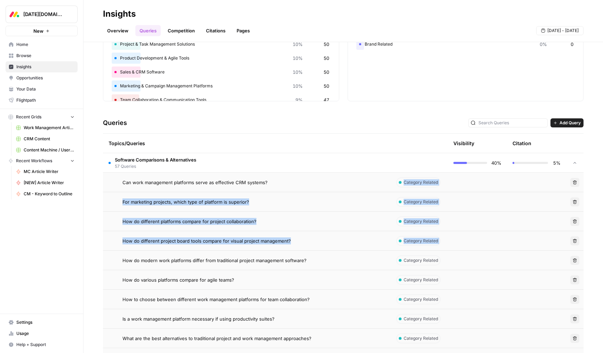
drag, startPoint x: 129, startPoint y: 196, endPoint x: 180, endPoint y: 251, distance: 74.9
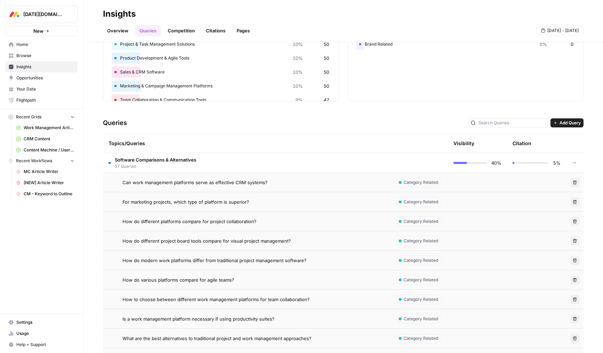
click at [160, 163] on span "57 Queries" at bounding box center [155, 166] width 81 height 6
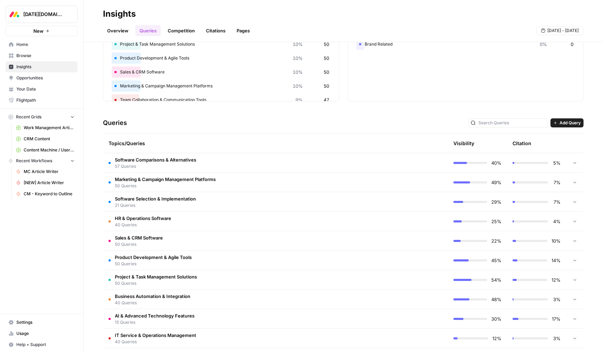
click at [270, 164] on td "Software Comparisons & Alternatives 57 Queries" at bounding box center [246, 162] width 286 height 19
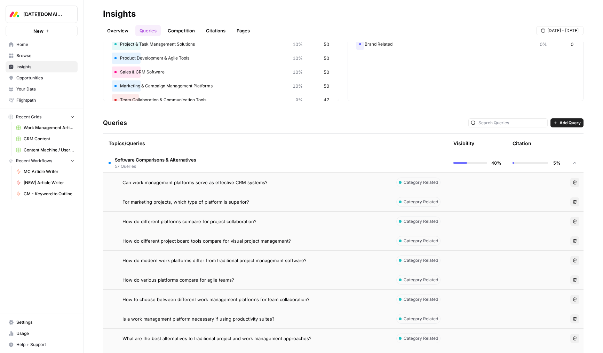
click at [273, 164] on td "Software Comparisons & Alternatives 57 Queries" at bounding box center [246, 162] width 286 height 19
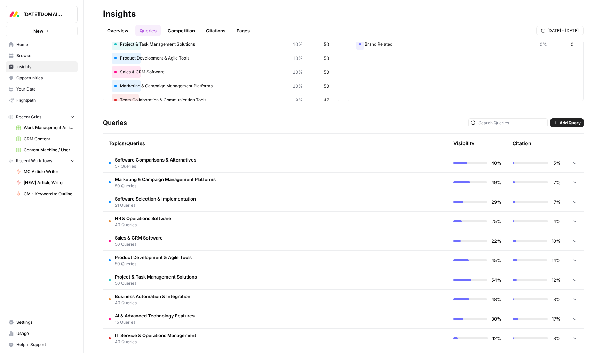
click at [273, 164] on td "Software Comparisons & Alternatives 57 Queries" at bounding box center [246, 162] width 286 height 19
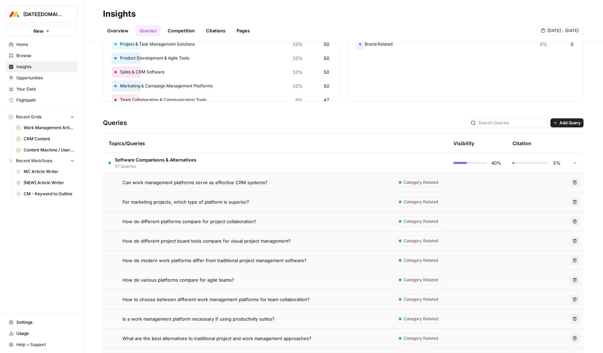
click at [288, 161] on td "Software Comparisons & Alternatives 57 Queries" at bounding box center [246, 162] width 286 height 19
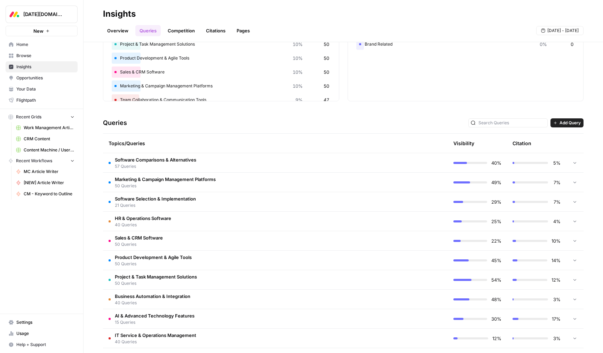
click at [178, 173] on td "Marketing & Campaign Management Platforms 50 Queries" at bounding box center [246, 182] width 286 height 19
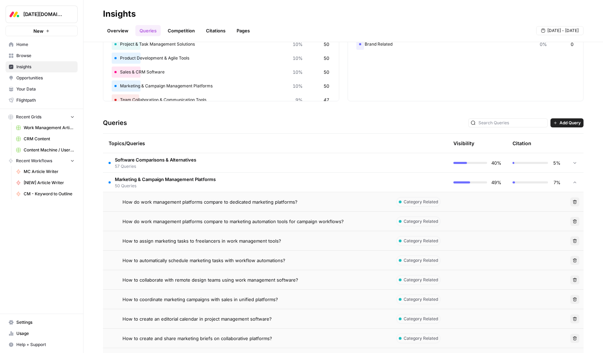
scroll to position [17, 0]
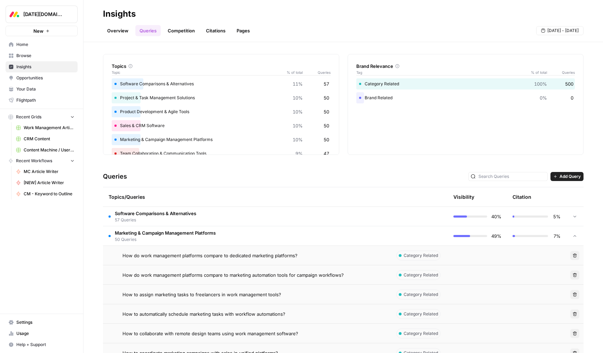
click at [238, 30] on link "Pages" at bounding box center [244, 30] width 22 height 11
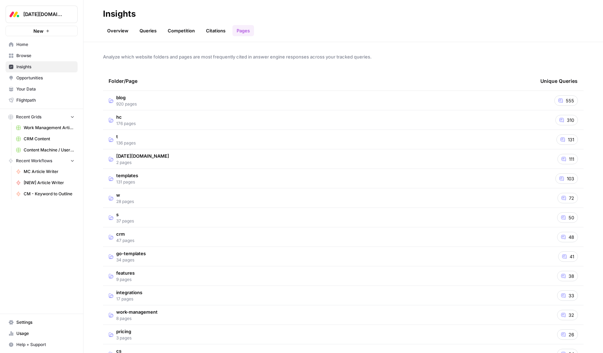
click at [524, 119] on td "hc 176 pages" at bounding box center [319, 119] width 432 height 19
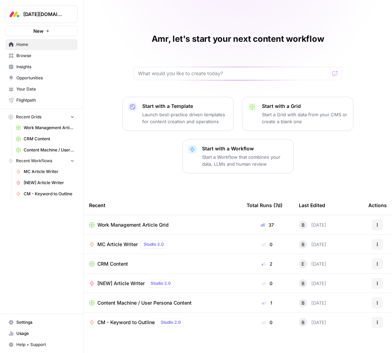
click at [37, 58] on span "Browse" at bounding box center [45, 56] width 58 height 6
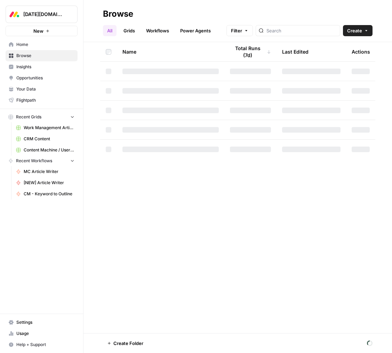
click at [40, 68] on span "Insights" at bounding box center [45, 67] width 58 height 6
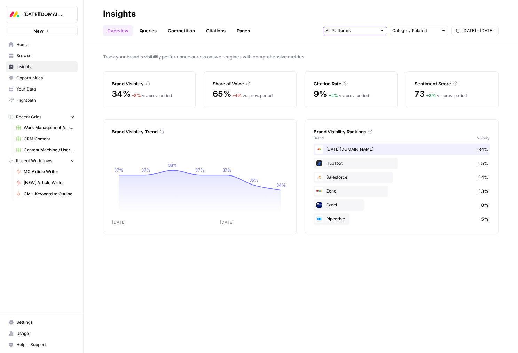
click at [352, 29] on input "text" at bounding box center [352, 30] width 52 height 7
click at [315, 32] on div "Overview Queries Competition Citations Pages Category Related [DATE] - [DATE]" at bounding box center [301, 27] width 396 height 17
